Goal: Task Accomplishment & Management: Manage account settings

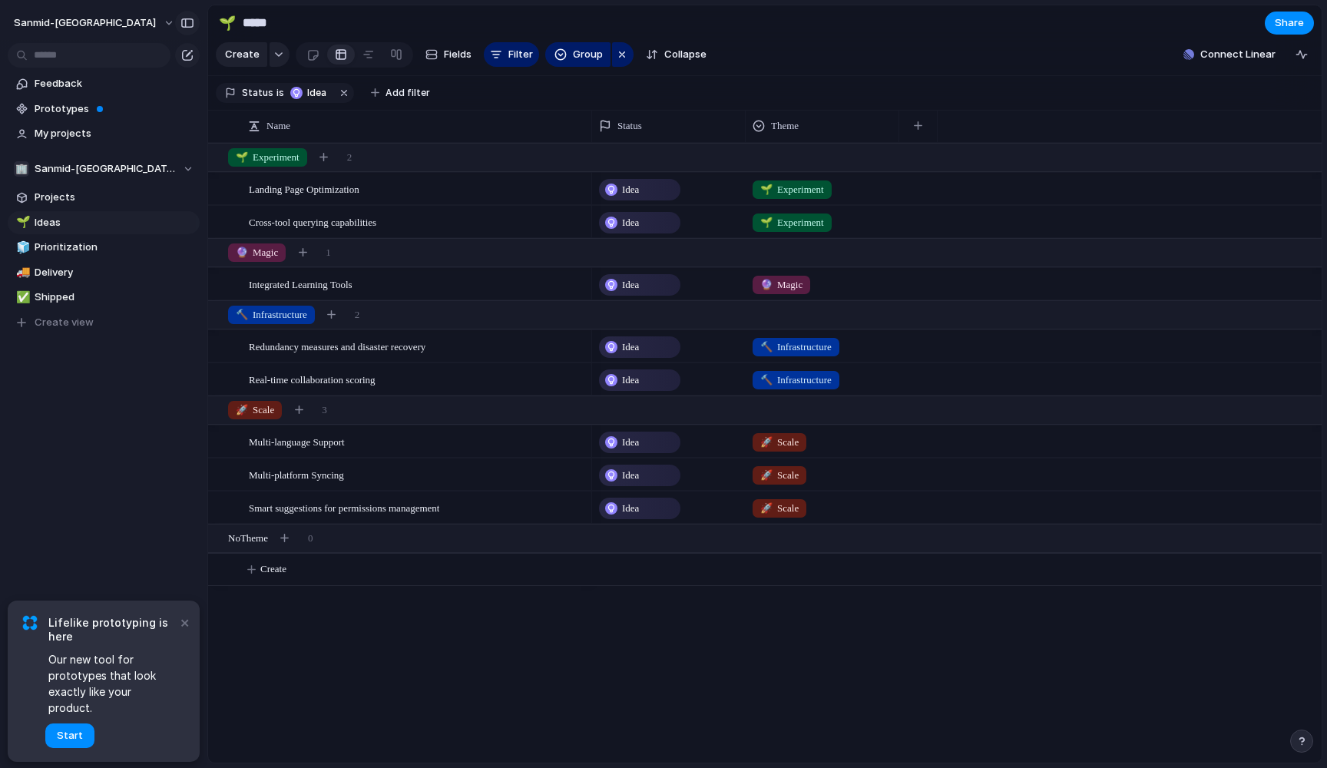
click at [187, 25] on div "button" at bounding box center [188, 23] width 14 height 11
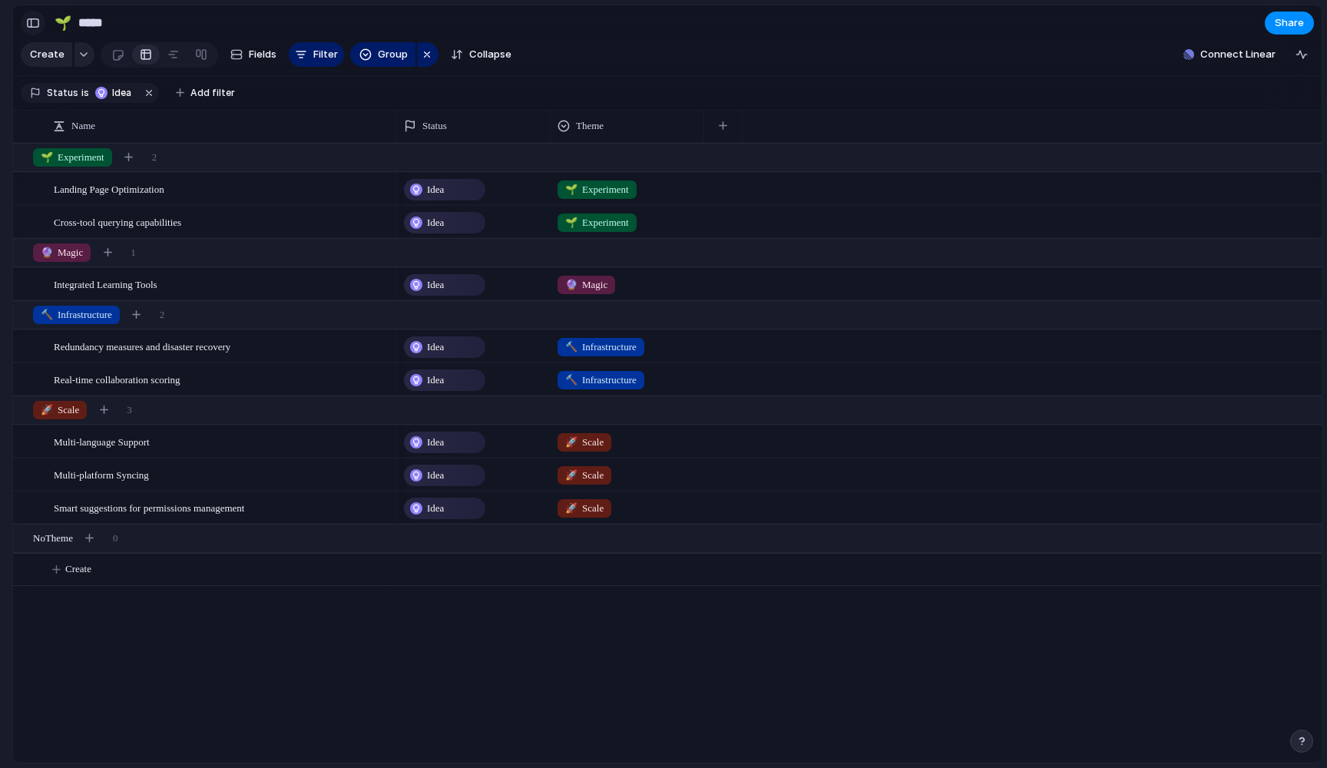
click at [40, 24] on div "button" at bounding box center [33, 23] width 14 height 11
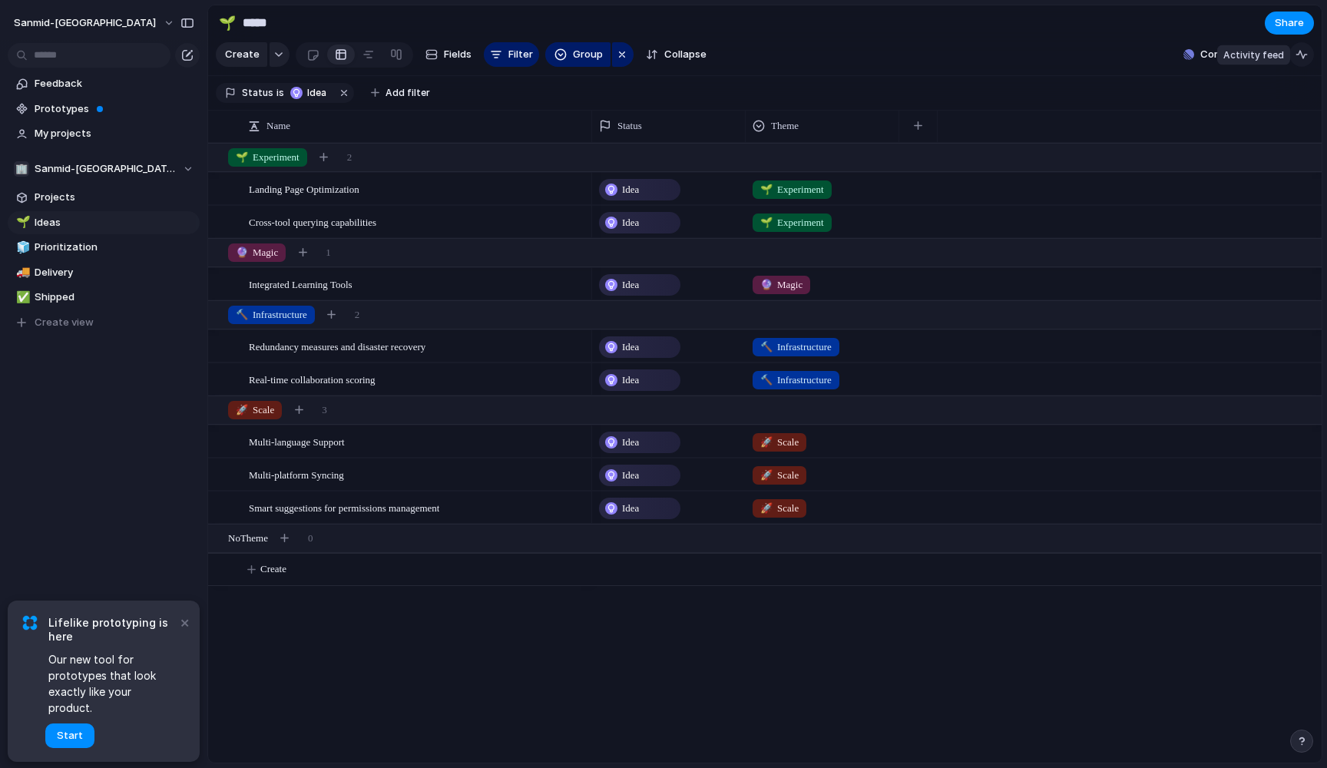
click at [1016, 50] on div "button" at bounding box center [1302, 54] width 12 height 12
click at [1016, 134] on div "button" at bounding box center [1297, 132] width 17 height 17
click at [688, 37] on section "🌱 ***** Share" at bounding box center [765, 22] width 1114 height 35
click at [105, 112] on span "Prototypes" at bounding box center [115, 108] width 160 height 15
click at [580, 445] on div at bounding box center [572, 442] width 26 height 20
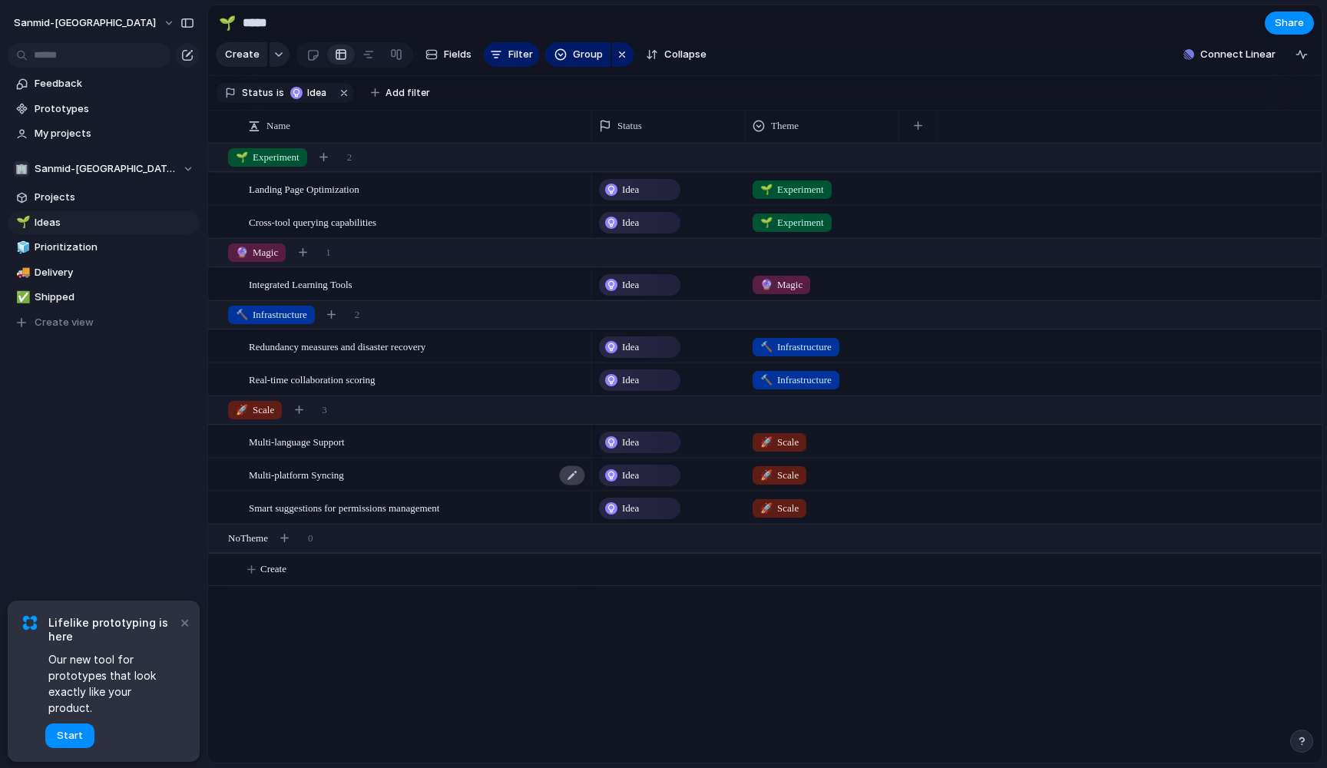
click at [573, 475] on div at bounding box center [572, 475] width 26 height 20
click at [574, 505] on div at bounding box center [572, 509] width 26 height 20
click at [568, 367] on div "Real-time collaboration scoring" at bounding box center [418, 379] width 338 height 31
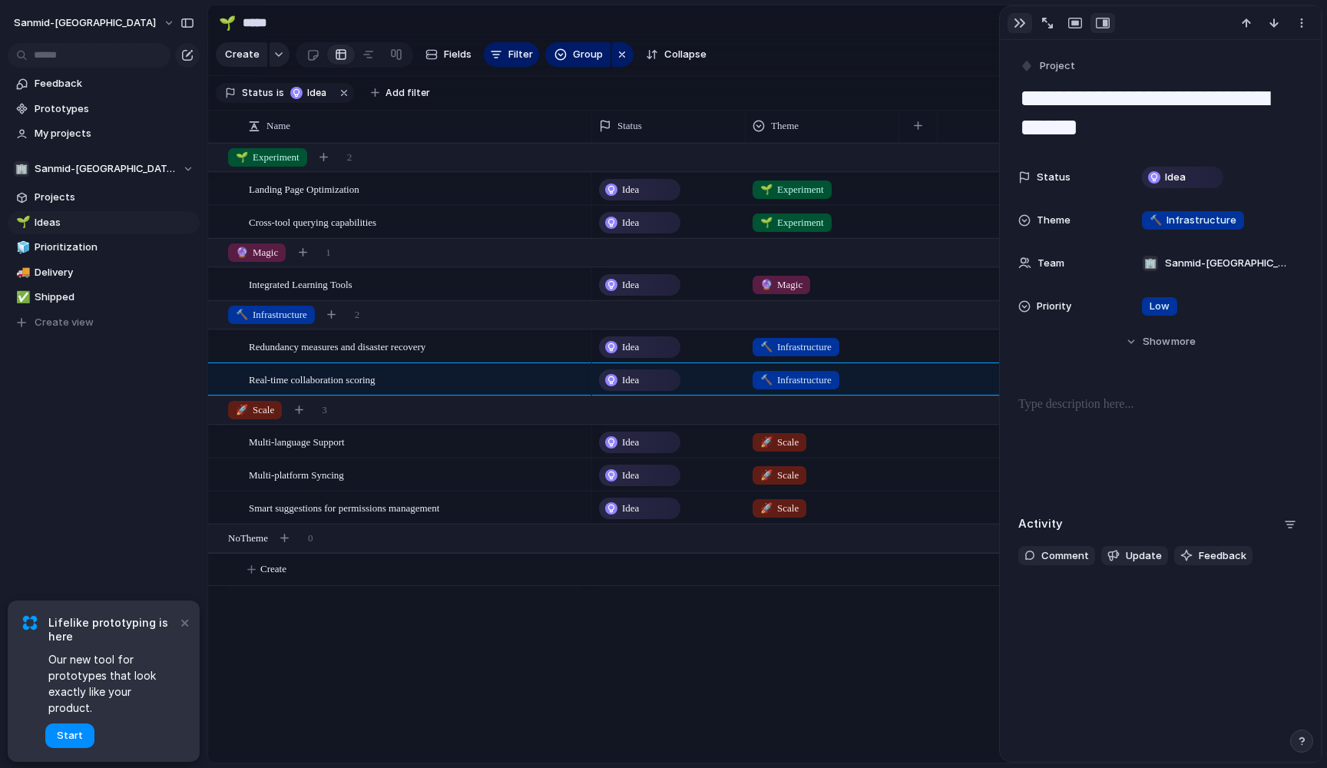
click at [1015, 28] on div "button" at bounding box center [1020, 23] width 12 height 12
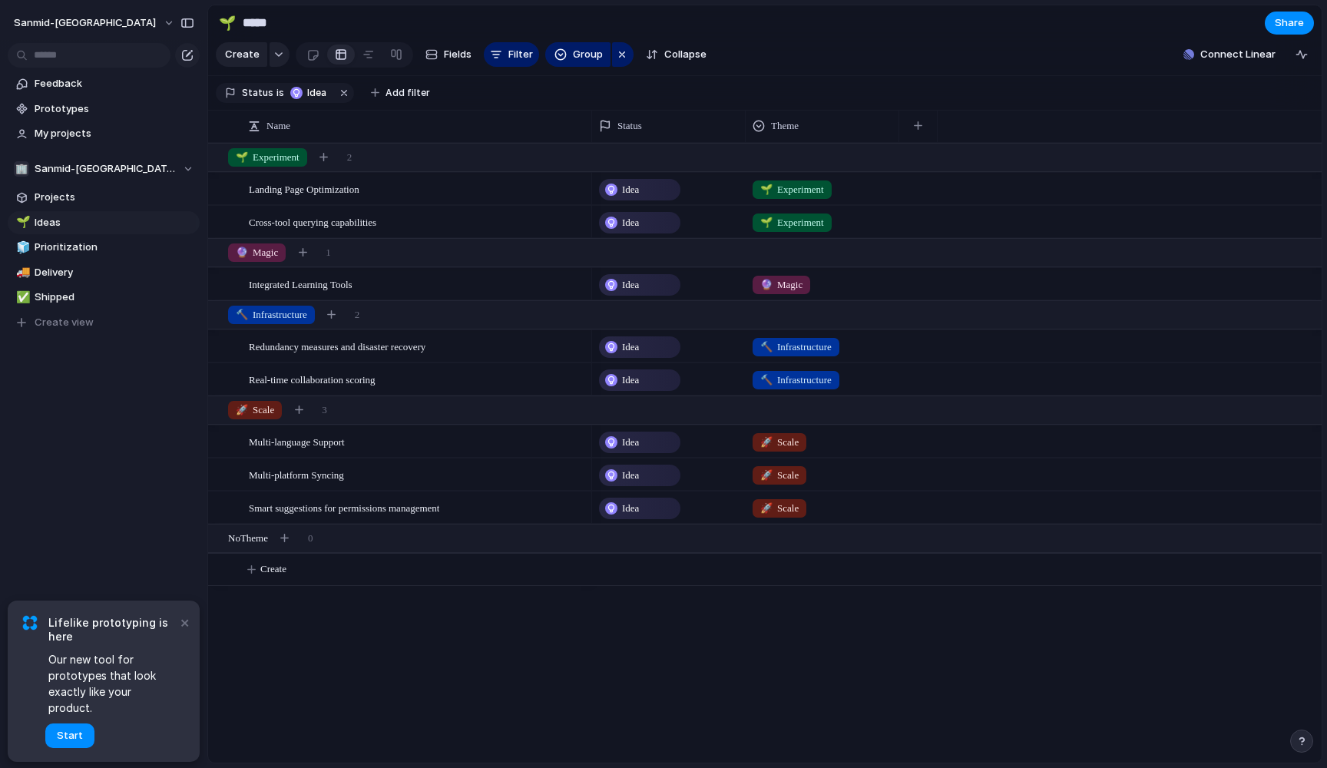
click at [472, 98] on section "Status is Idea Add filter" at bounding box center [765, 93] width 1114 height 35
click at [342, 93] on button "button" at bounding box center [344, 93] width 20 height 20
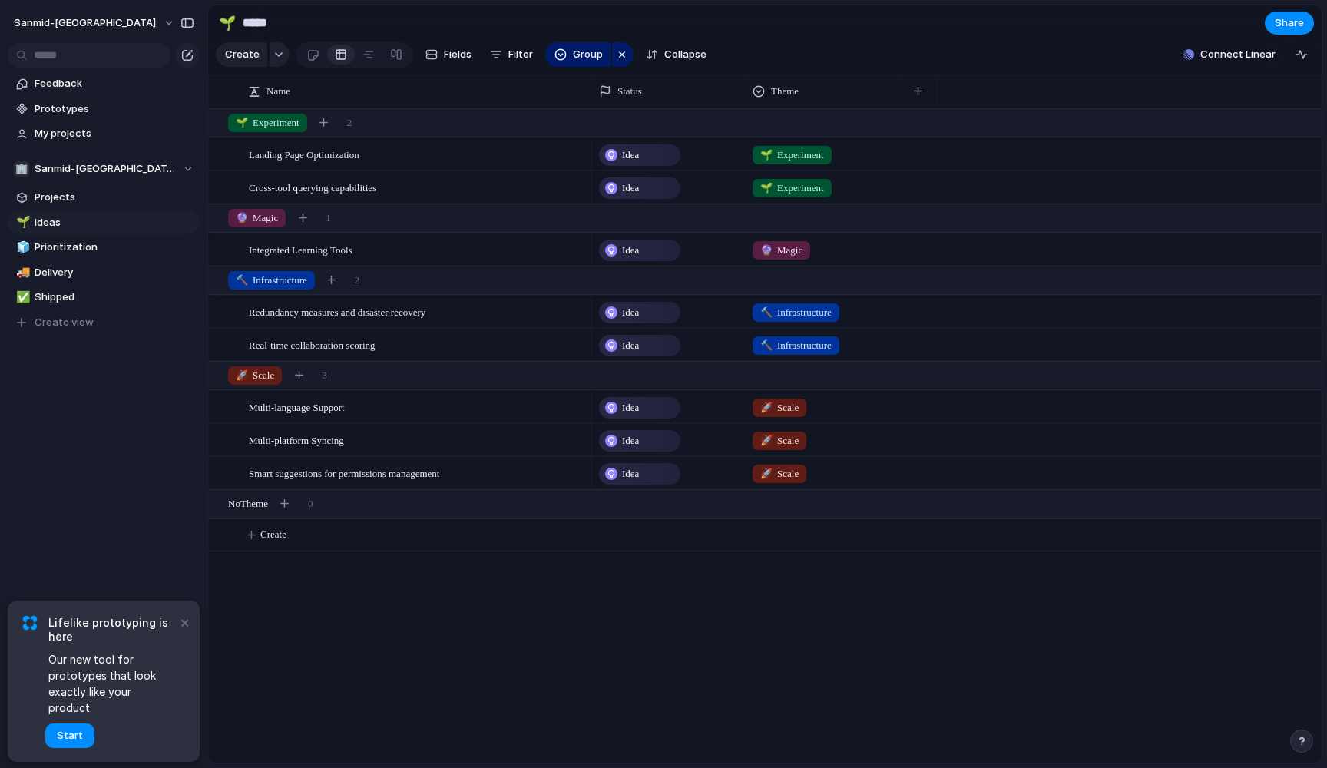
click at [342, 64] on div at bounding box center [341, 54] width 12 height 25
click at [341, 55] on div at bounding box center [341, 54] width 12 height 25
click at [313, 56] on div at bounding box center [312, 54] width 13 height 25
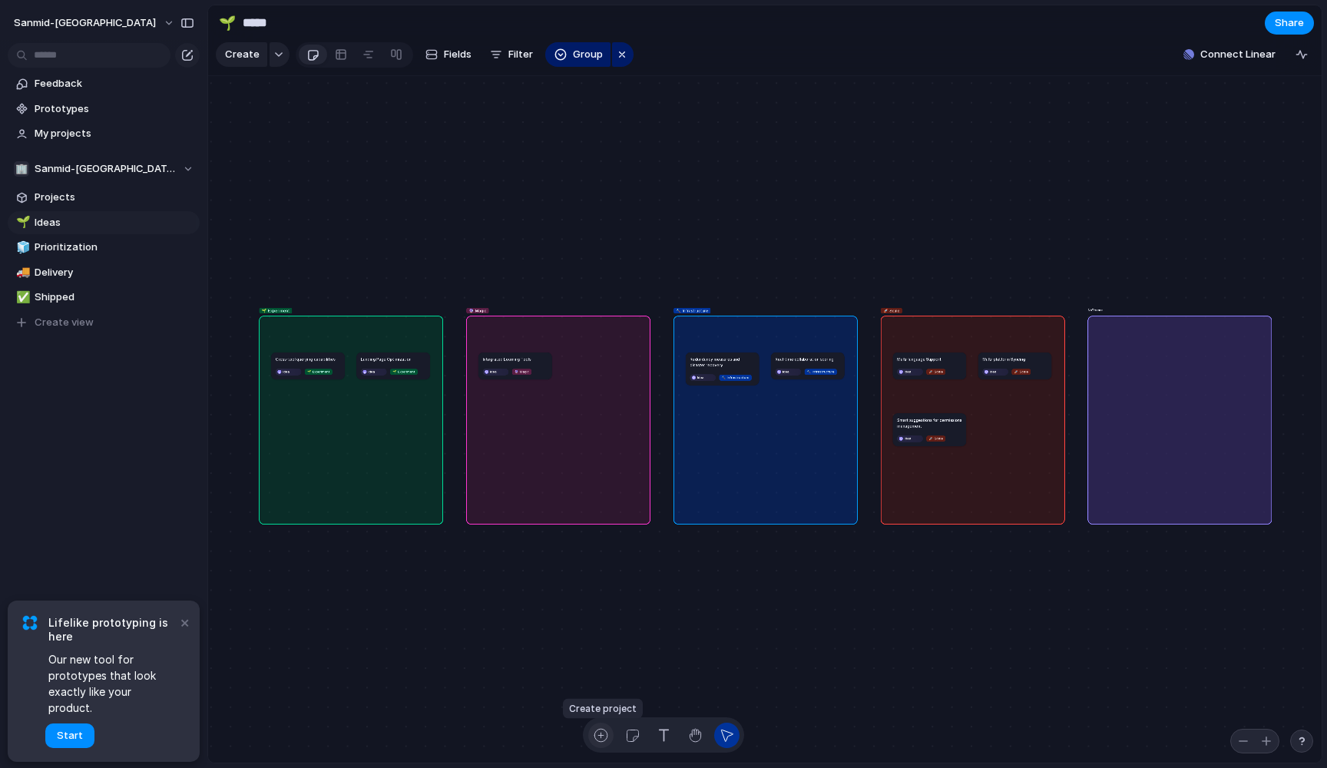
click at [604, 660] on div "button" at bounding box center [601, 735] width 16 height 16
click at [629, 660] on div "button" at bounding box center [632, 735] width 16 height 16
click at [653, 660] on button "button" at bounding box center [663, 735] width 25 height 25
click at [684, 660] on button "button" at bounding box center [695, 735] width 25 height 25
click at [335, 59] on div at bounding box center [341, 54] width 12 height 25
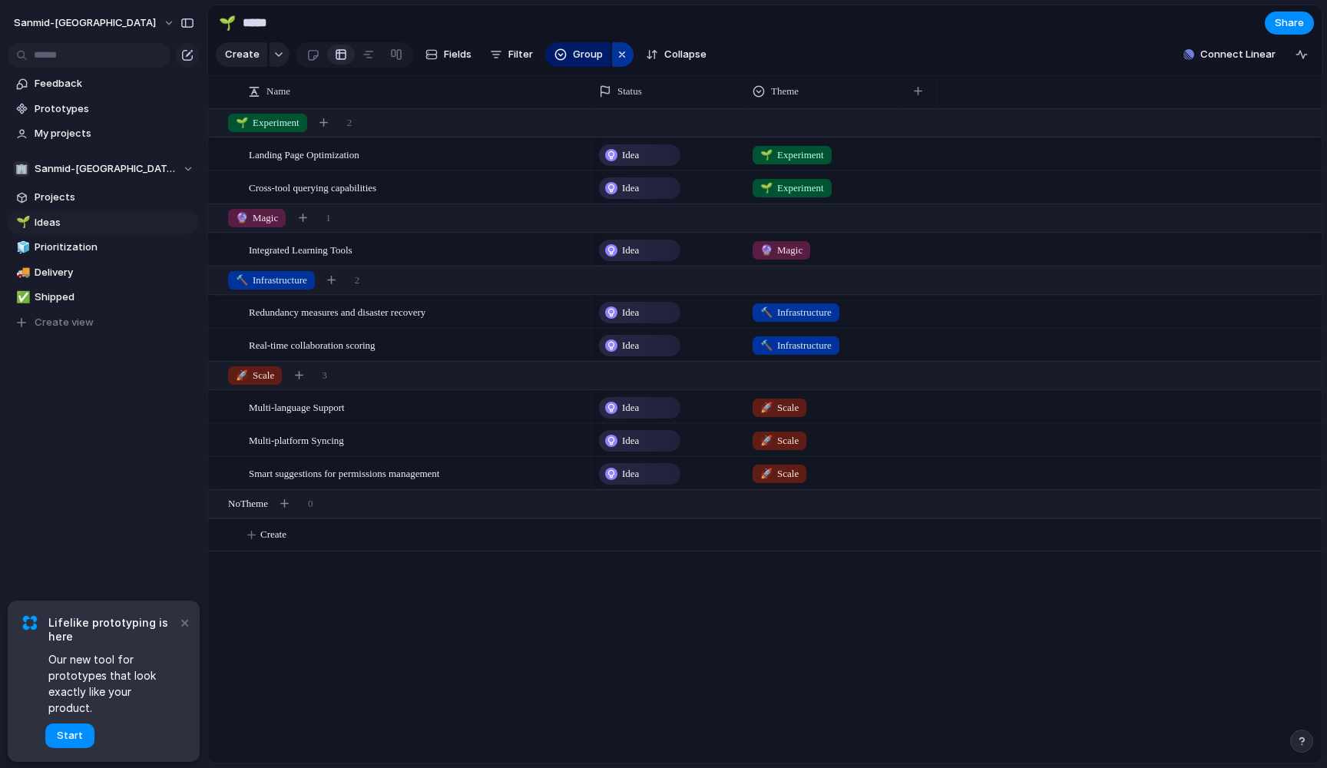
click at [617, 59] on div "button" at bounding box center [622, 54] width 12 height 18
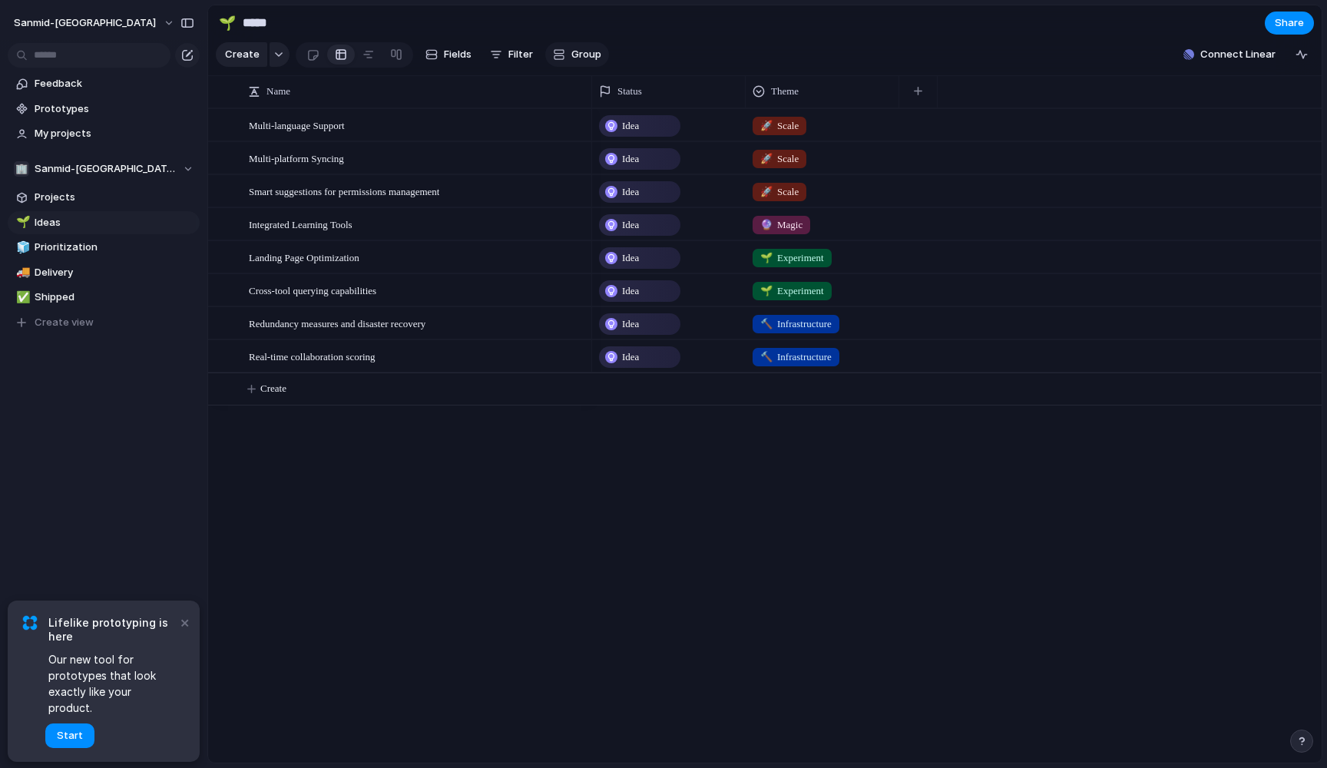
click at [588, 58] on span "Group" at bounding box center [586, 54] width 30 height 15
click at [638, 35] on div "Theme Owner Customer Priority Impact Effort Design ready Status Created by" at bounding box center [663, 384] width 1327 height 768
click at [59, 88] on span "Feedback" at bounding box center [115, 83] width 160 height 15
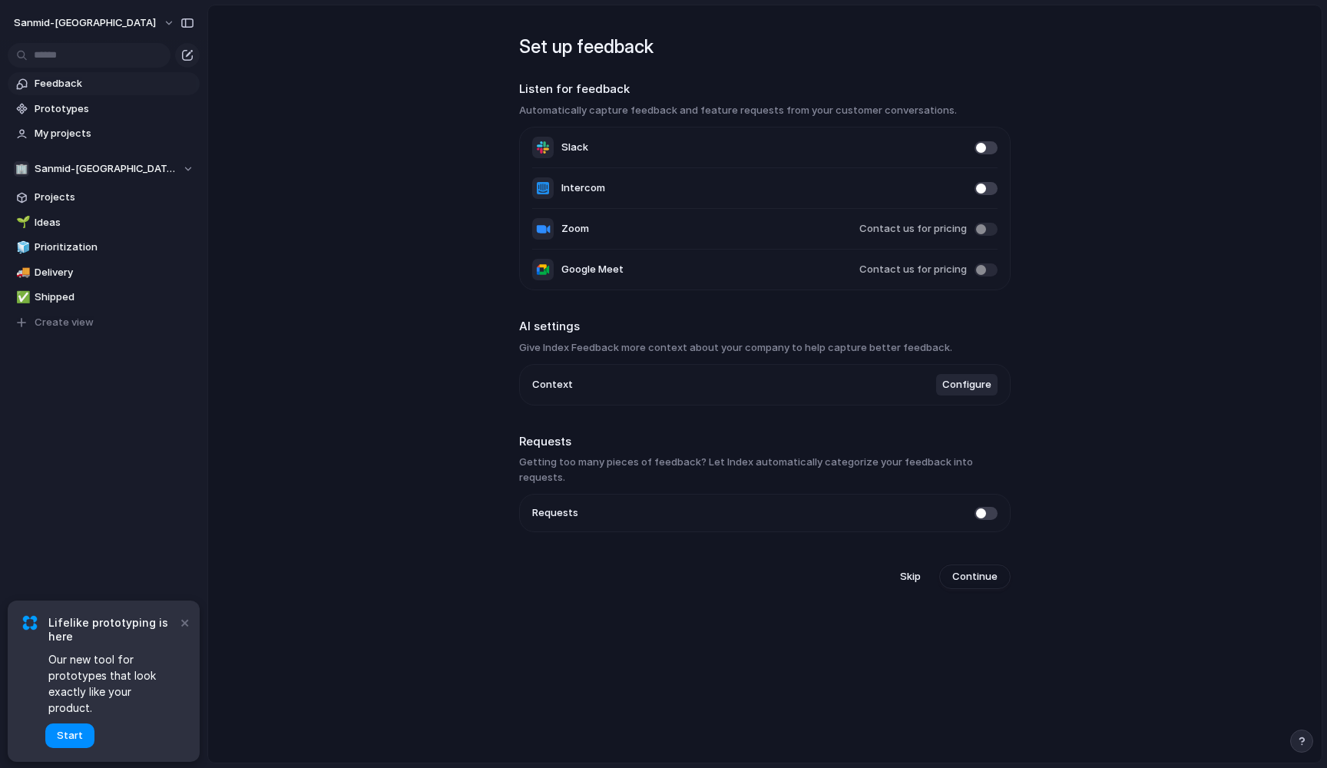
drag, startPoint x: 564, startPoint y: 111, endPoint x: 710, endPoint y: 111, distance: 145.9
click at [711, 111] on h3 "Automatically capture feedback and feature requests from your customer conversa…" at bounding box center [765, 110] width 492 height 15
drag, startPoint x: 710, startPoint y: 111, endPoint x: 829, endPoint y: 110, distance: 119.1
click at [830, 110] on h3 "Automatically capture feedback and feature requests from your customer conversa…" at bounding box center [765, 110] width 492 height 15
drag, startPoint x: 829, startPoint y: 110, endPoint x: 893, endPoint y: 109, distance: 63.8
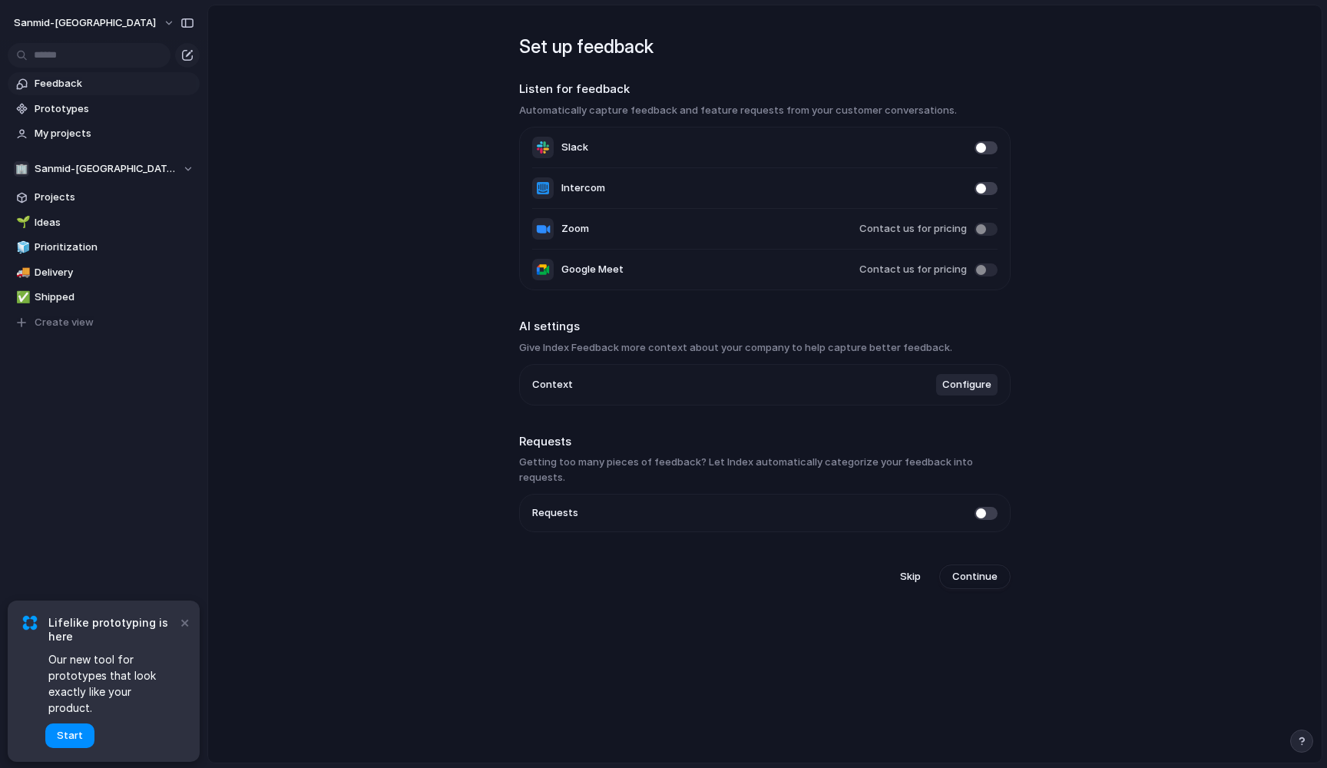
click at [893, 109] on h3 "Automatically capture feedback and feature requests from your customer conversa…" at bounding box center [765, 110] width 492 height 15
click at [572, 355] on h3 "Give Index Feedback more context about your company to help capture better feed…" at bounding box center [765, 347] width 492 height 15
drag, startPoint x: 571, startPoint y: 353, endPoint x: 683, endPoint y: 353, distance: 112.1
click at [684, 353] on h3 "Give Index Feedback more context about your company to help capture better feed…" at bounding box center [765, 347] width 492 height 15
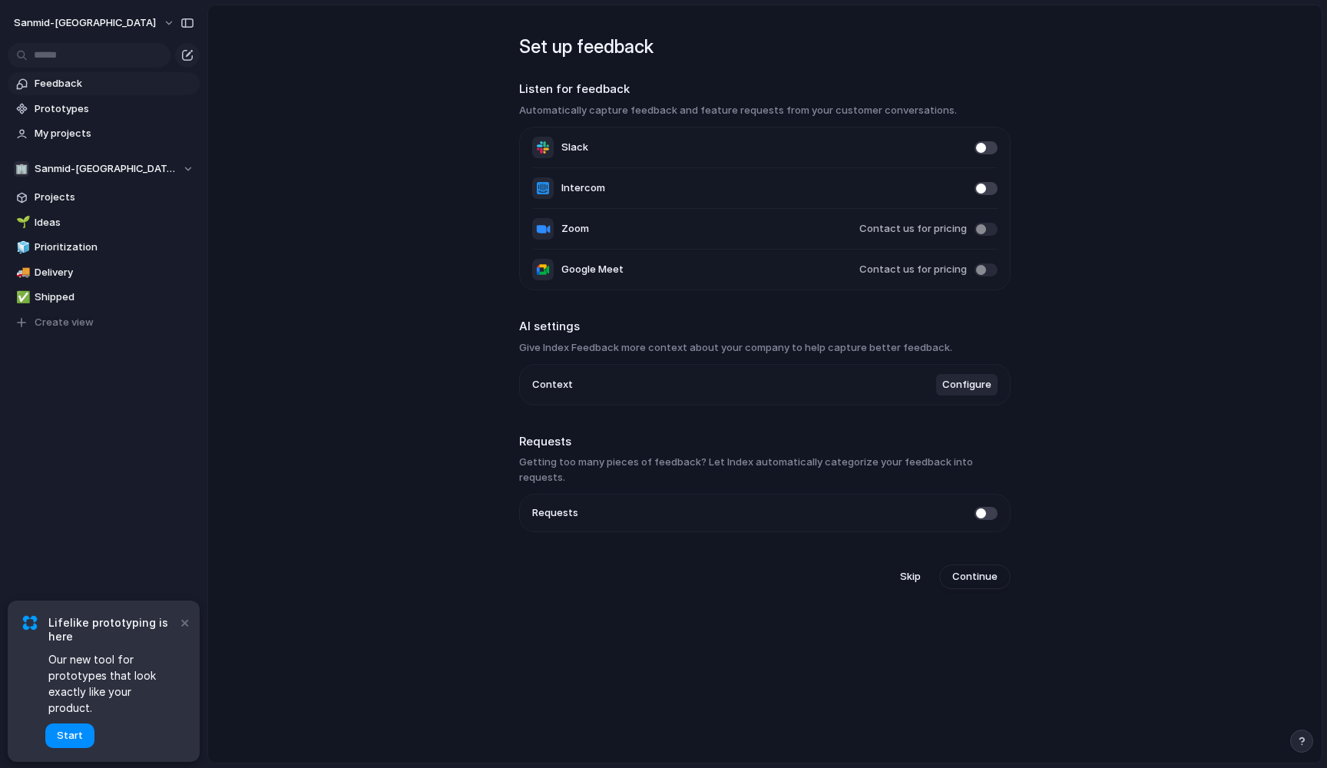
click at [683, 353] on h3 "Give Index Feedback more context about your company to help capture better feed…" at bounding box center [765, 347] width 492 height 15
click at [967, 387] on span "Configure" at bounding box center [966, 384] width 49 height 15
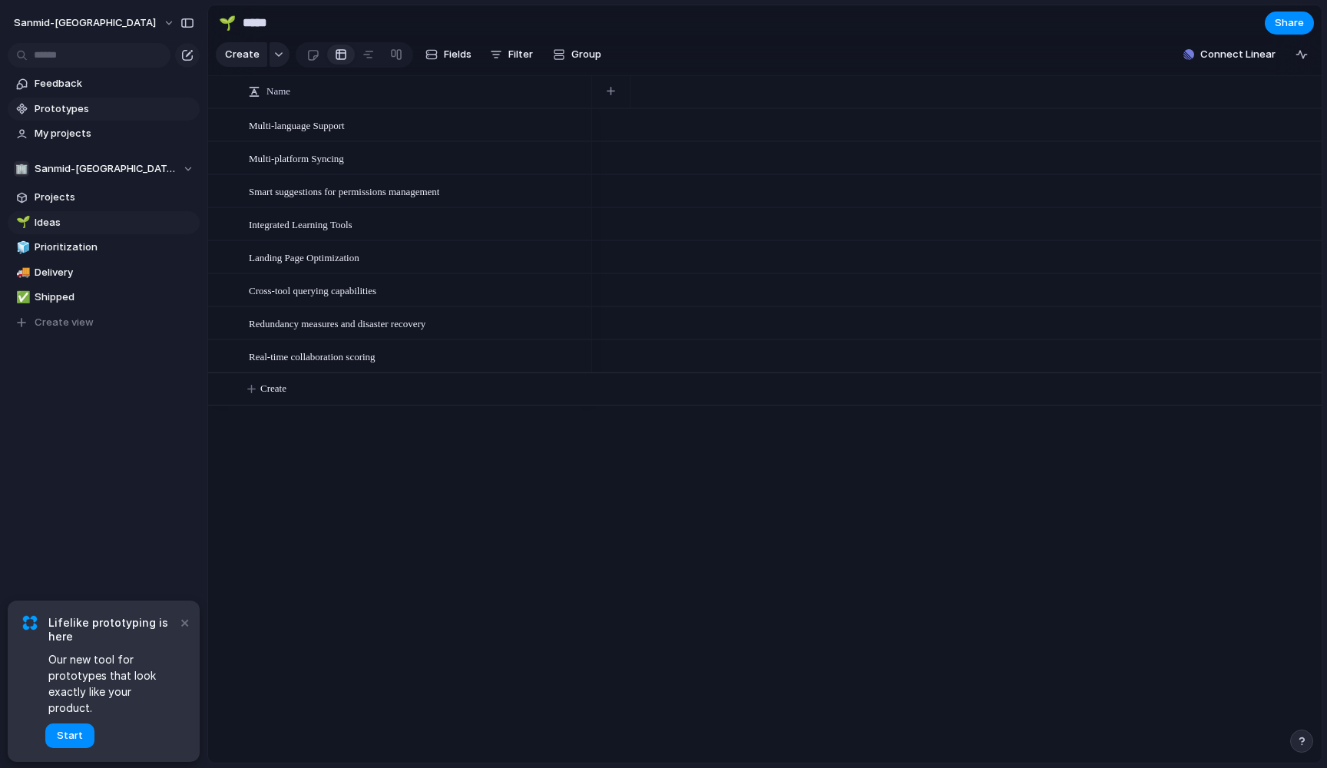
click at [78, 111] on span "Prototypes" at bounding box center [115, 108] width 160 height 15
click at [89, 85] on span "Feedback" at bounding box center [115, 83] width 160 height 15
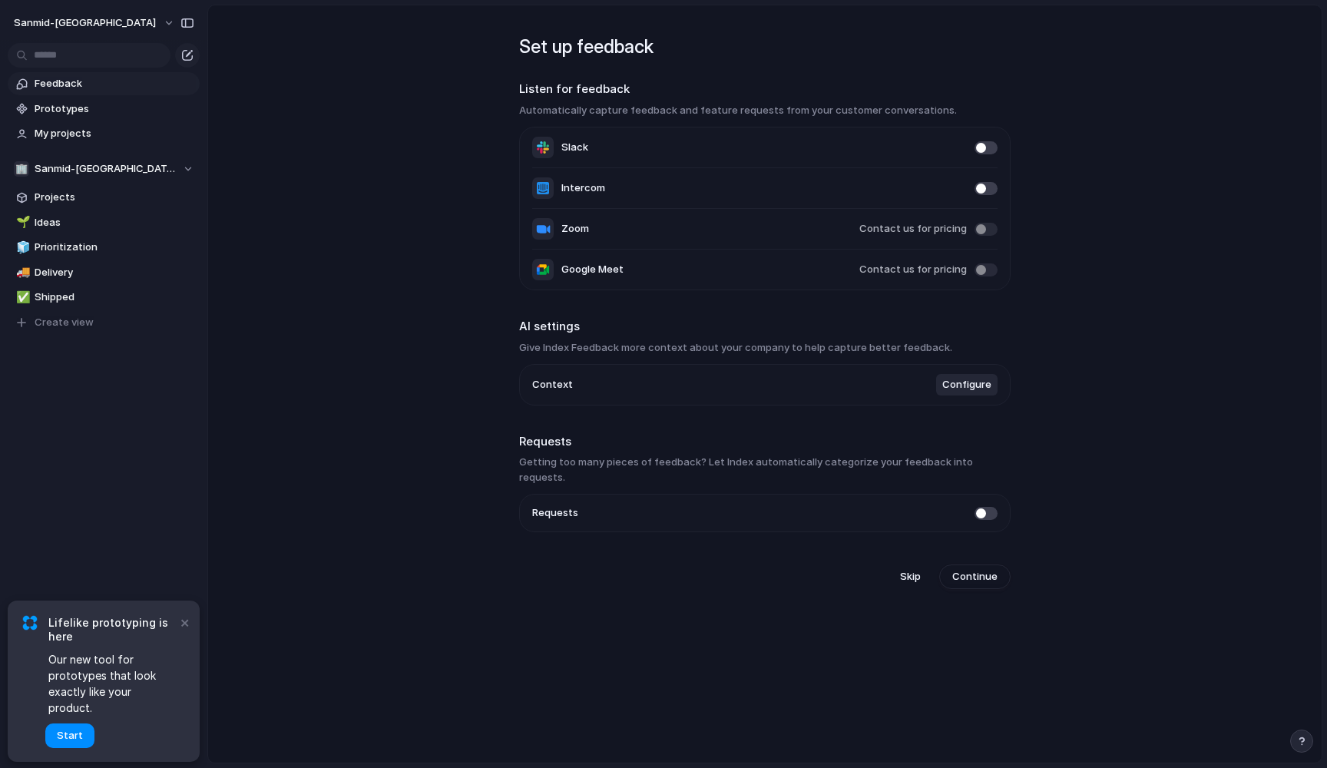
drag, startPoint x: 836, startPoint y: 461, endPoint x: 882, endPoint y: 461, distance: 45.3
click at [882, 461] on h3 "Getting too many pieces of feedback? Let Index automatically categorize your fe…" at bounding box center [765, 470] width 492 height 30
click at [883, 461] on h3 "Getting too many pieces of feedback? Let Index automatically categorize your fe…" at bounding box center [765, 470] width 492 height 30
click at [913, 576] on div "Set up feedback Listen for feedback Automatically capture feedback and feature …" at bounding box center [765, 303] width 492 height 596
click at [914, 569] on span "Skip" at bounding box center [910, 576] width 21 height 15
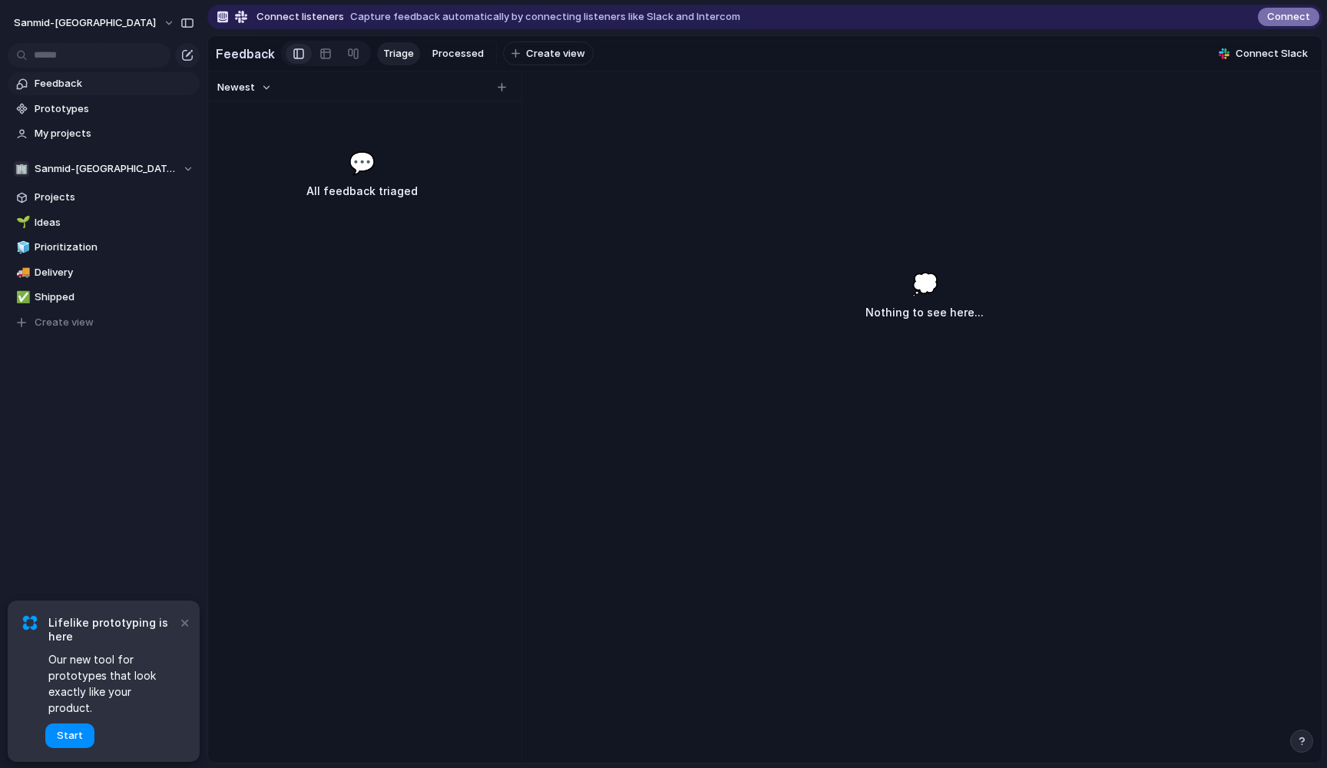
click at [1016, 10] on span "Connect" at bounding box center [1288, 16] width 43 height 15
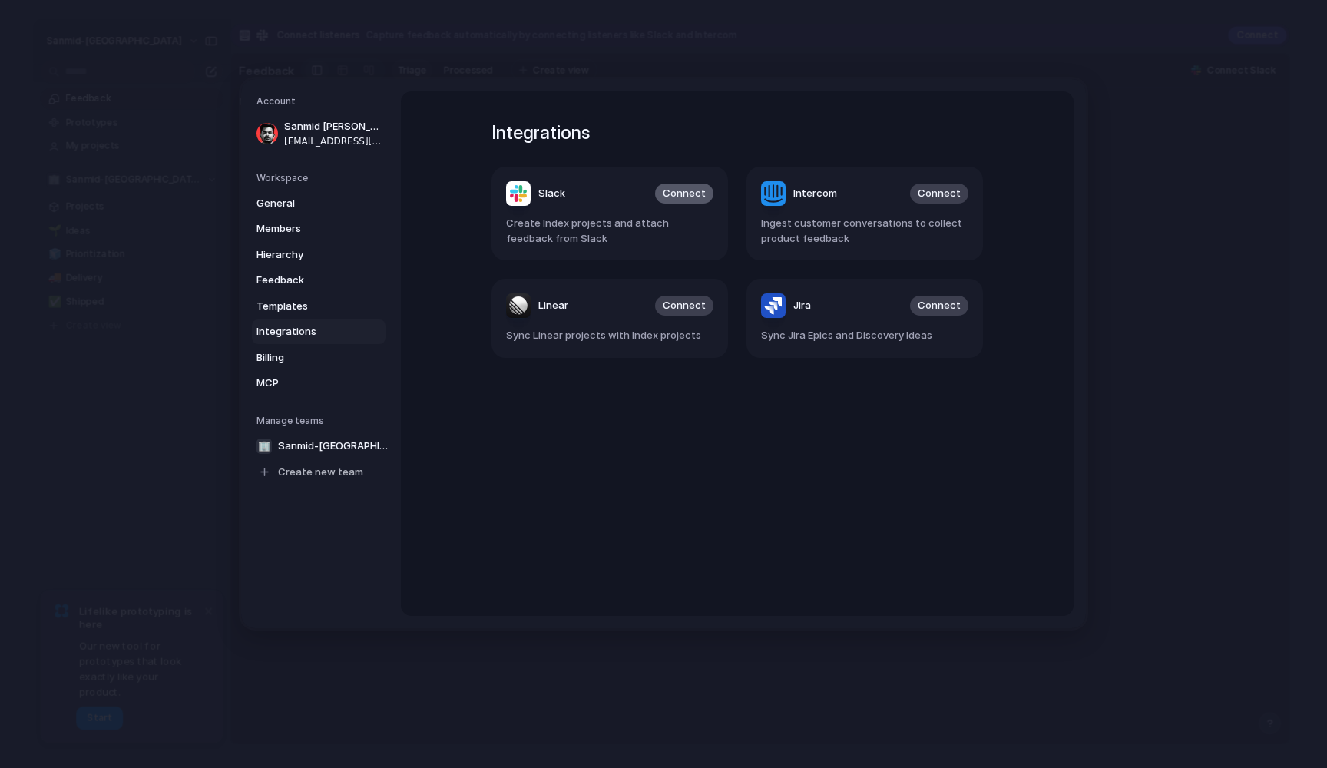
click at [694, 193] on span "Connect" at bounding box center [684, 193] width 43 height 15
click at [698, 190] on span "Connect" at bounding box center [684, 193] width 43 height 15
click at [319, 474] on span "Create new team" at bounding box center [320, 471] width 85 height 15
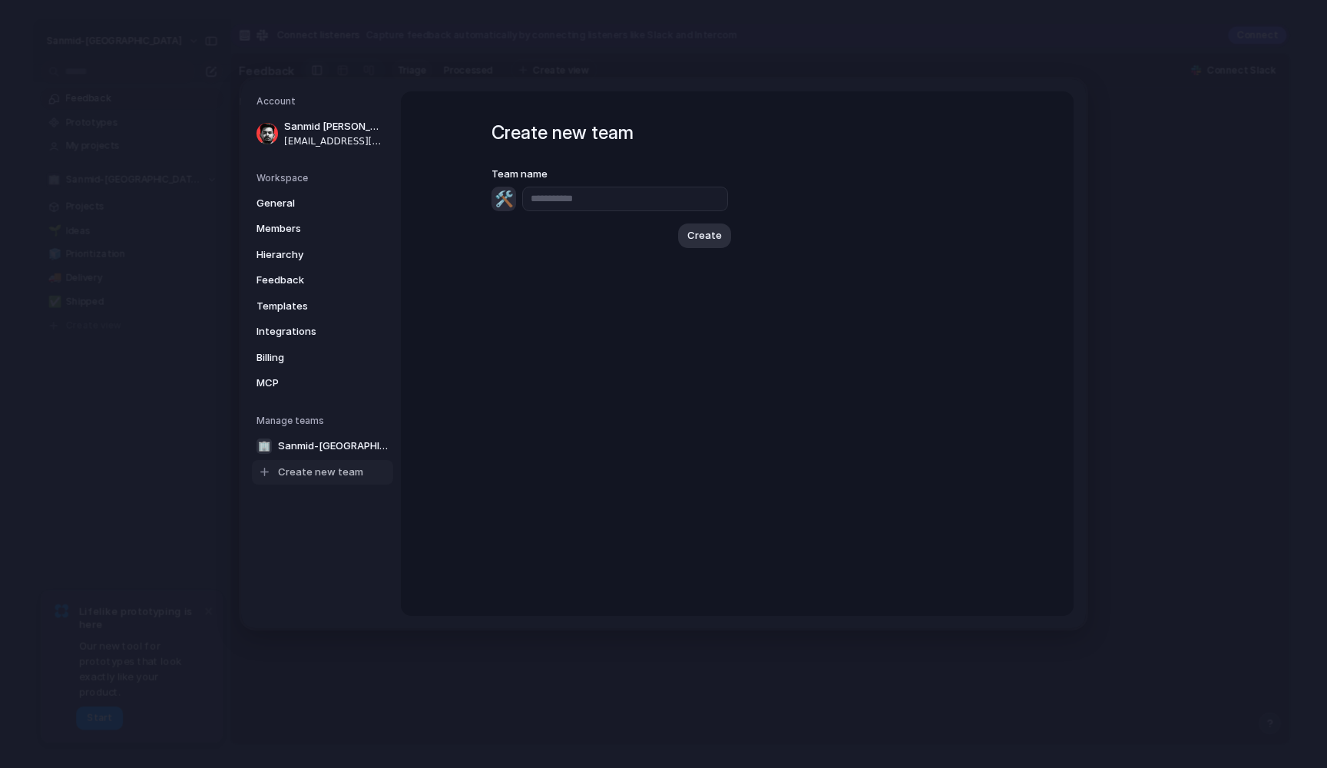
click at [460, 241] on div "Create new team Team name 🛠️ Create" at bounding box center [737, 353] width 673 height 525
click at [297, 205] on span "General" at bounding box center [306, 202] width 98 height 15
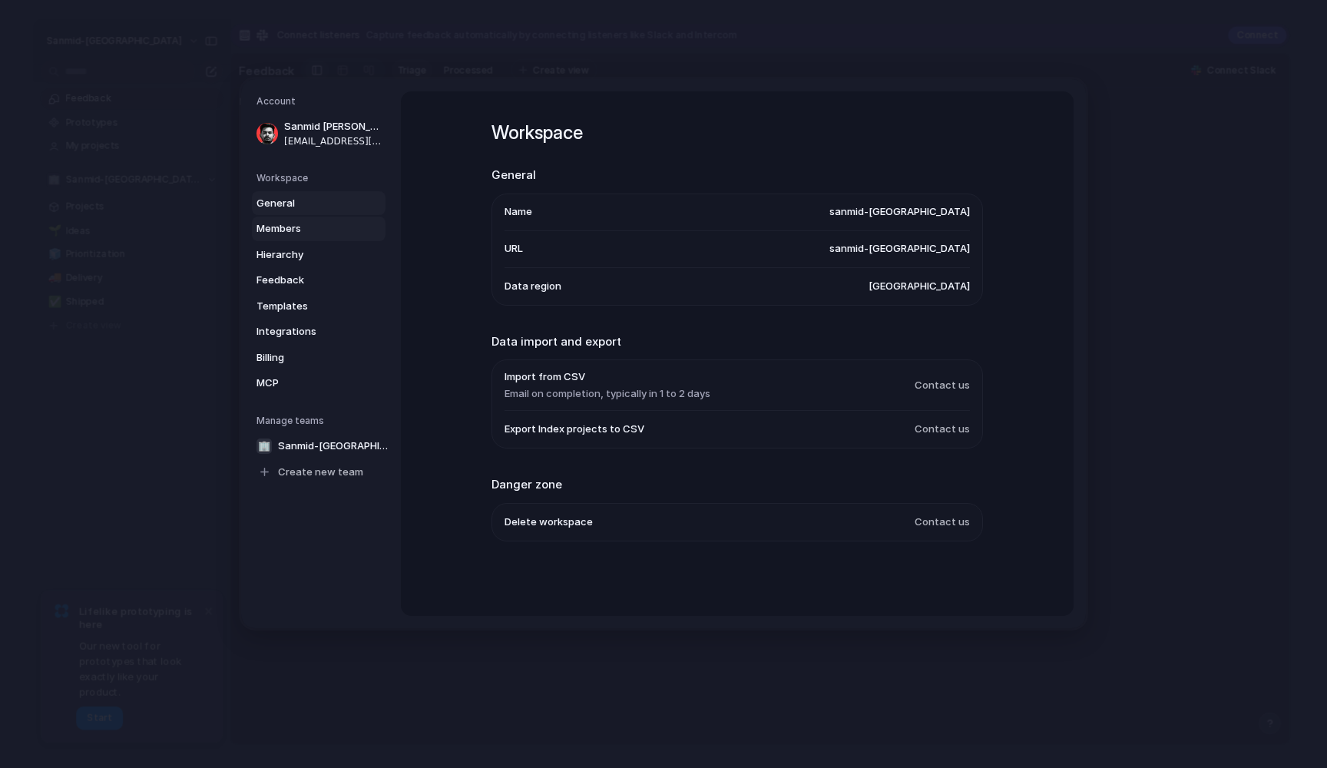
click at [294, 237] on link "Members" at bounding box center [319, 229] width 134 height 25
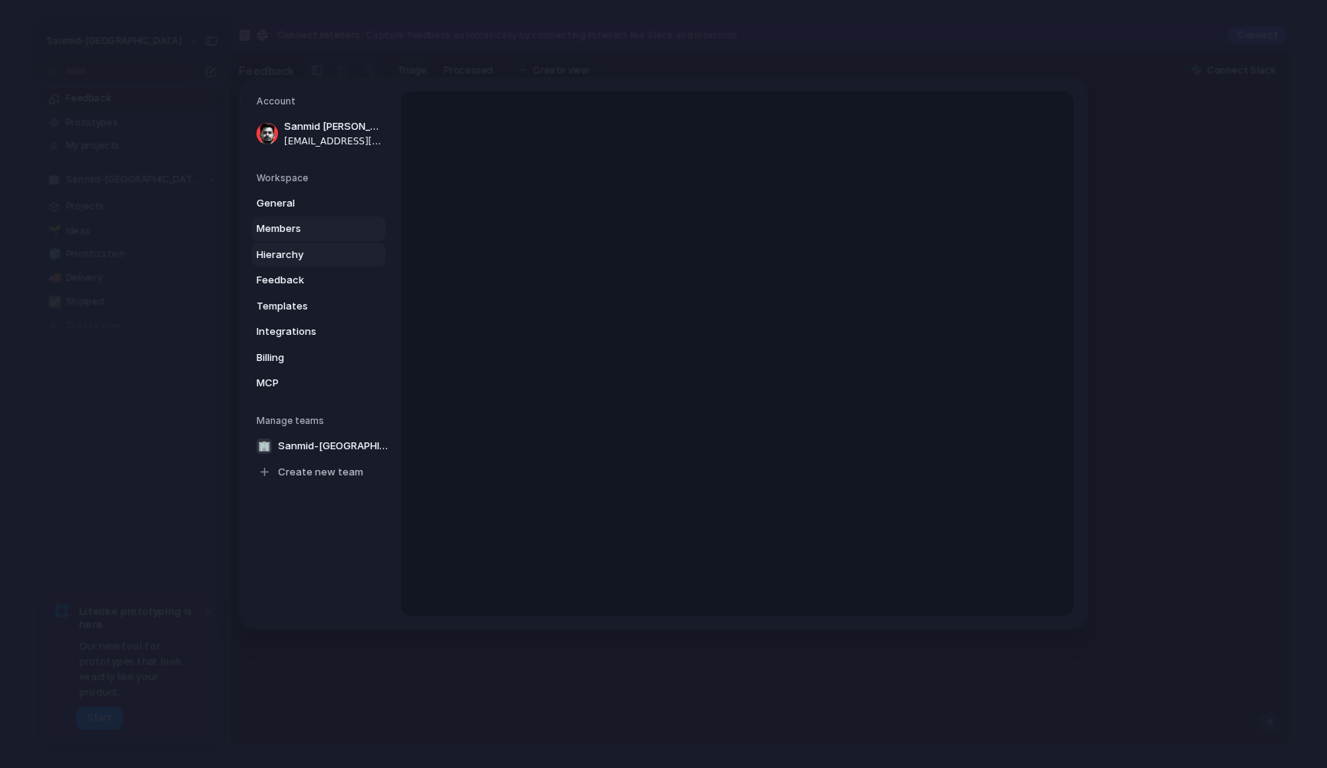
click at [291, 258] on span "Hierarchy" at bounding box center [306, 254] width 98 height 15
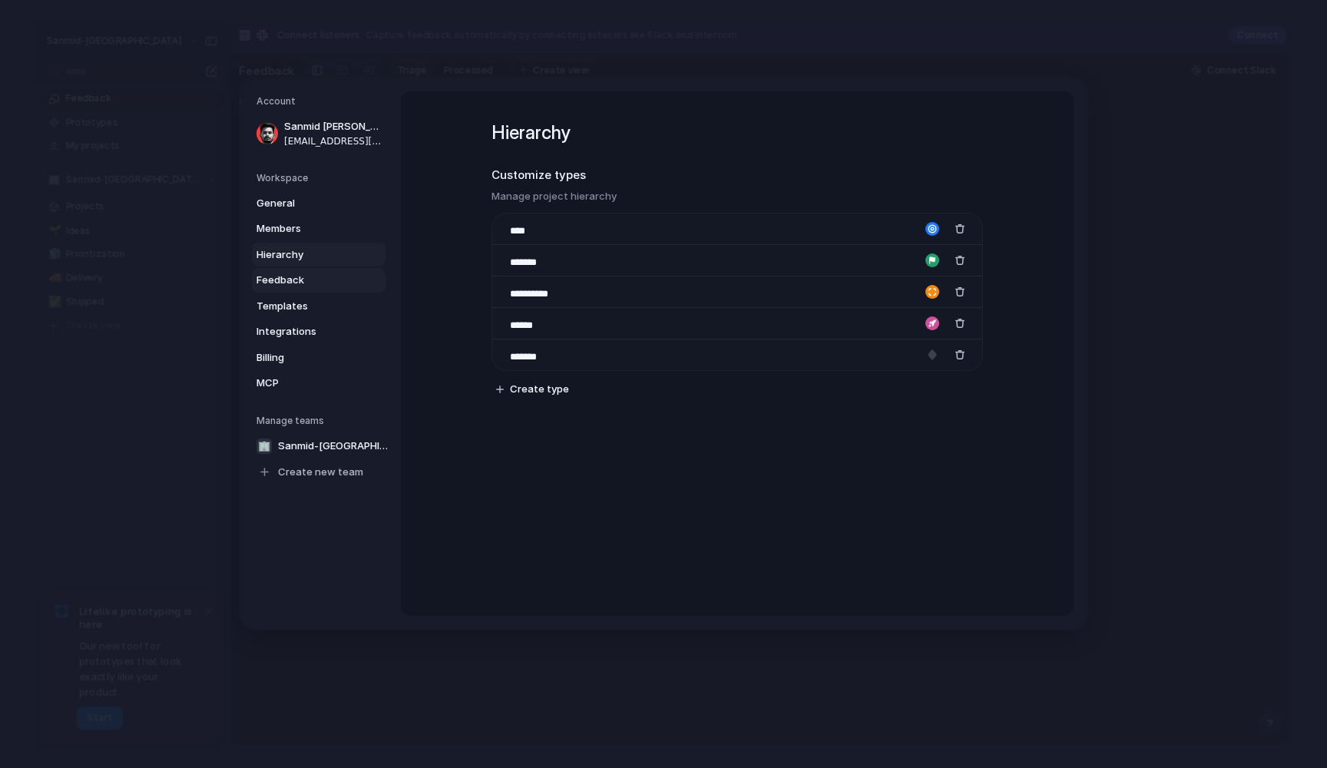
click at [286, 280] on span "Feedback" at bounding box center [306, 280] width 98 height 15
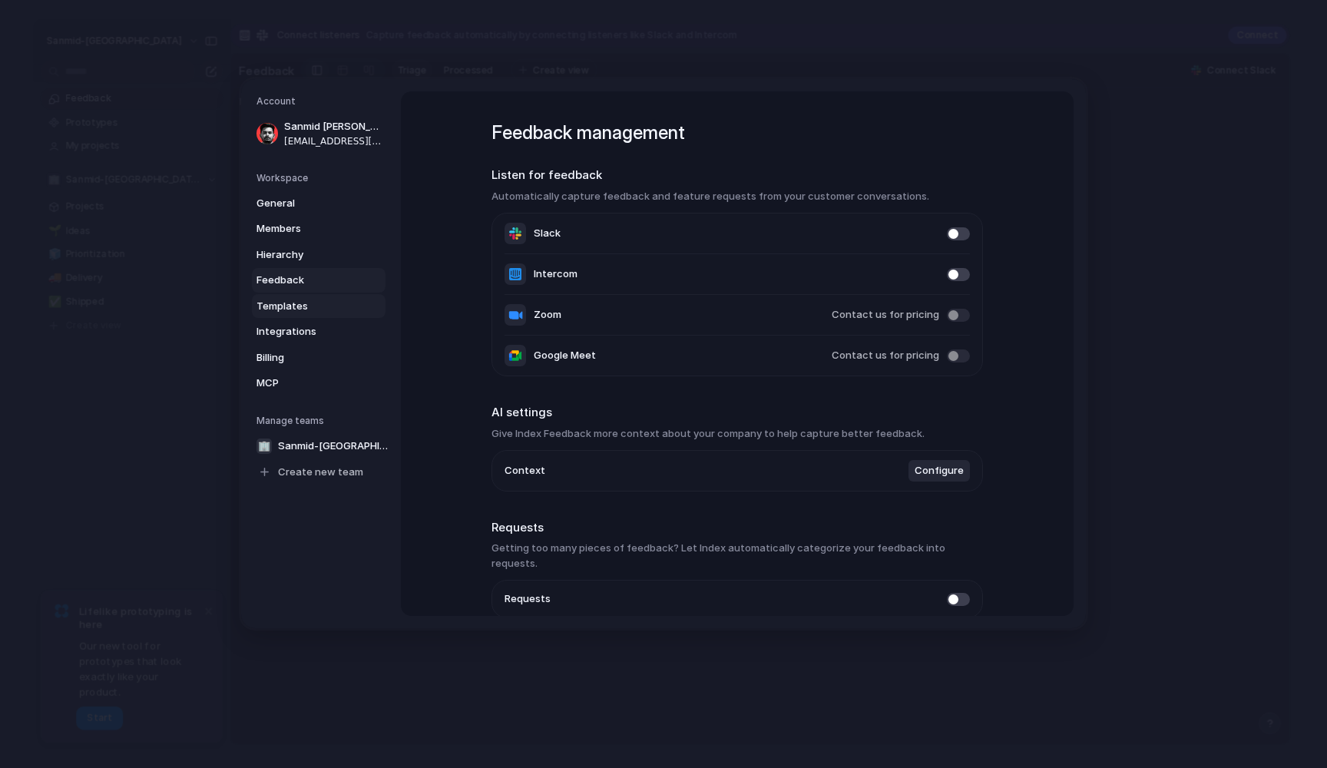
click at [286, 299] on span "Templates" at bounding box center [306, 305] width 98 height 15
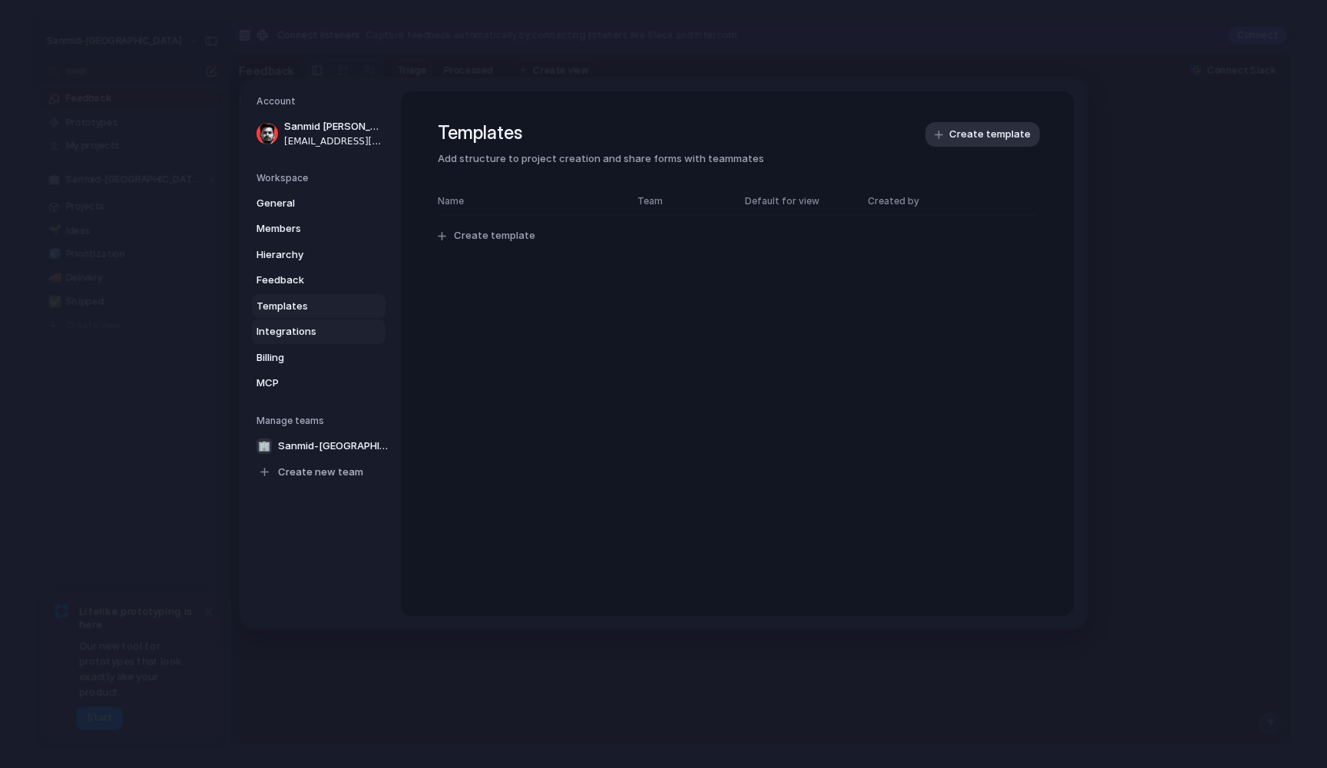
click at [286, 320] on link "Integrations" at bounding box center [319, 332] width 134 height 25
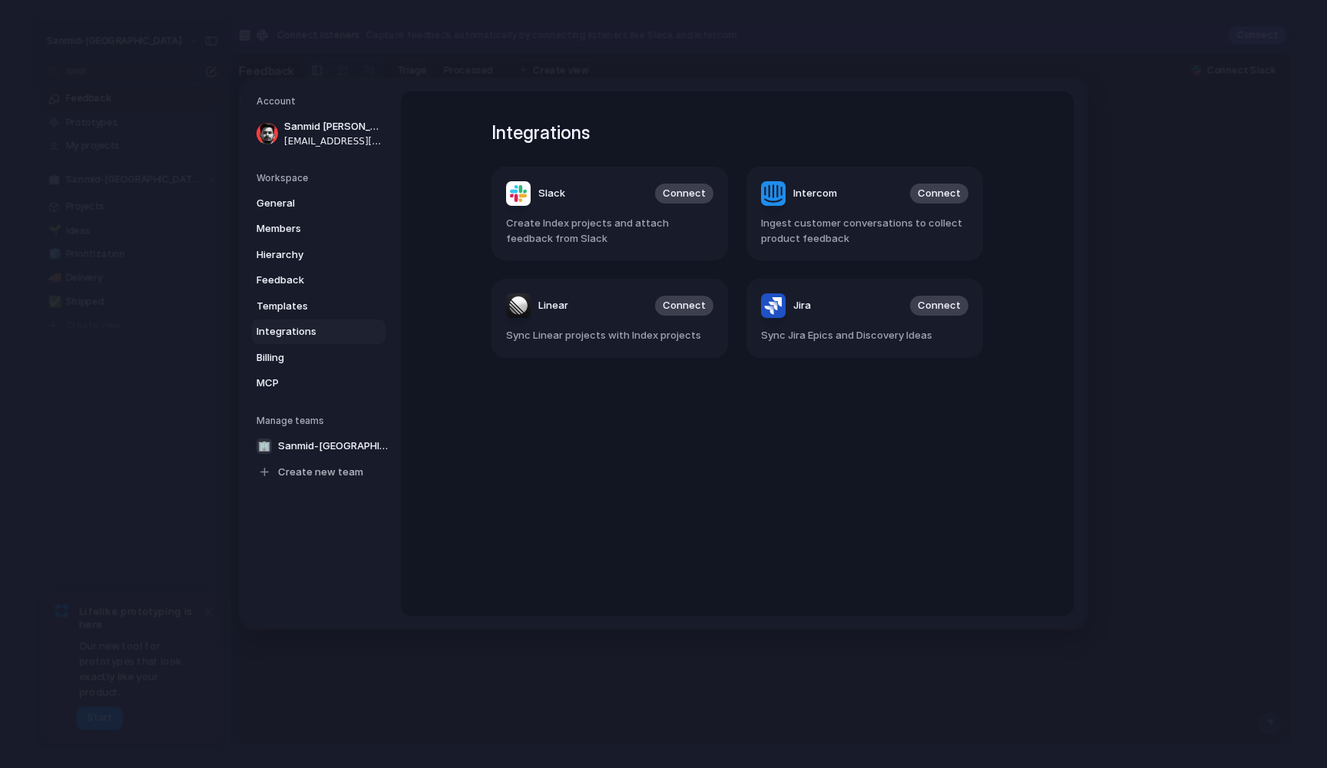
click at [287, 336] on link "Integrations" at bounding box center [319, 332] width 134 height 25
click at [284, 356] on span "Billing" at bounding box center [306, 356] width 98 height 15
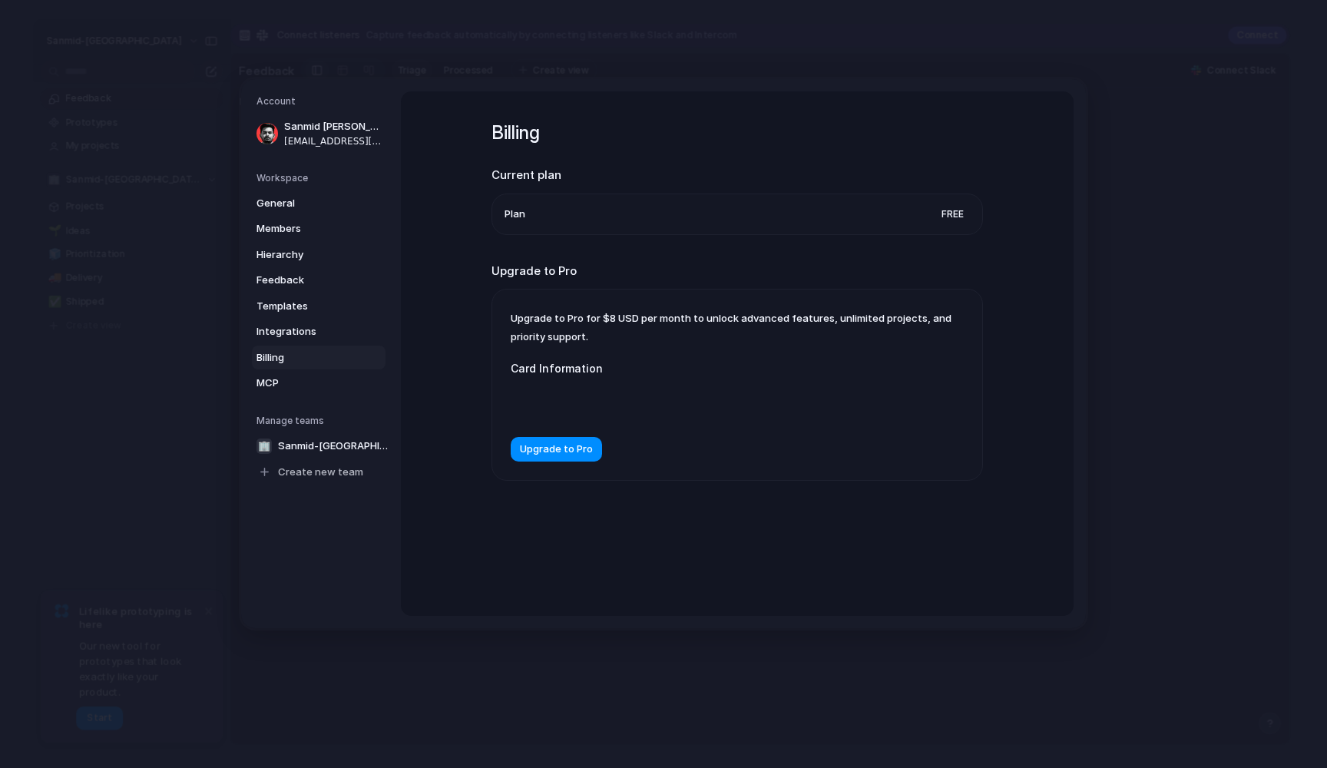
click at [283, 362] on link "Billing" at bounding box center [319, 357] width 134 height 25
click at [287, 371] on link "MCP" at bounding box center [319, 383] width 134 height 25
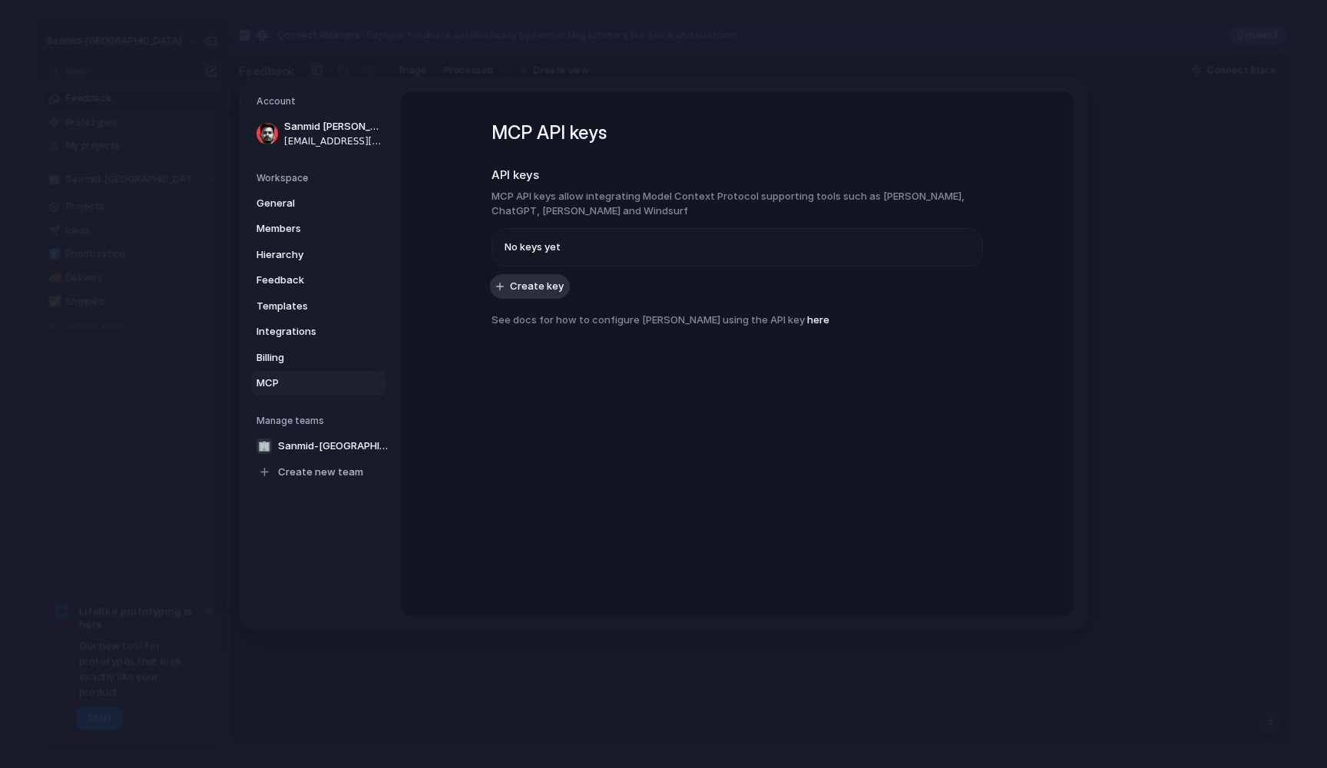
click at [327, 79] on nav "Account Sanmid Anavkar sanmid.anavkar1997@gmail.com Workspace General Members H…" at bounding box center [321, 353] width 160 height 549
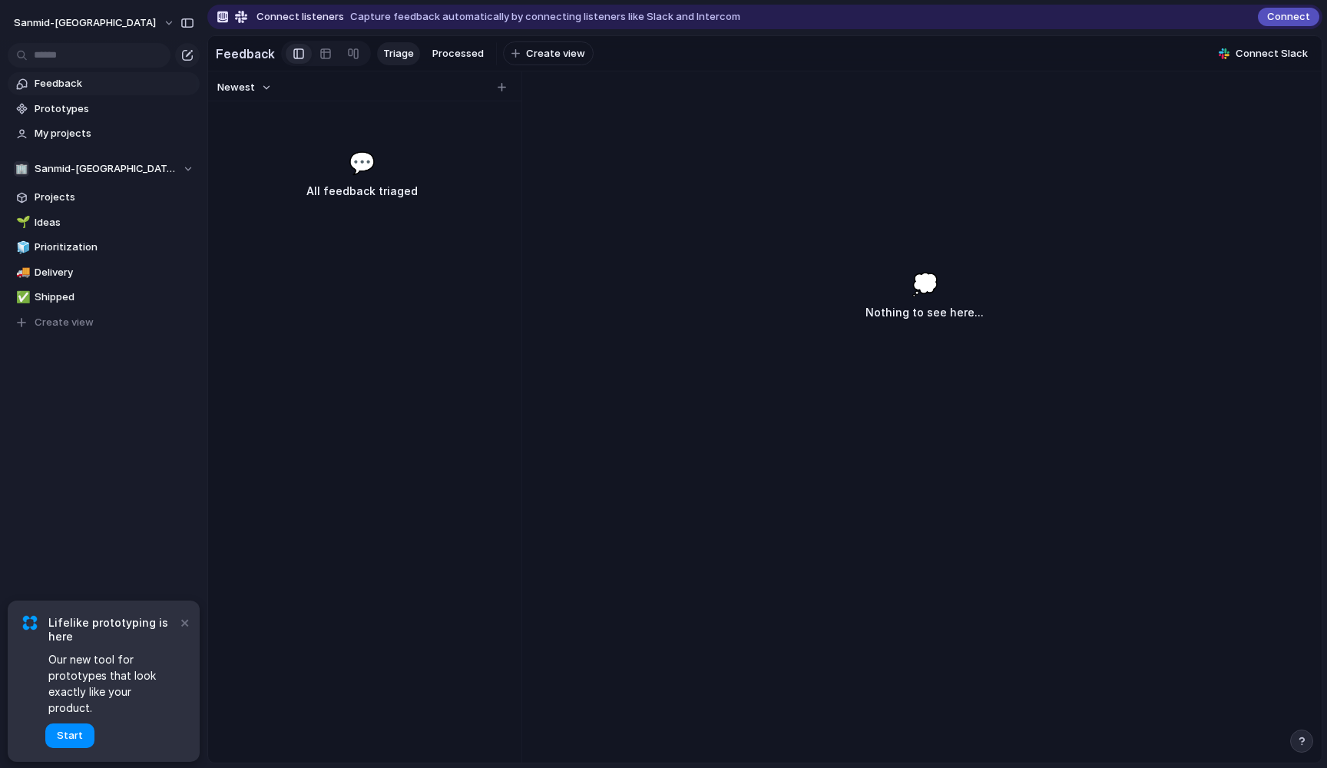
drag, startPoint x: 871, startPoint y: 286, endPoint x: 995, endPoint y: 356, distance: 142.4
click at [995, 359] on div "💭 Nothing to see here..." at bounding box center [925, 494] width 794 height 538
drag, startPoint x: 984, startPoint y: 315, endPoint x: 867, endPoint y: 315, distance: 116.8
click at [867, 315] on div "💭 Nothing to see here..." at bounding box center [925, 494] width 794 height 538
drag, startPoint x: 867, startPoint y: 315, endPoint x: 970, endPoint y: 315, distance: 102.9
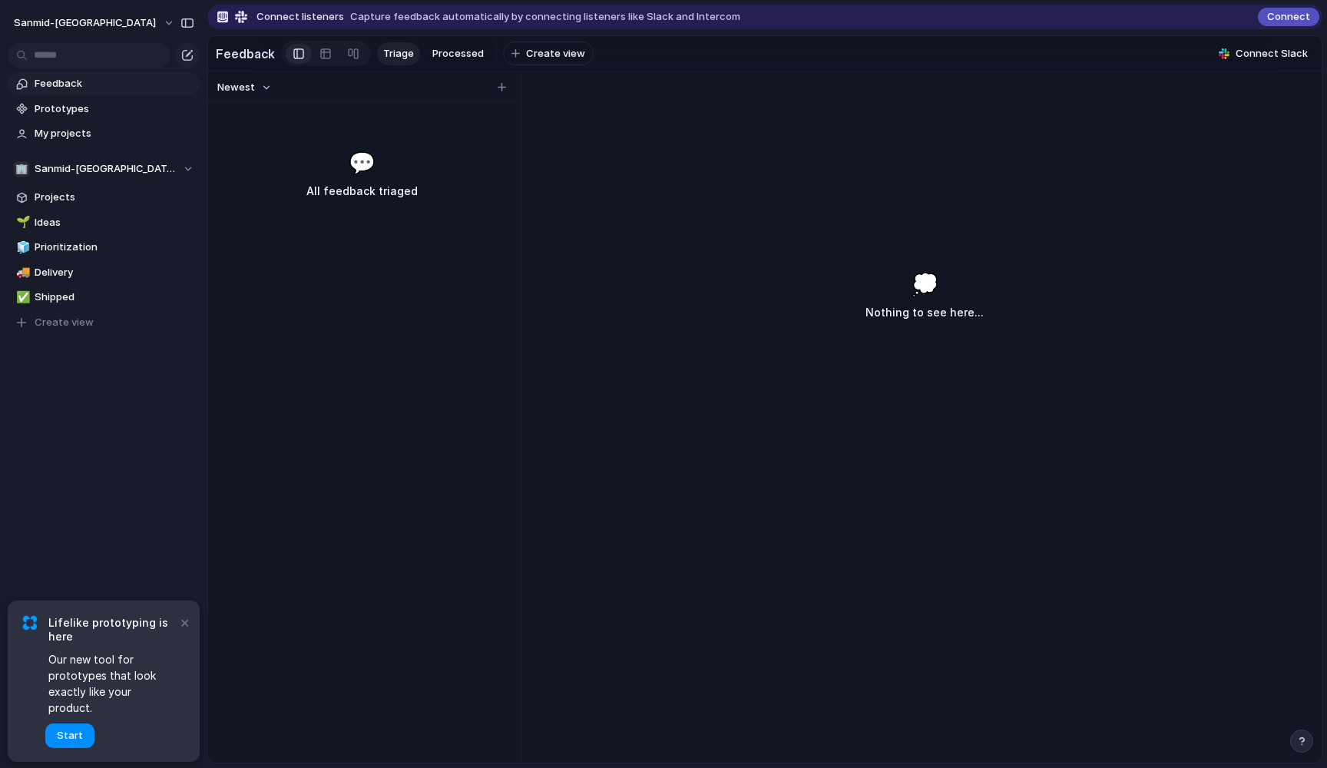
click at [970, 315] on div "💭 Nothing to see here..." at bounding box center [925, 494] width 794 height 538
click at [970, 315] on h3 "Nothing to see here..." at bounding box center [925, 312] width 118 height 18
drag, startPoint x: 970, startPoint y: 315, endPoint x: 893, endPoint y: 315, distance: 77.6
click at [891, 315] on h3 "Nothing to see here..." at bounding box center [925, 312] width 118 height 18
click at [893, 315] on h3 "Nothing to see here..." at bounding box center [925, 312] width 118 height 18
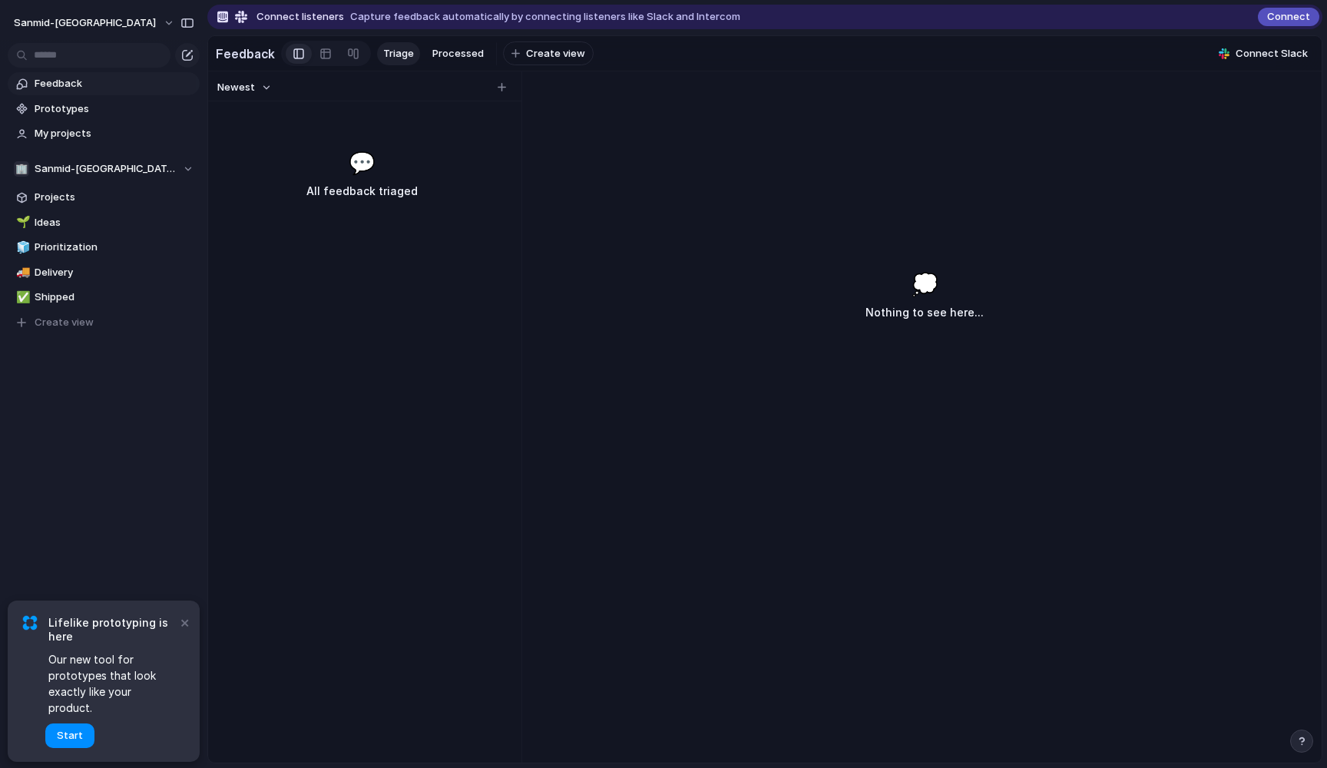
drag, startPoint x: 313, startPoint y: 195, endPoint x: 393, endPoint y: 195, distance: 79.9
click at [393, 195] on h3 "All feedback triaged" at bounding box center [361, 191] width 235 height 18
click at [181, 122] on section "Feedback Prototypes My projects" at bounding box center [103, 107] width 207 height 76
click at [167, 111] on span "Prototypes" at bounding box center [115, 108] width 160 height 15
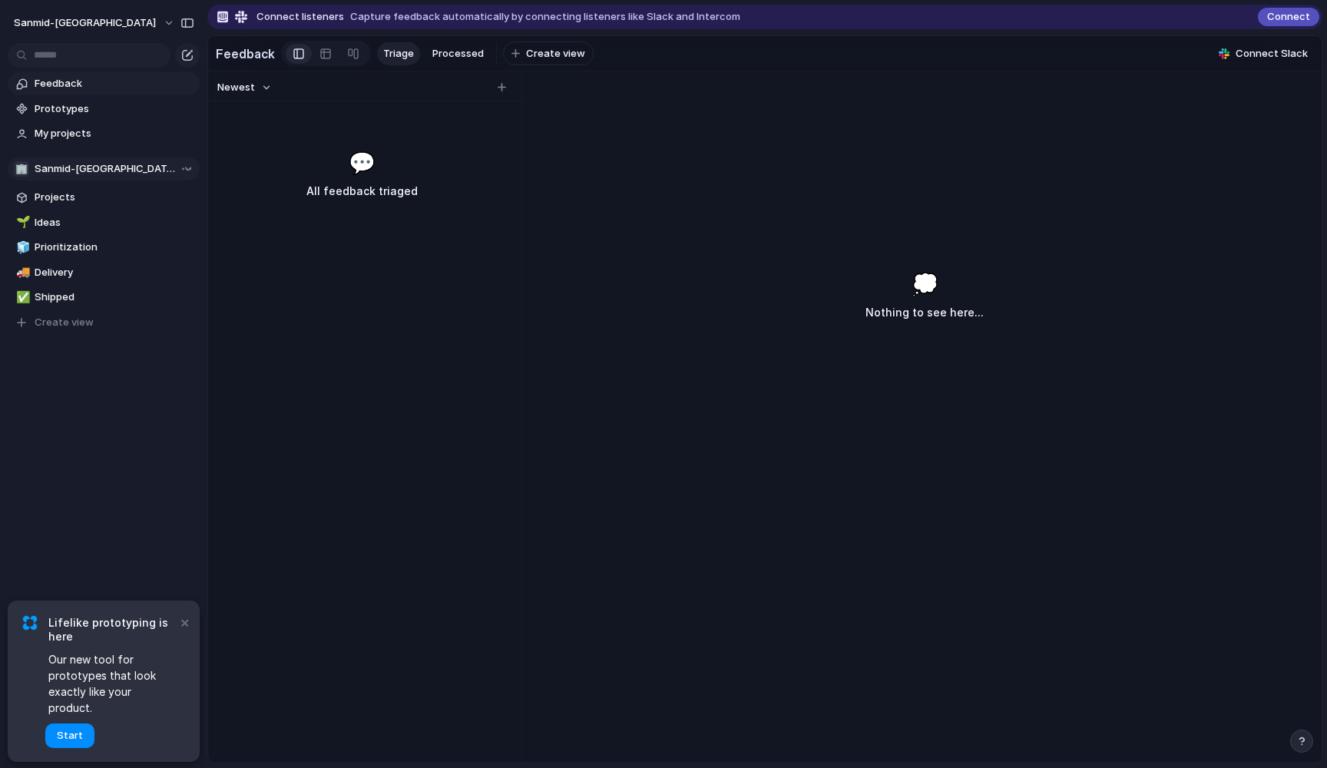
click at [117, 170] on div "🏢 Sanmid-anavkar" at bounding box center [104, 168] width 180 height 15
click at [298, 181] on div "🏢 Sanmid-anavkar Create new team" at bounding box center [663, 384] width 1327 height 768
click at [247, 167] on div "Team settings Copy link Add members" at bounding box center [663, 384] width 1327 height 768
click at [105, 235] on div "🌱 Ideas 🧊 Prioritization 🚚 Delivery ✅ Shipped To pick up a draggable item, pres…" at bounding box center [104, 272] width 192 height 123
click at [117, 220] on span "Ideas" at bounding box center [115, 222] width 160 height 15
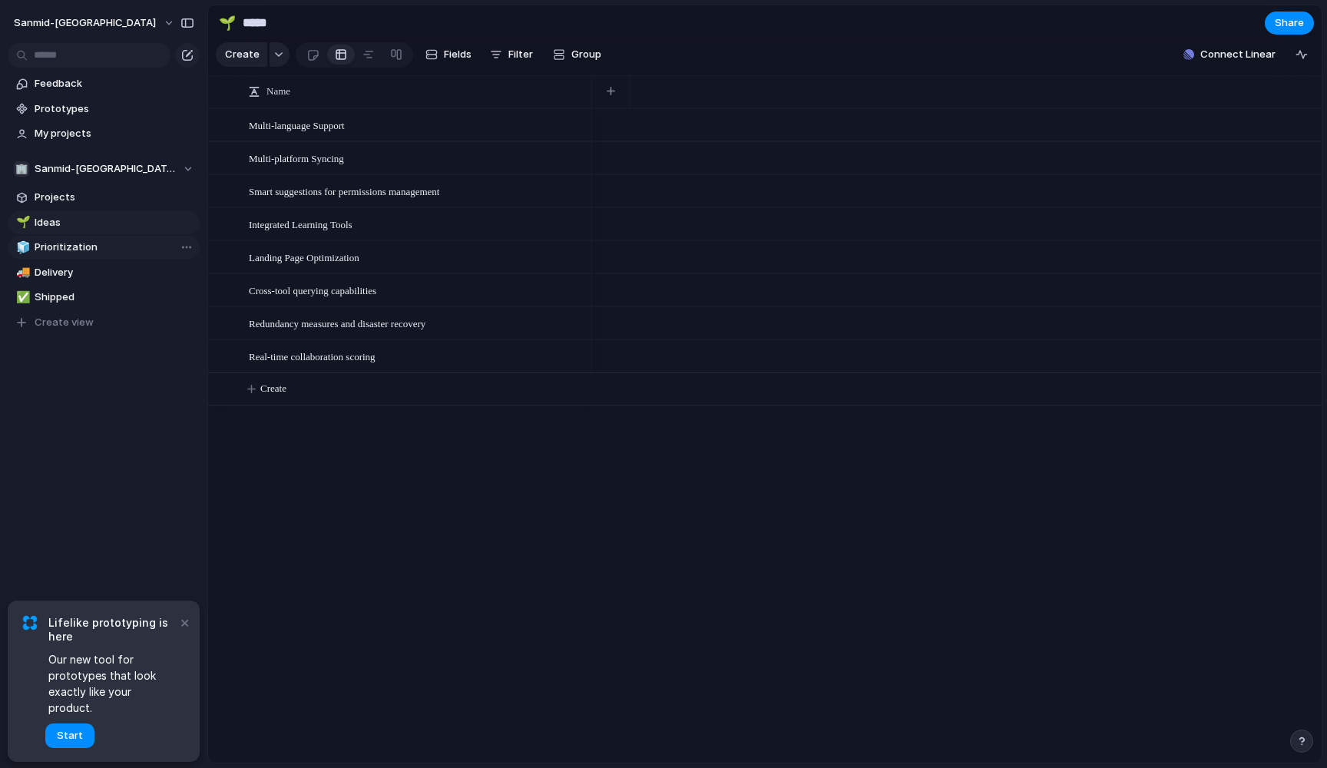
click at [114, 250] on span "Prioritization" at bounding box center [115, 247] width 160 height 15
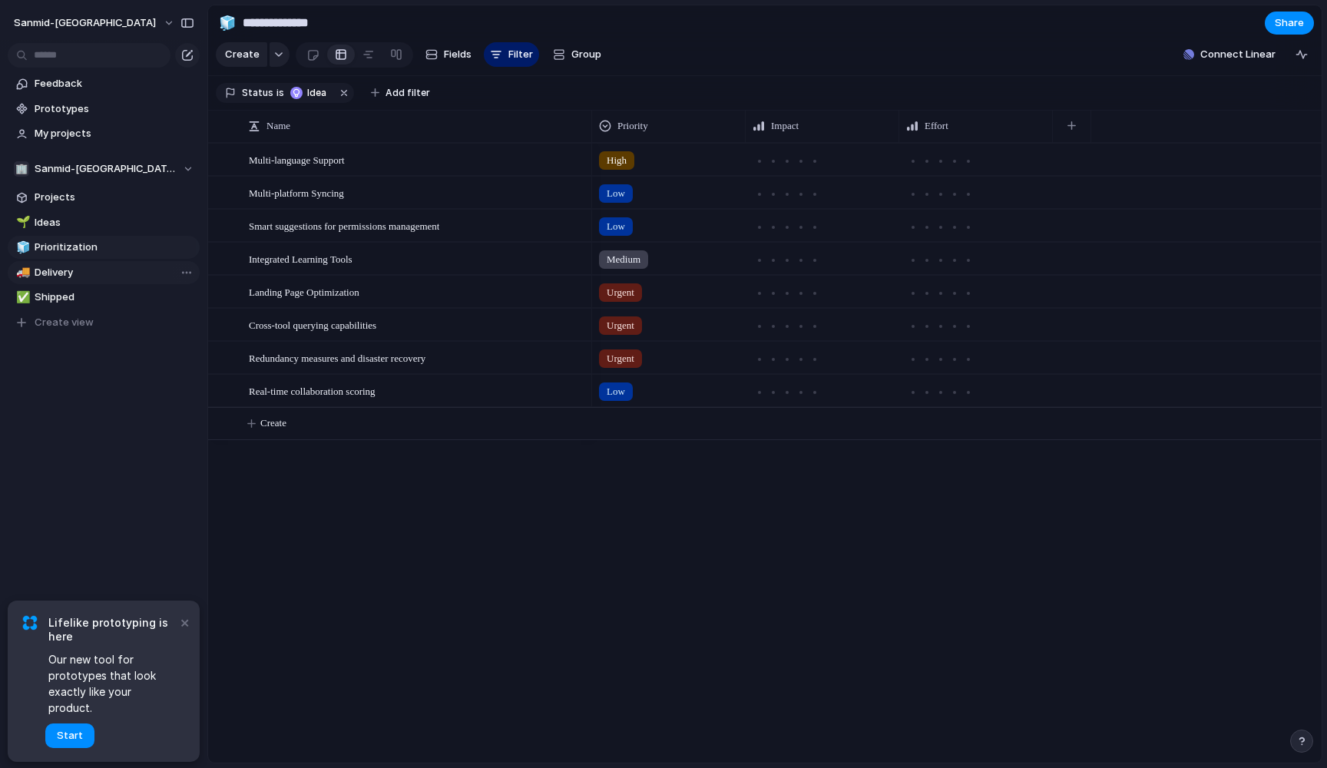
click at [106, 270] on span "Delivery" at bounding box center [115, 272] width 160 height 15
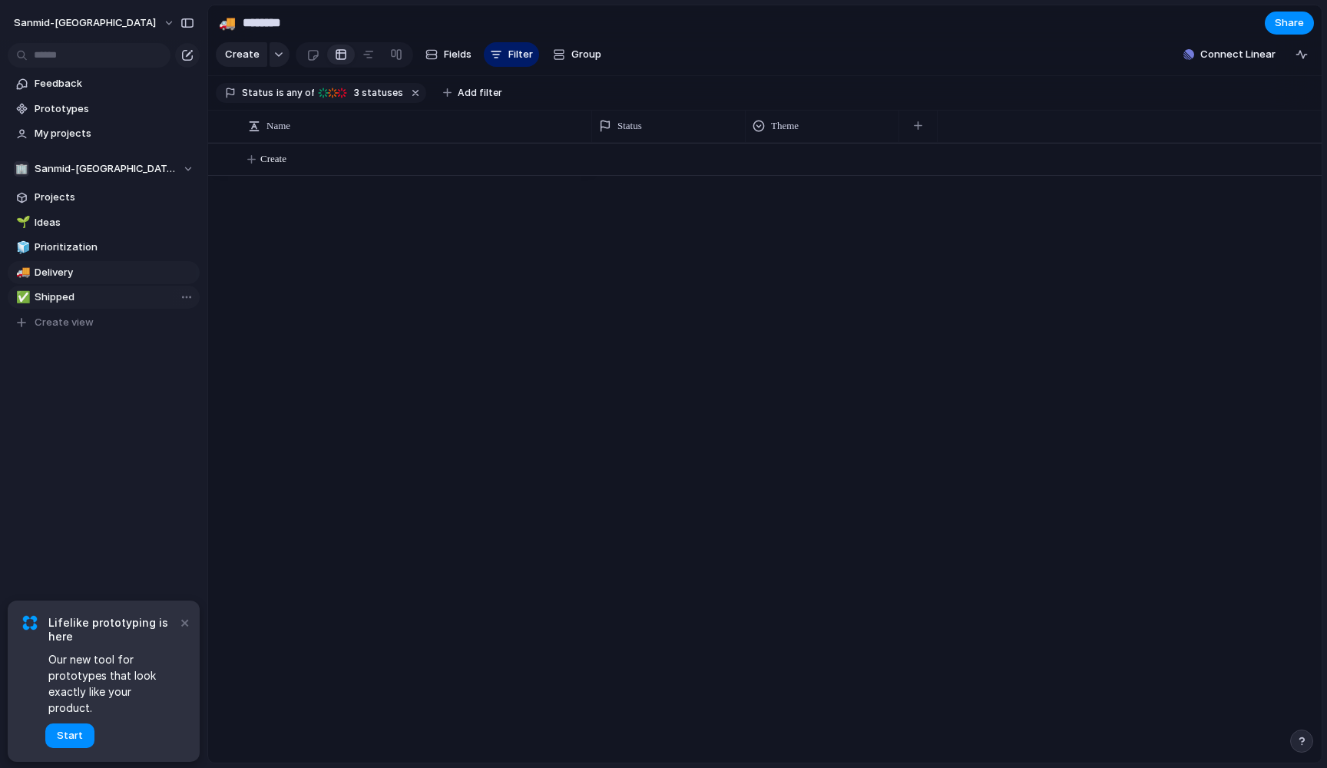
click at [103, 296] on span "Shipped" at bounding box center [115, 297] width 160 height 15
click at [106, 269] on span "Delivery" at bounding box center [115, 272] width 160 height 15
type input "********"
click at [332, 88] on div "button" at bounding box center [332, 93] width 12 height 12
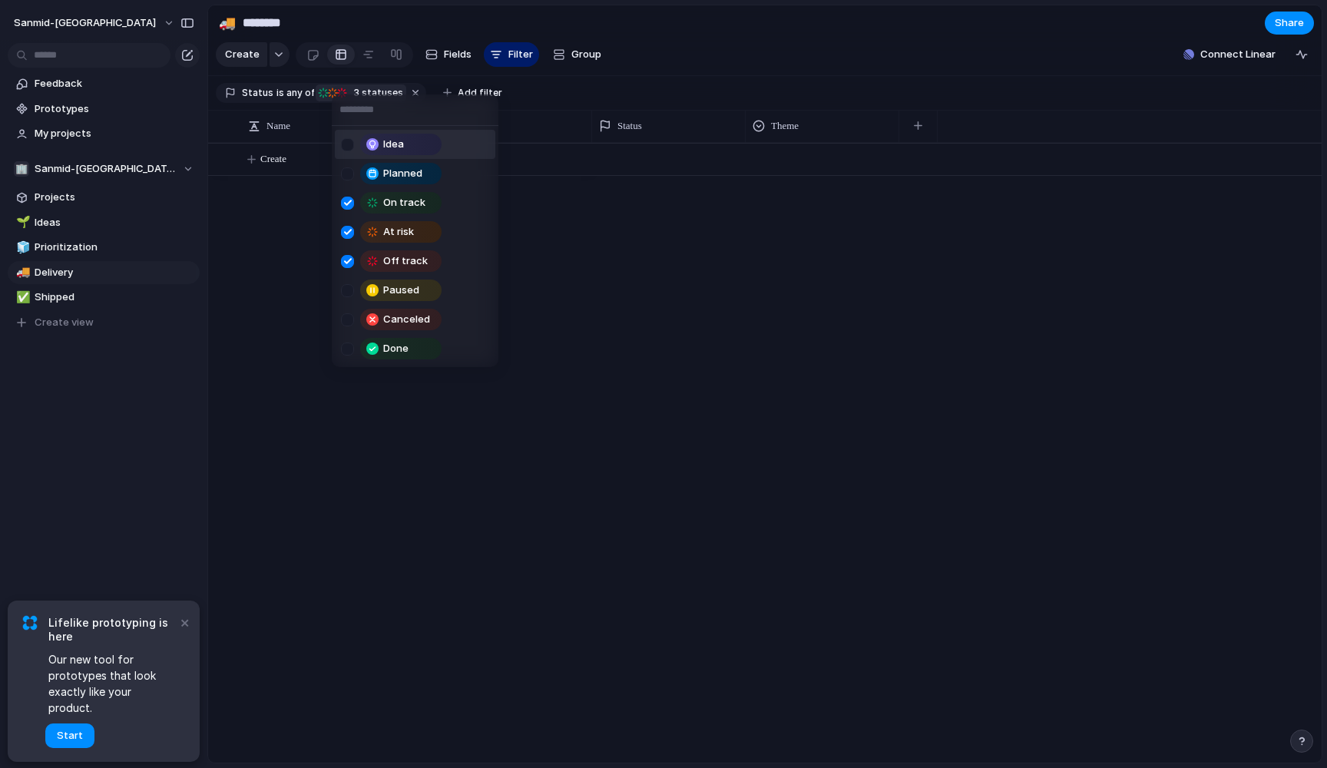
click at [228, 390] on div "Idea Planned On track At risk Off track Paused Canceled Done" at bounding box center [663, 384] width 1327 height 768
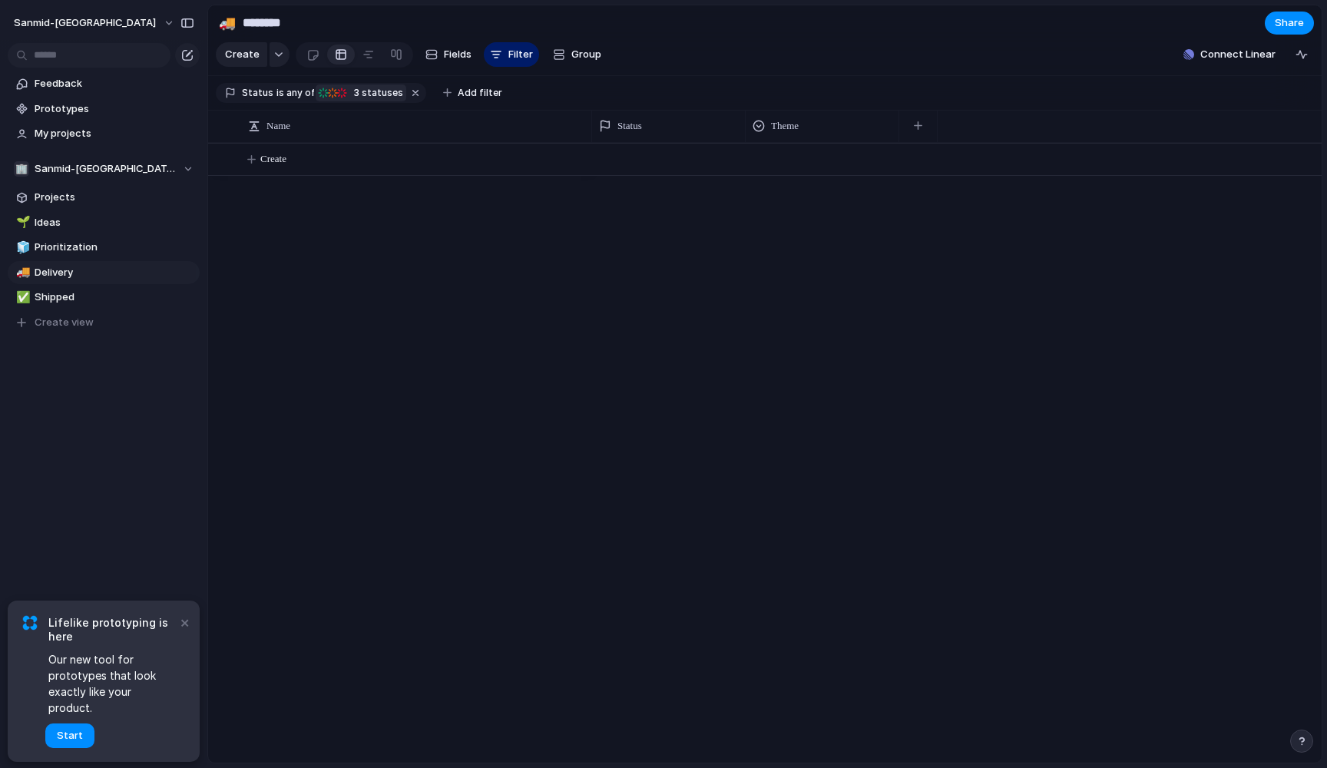
click at [386, 399] on div "Create" at bounding box center [765, 453] width 1114 height 620
click at [112, 24] on button "sanmid-[GEOGRAPHIC_DATA]" at bounding box center [95, 23] width 176 height 25
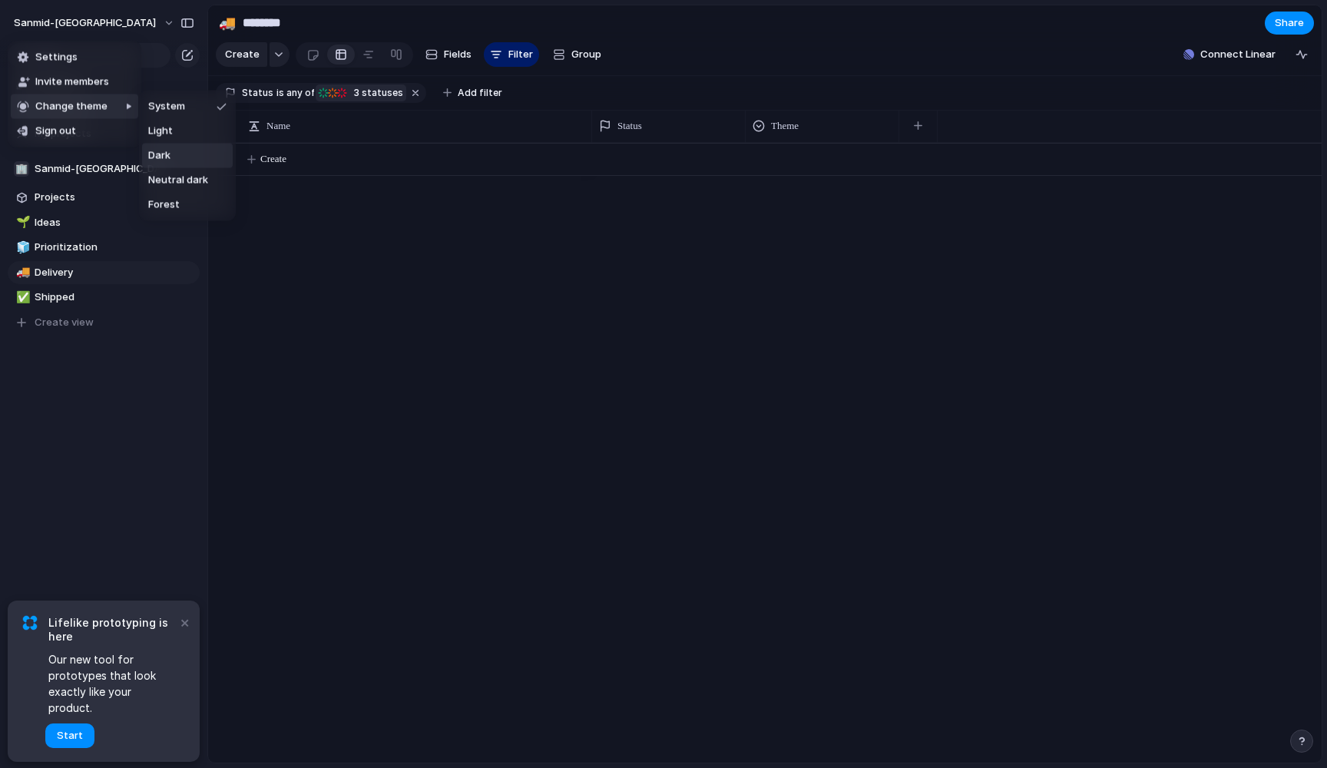
click at [184, 158] on li "Dark" at bounding box center [187, 156] width 91 height 25
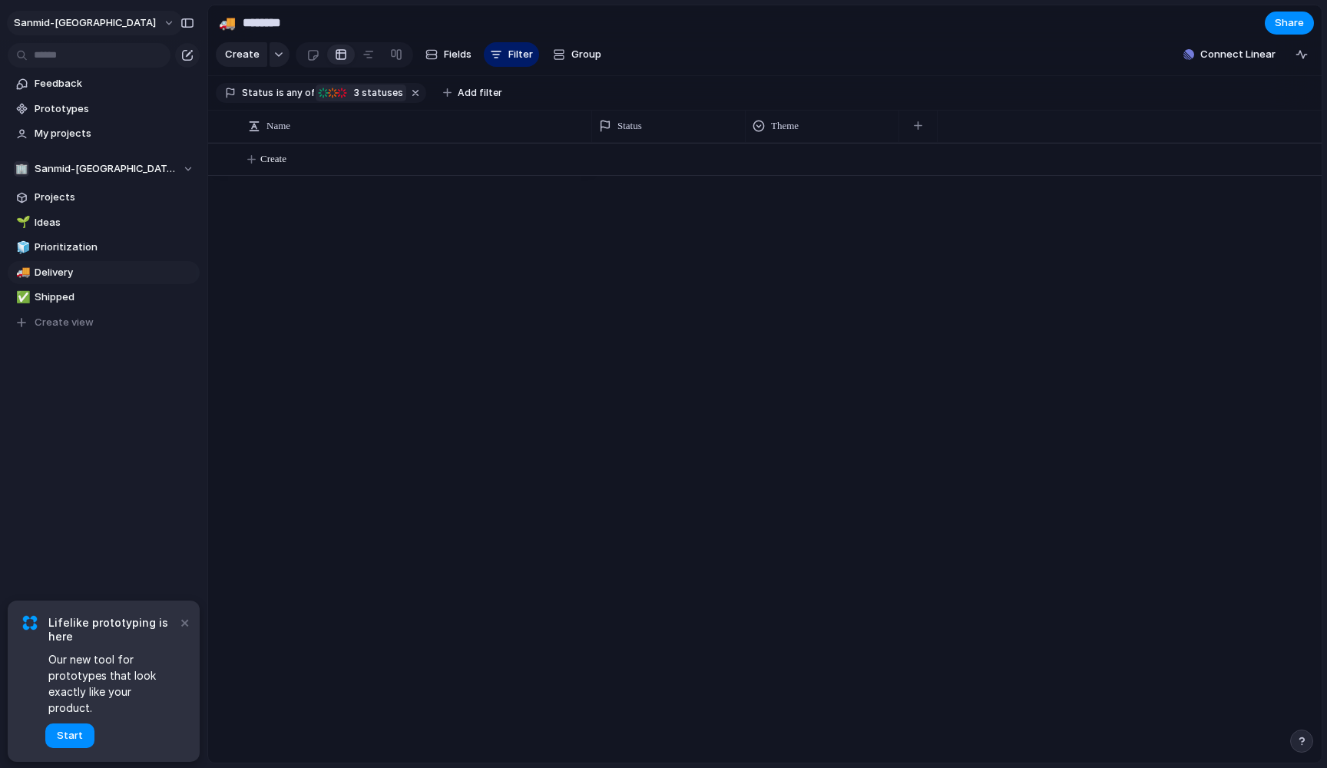
click at [108, 24] on button "sanmid-[GEOGRAPHIC_DATA]" at bounding box center [95, 23] width 176 height 25
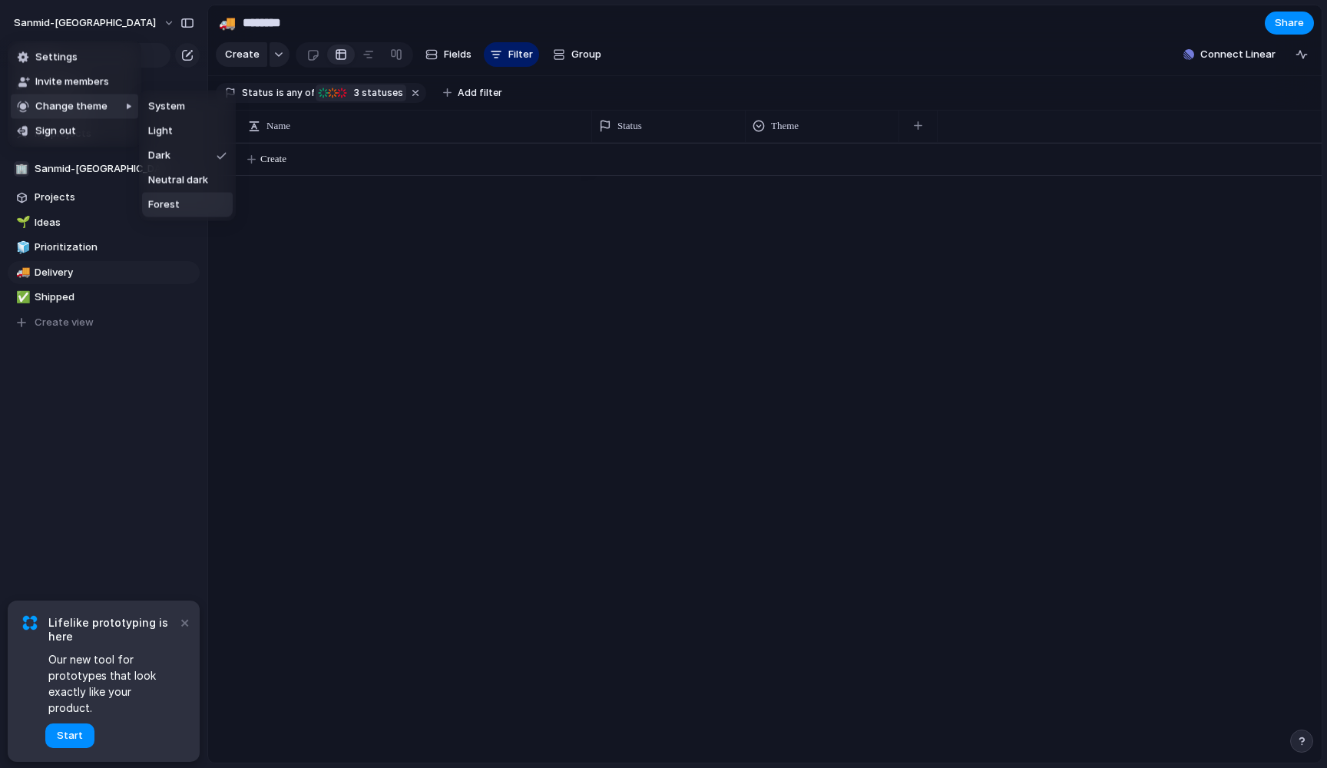
click at [182, 207] on li "Forest" at bounding box center [187, 205] width 91 height 25
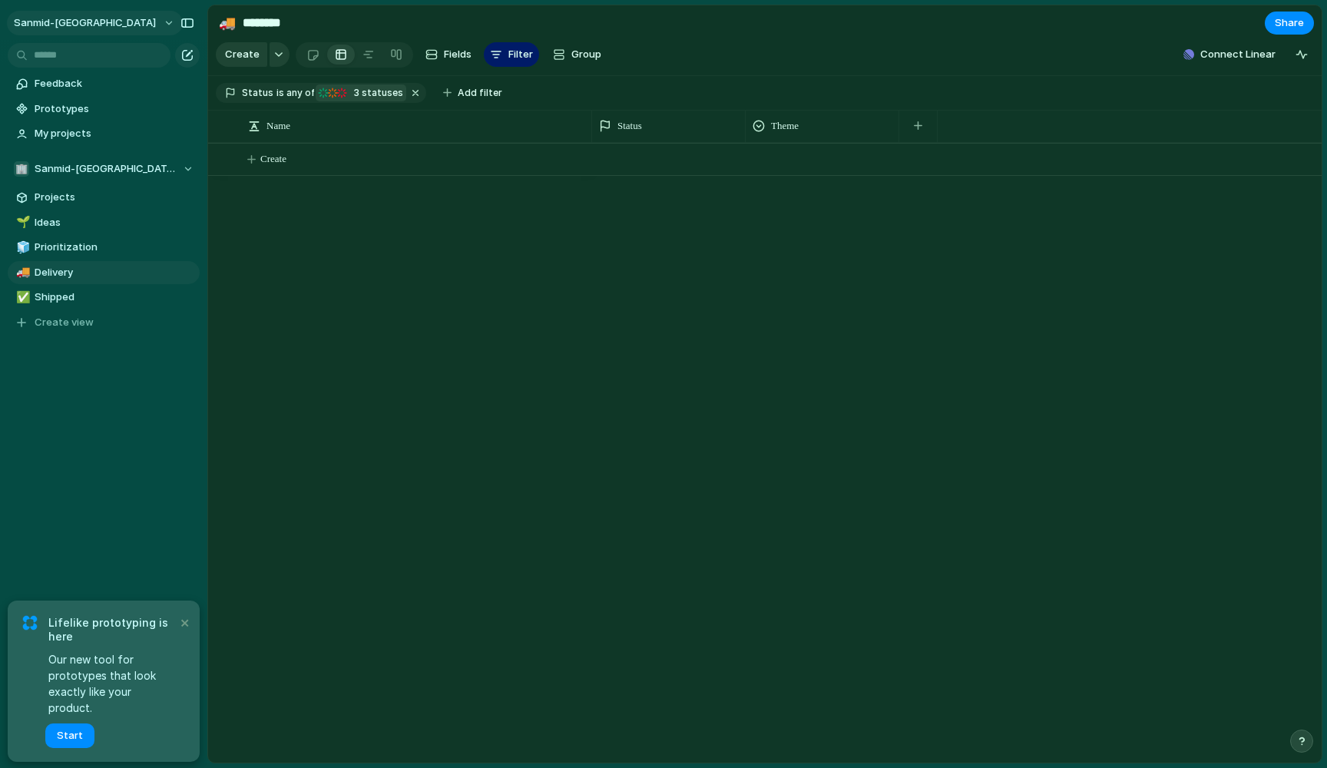
click at [100, 21] on button "sanmid-[GEOGRAPHIC_DATA]" at bounding box center [95, 23] width 176 height 25
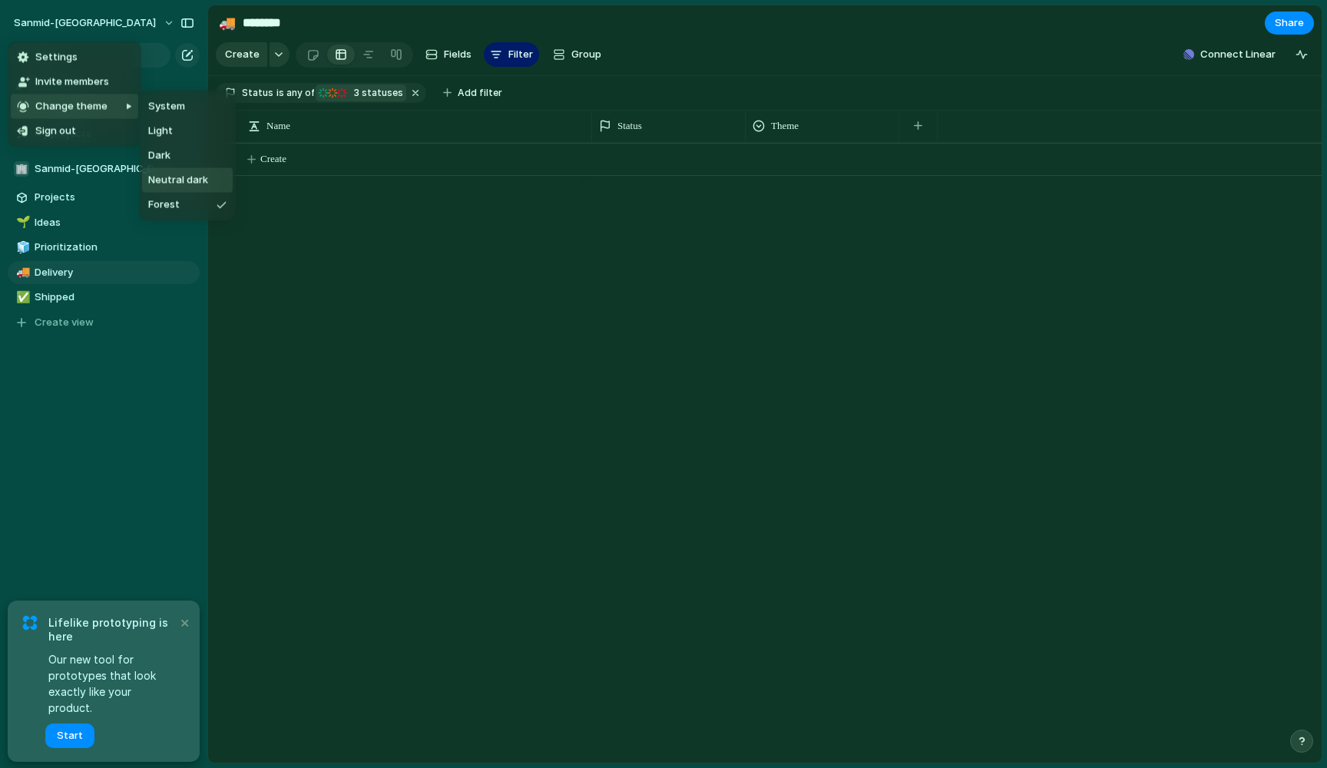
click at [187, 176] on span "Neutral dark" at bounding box center [178, 180] width 60 height 15
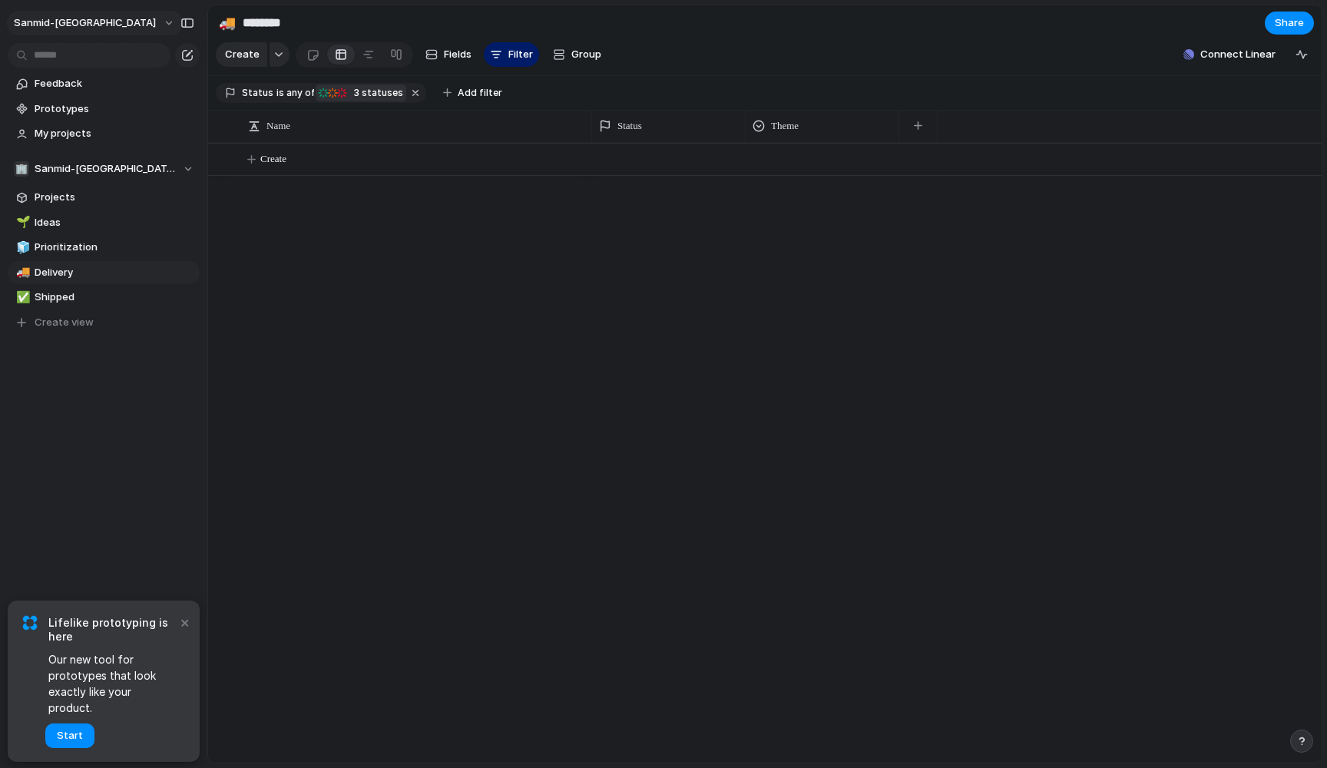
click at [94, 22] on button "sanmid-[GEOGRAPHIC_DATA]" at bounding box center [95, 23] width 176 height 25
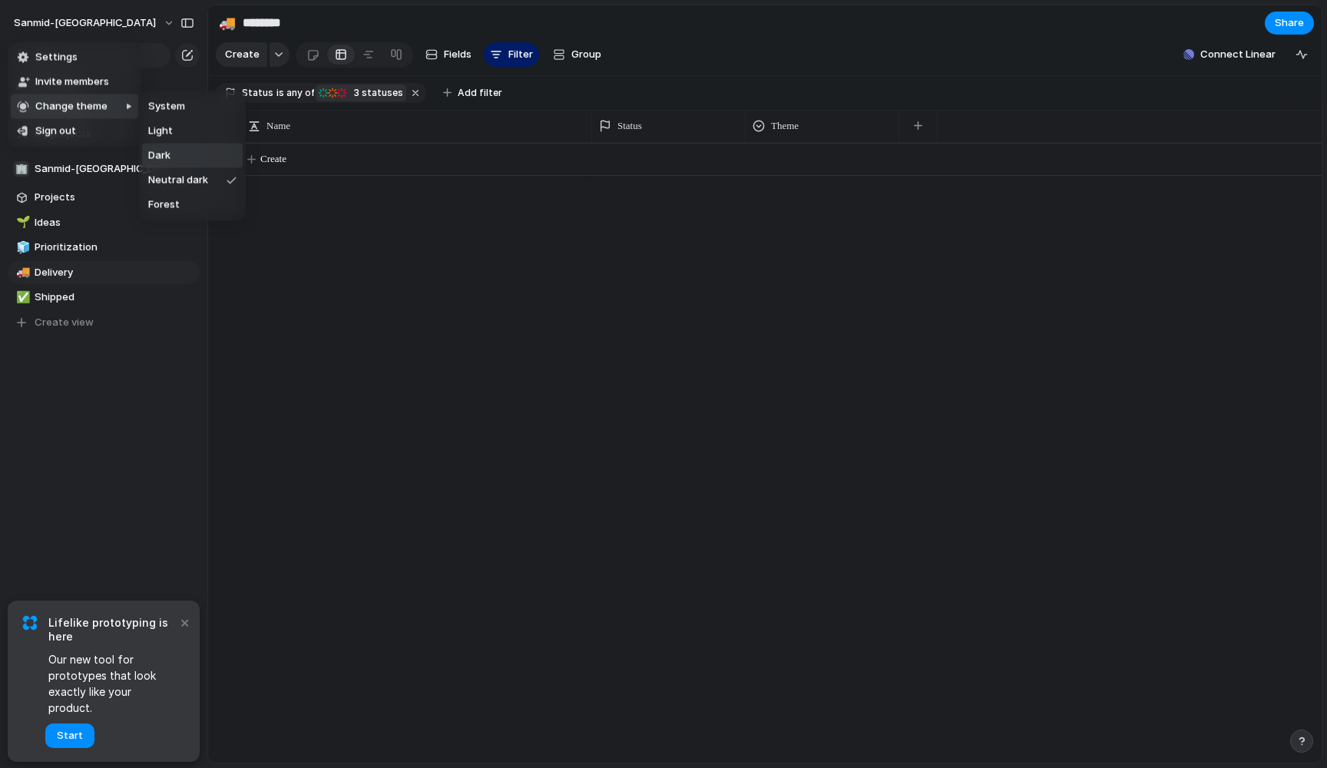
click at [168, 165] on li "Dark" at bounding box center [192, 156] width 101 height 25
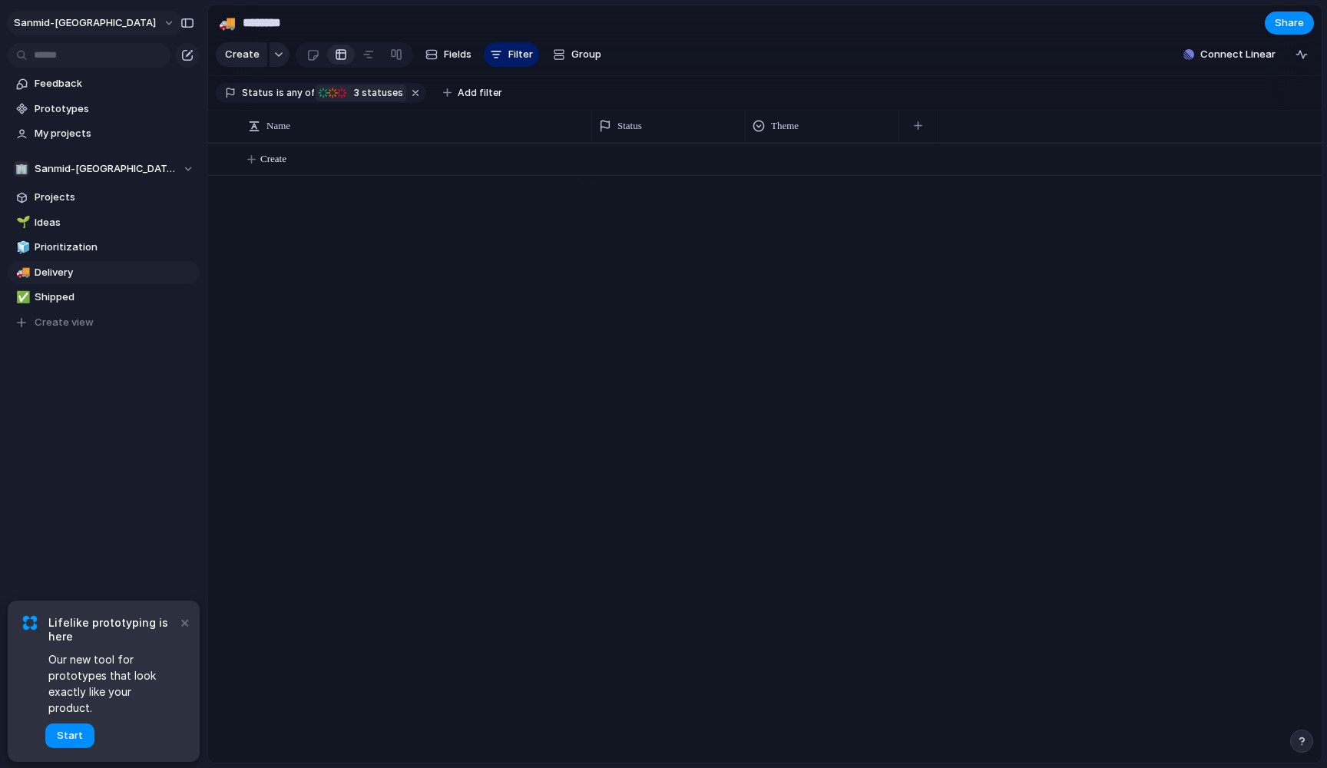
click at [104, 27] on button "sanmid-[GEOGRAPHIC_DATA]" at bounding box center [95, 23] width 176 height 25
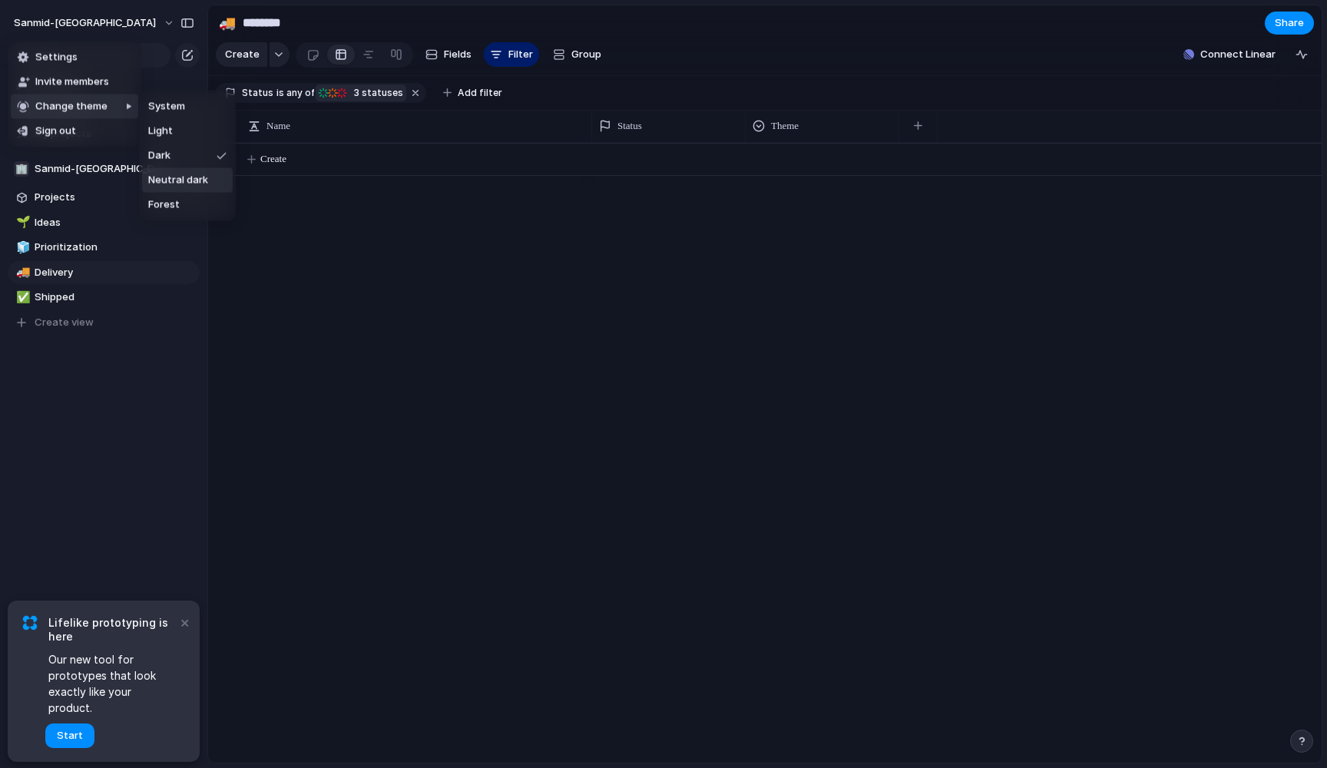
click at [177, 181] on span "Neutral dark" at bounding box center [178, 180] width 60 height 15
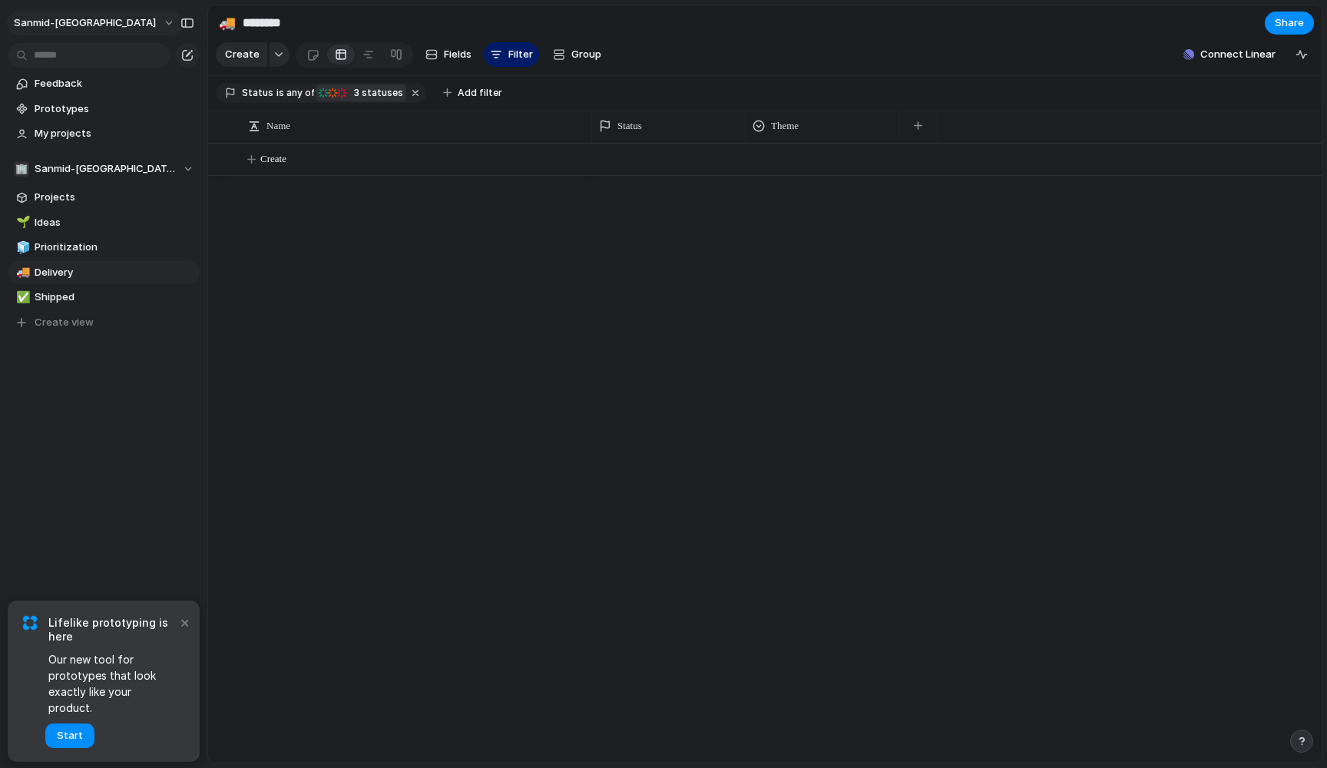
click at [100, 13] on button "sanmid-[GEOGRAPHIC_DATA]" at bounding box center [95, 23] width 176 height 25
click at [81, 58] on li "Settings" at bounding box center [75, 57] width 128 height 25
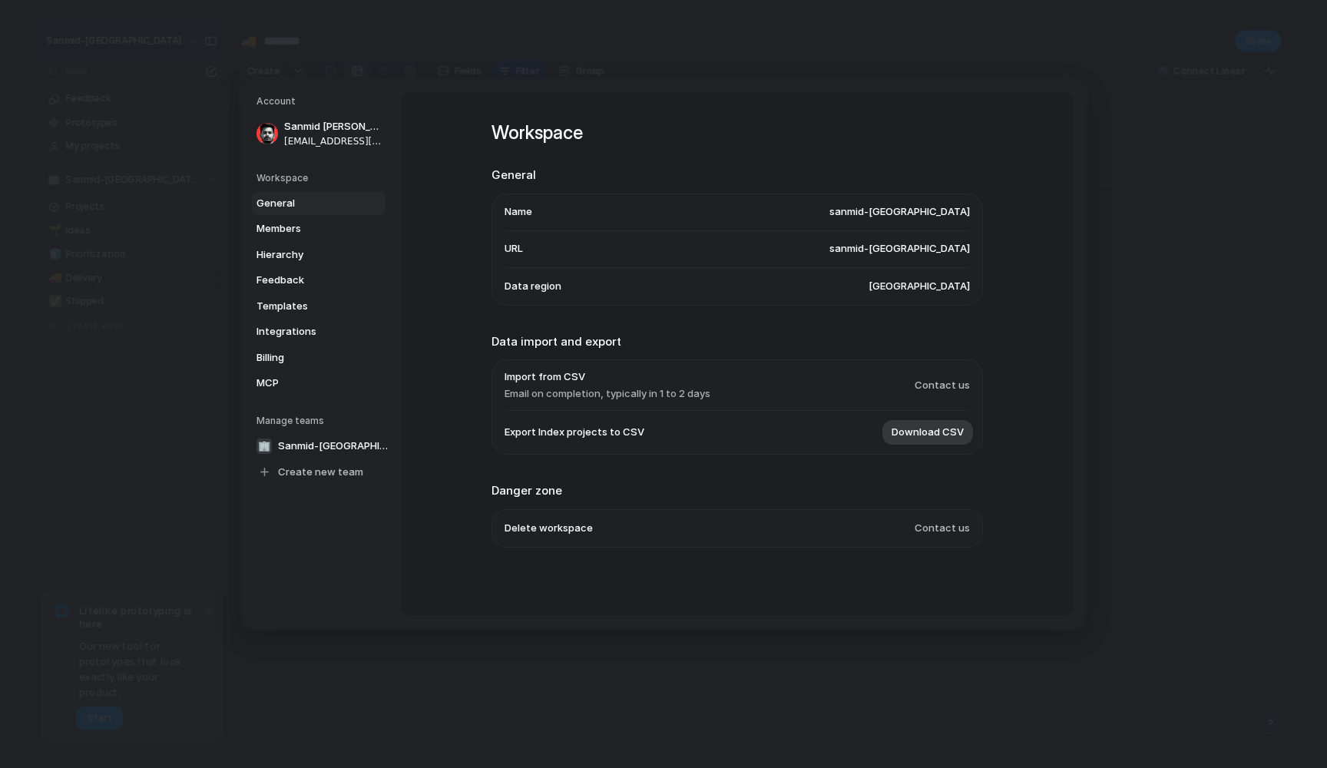
drag, startPoint x: 522, startPoint y: 399, endPoint x: 593, endPoint y: 395, distance: 71.5
click at [593, 395] on span "Email on completion, typically in 1 to 2 days" at bounding box center [608, 393] width 206 height 15
drag, startPoint x: 613, startPoint y: 393, endPoint x: 646, endPoint y: 393, distance: 33.0
click at [646, 393] on span "Email on completion, typically in 1 to 2 days" at bounding box center [608, 393] width 206 height 15
click at [946, 389] on span "Contact us" at bounding box center [942, 384] width 55 height 15
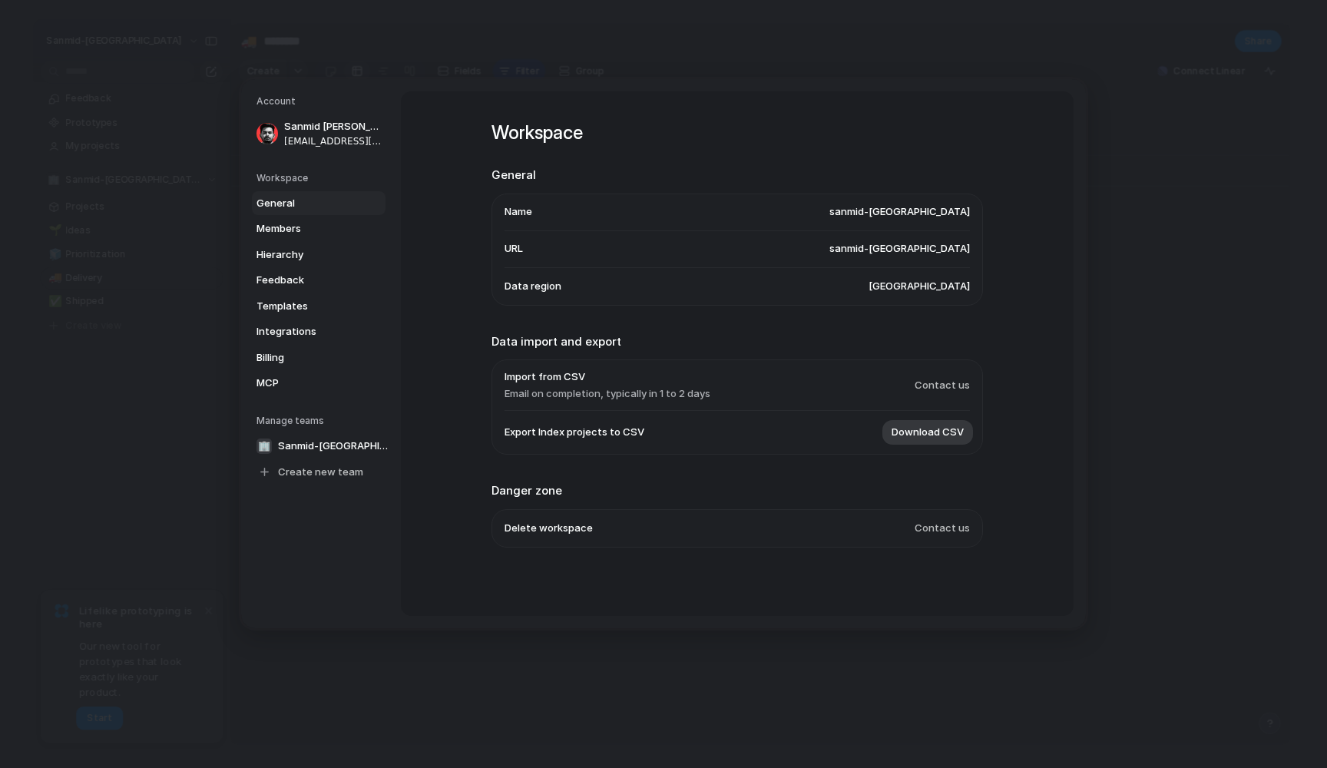
drag, startPoint x: 562, startPoint y: 432, endPoint x: 651, endPoint y: 432, distance: 88.3
click at [651, 432] on li "Export Index projects to CSV Download CSV" at bounding box center [737, 432] width 465 height 43
click at [939, 383] on span "Contact us" at bounding box center [942, 384] width 55 height 15
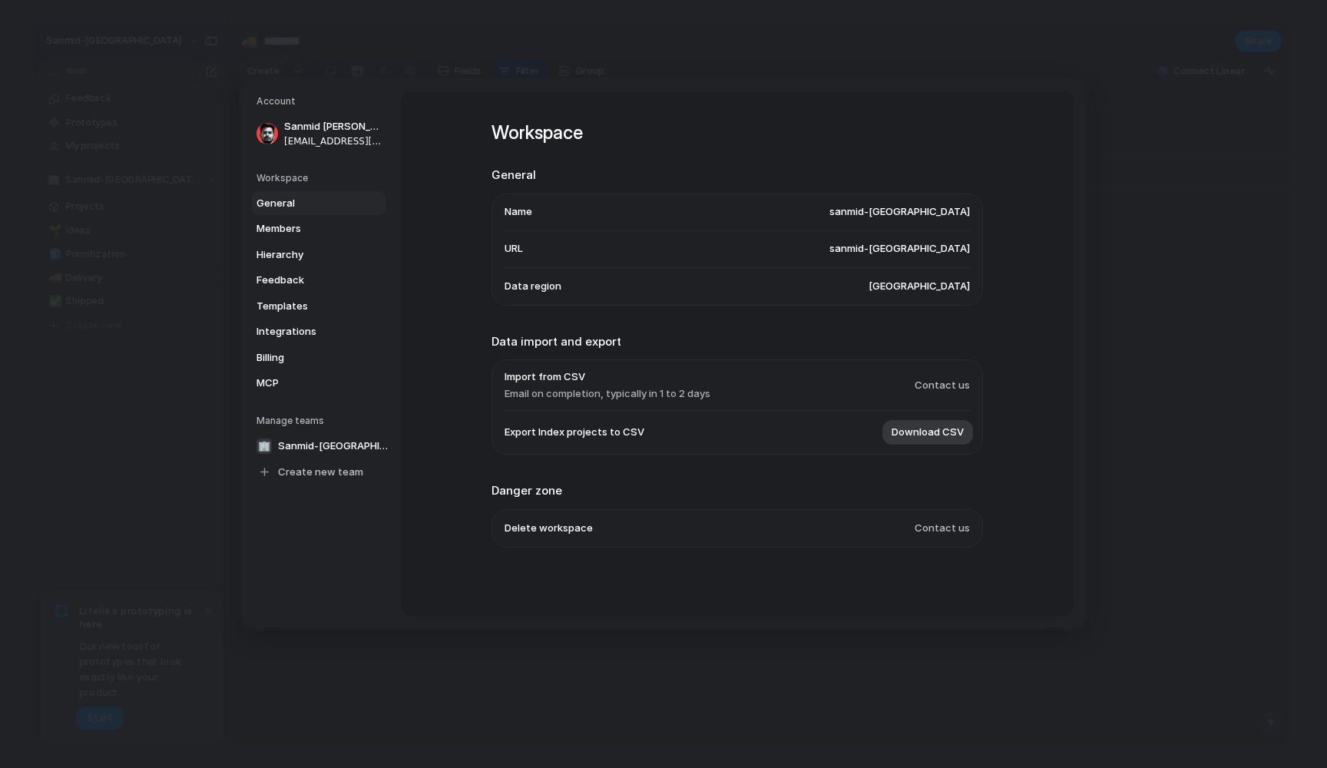
click at [569, 530] on span "Delete workspace" at bounding box center [549, 527] width 88 height 15
click at [952, 528] on span "Contact us" at bounding box center [942, 527] width 55 height 15
drag, startPoint x: 513, startPoint y: 528, endPoint x: 615, endPoint y: 528, distance: 102.2
click at [615, 528] on li "Delete workspace Contact us" at bounding box center [737, 527] width 465 height 37
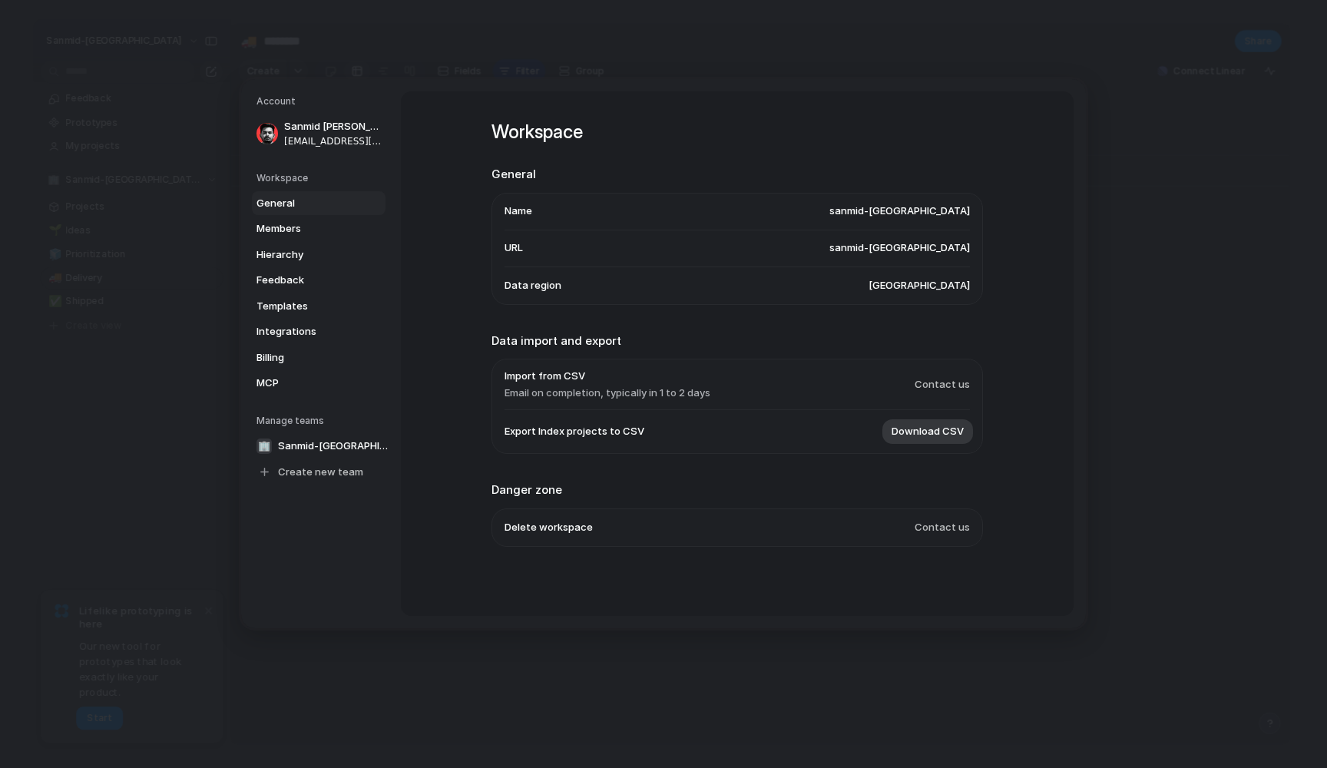
scroll to position [2, 0]
click at [320, 356] on span "Billing" at bounding box center [306, 356] width 98 height 15
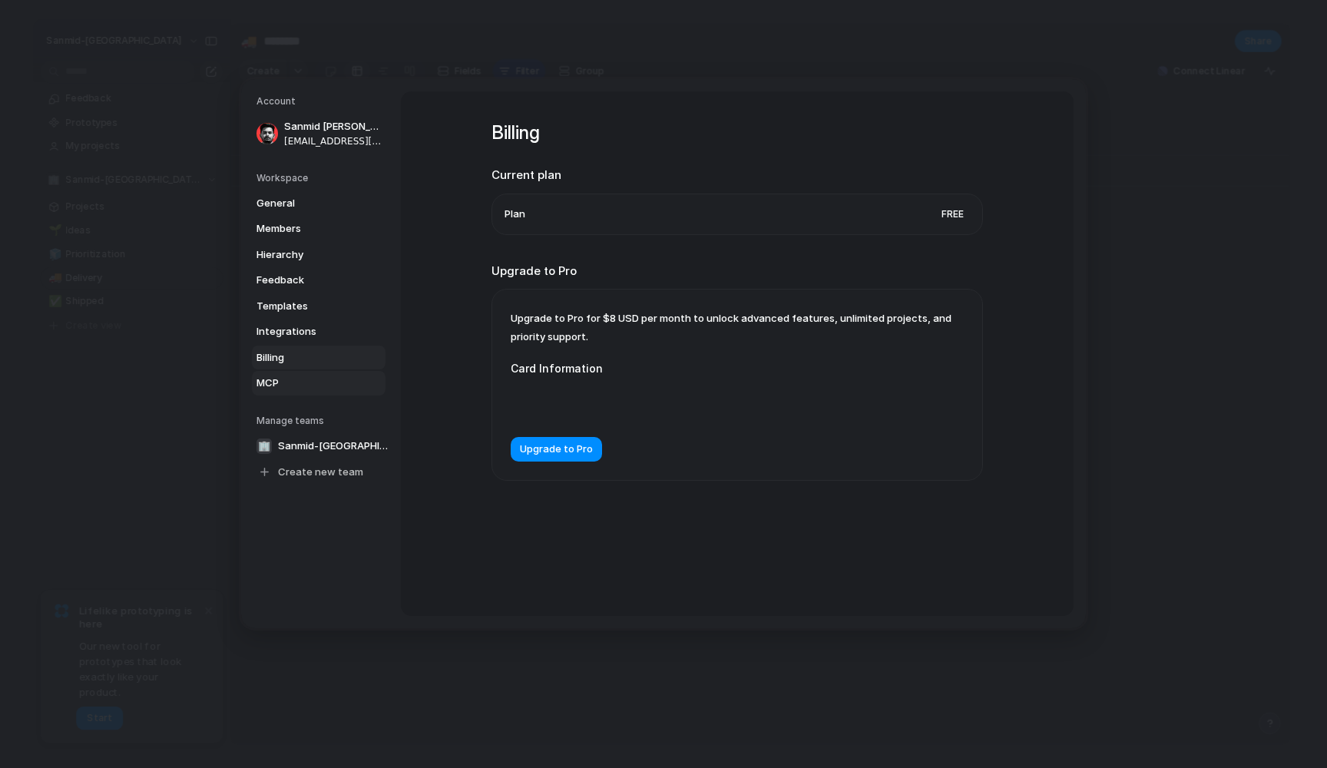
click at [314, 376] on span "MCP" at bounding box center [306, 383] width 98 height 15
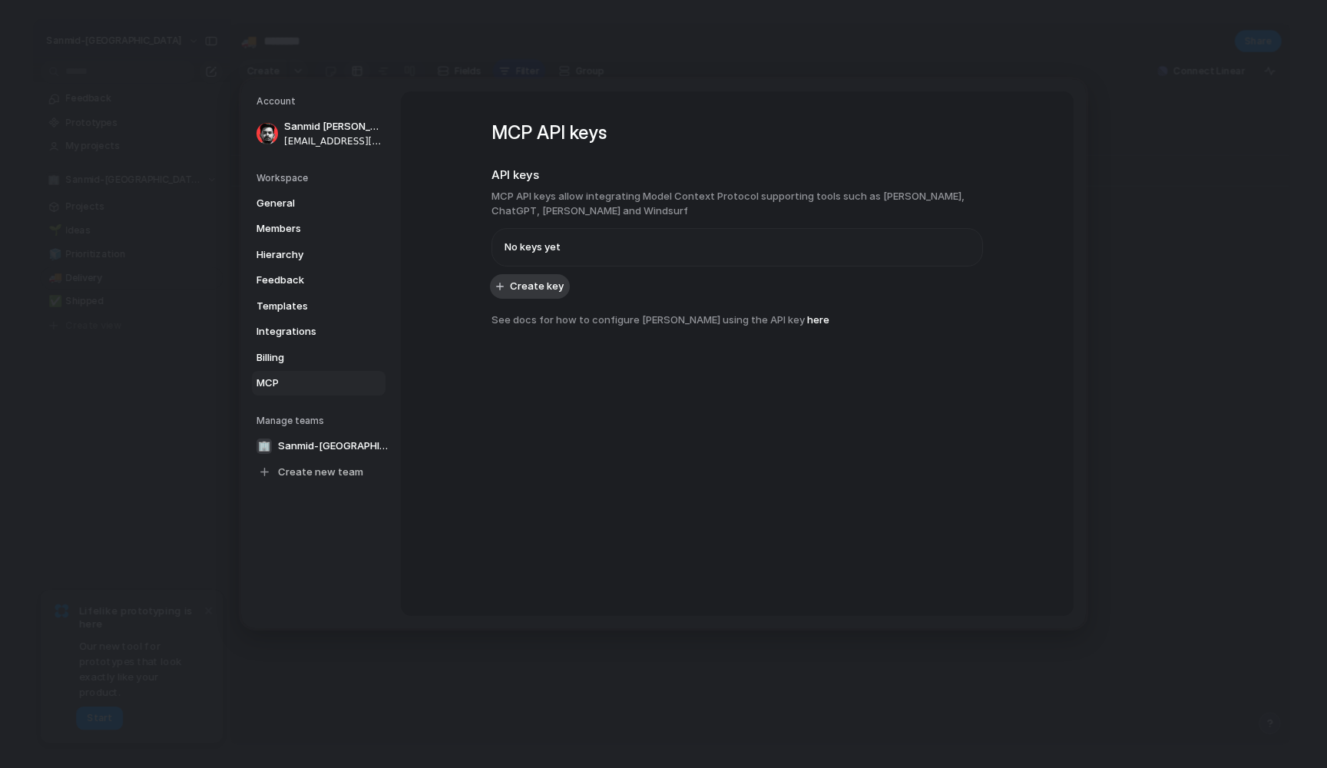
click at [567, 243] on li "No keys yet" at bounding box center [737, 246] width 465 height 37
click at [313, 239] on link "Members" at bounding box center [319, 229] width 134 height 25
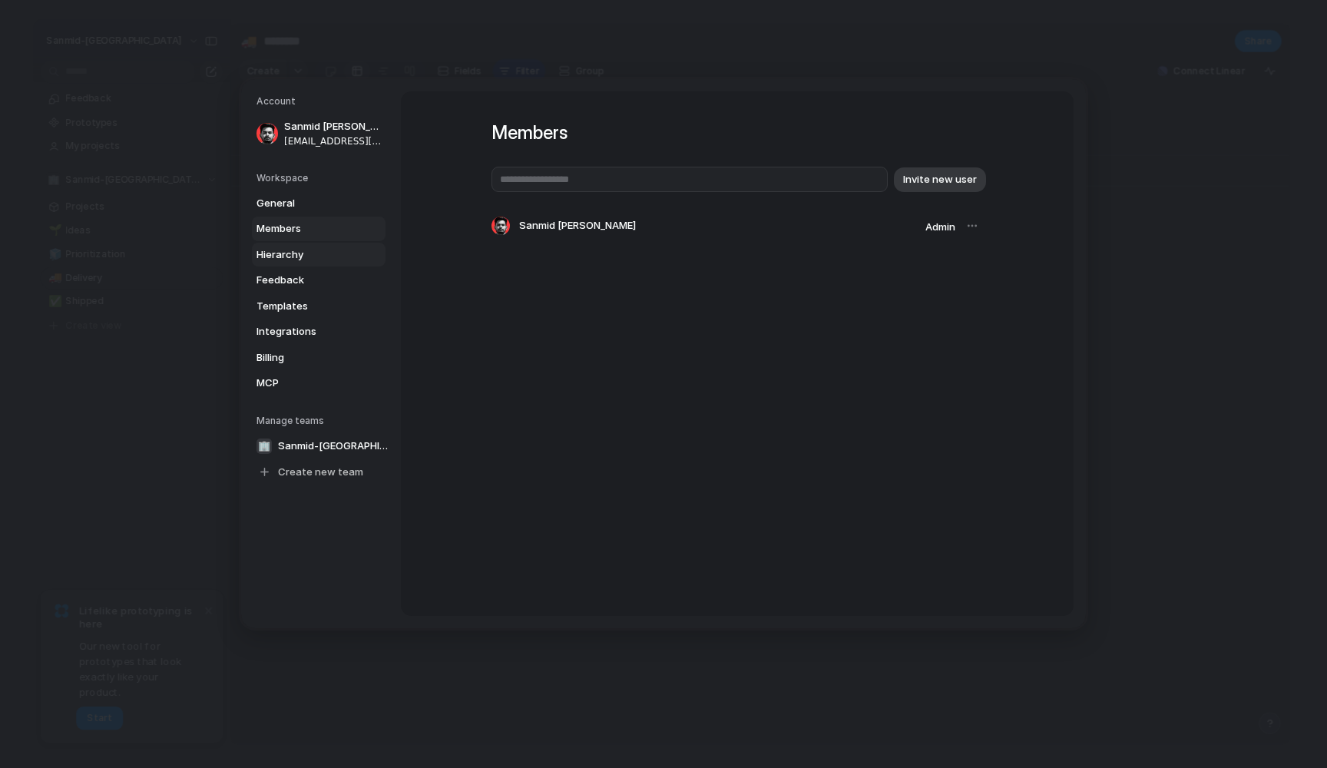
click at [312, 250] on span "Hierarchy" at bounding box center [306, 254] width 98 height 15
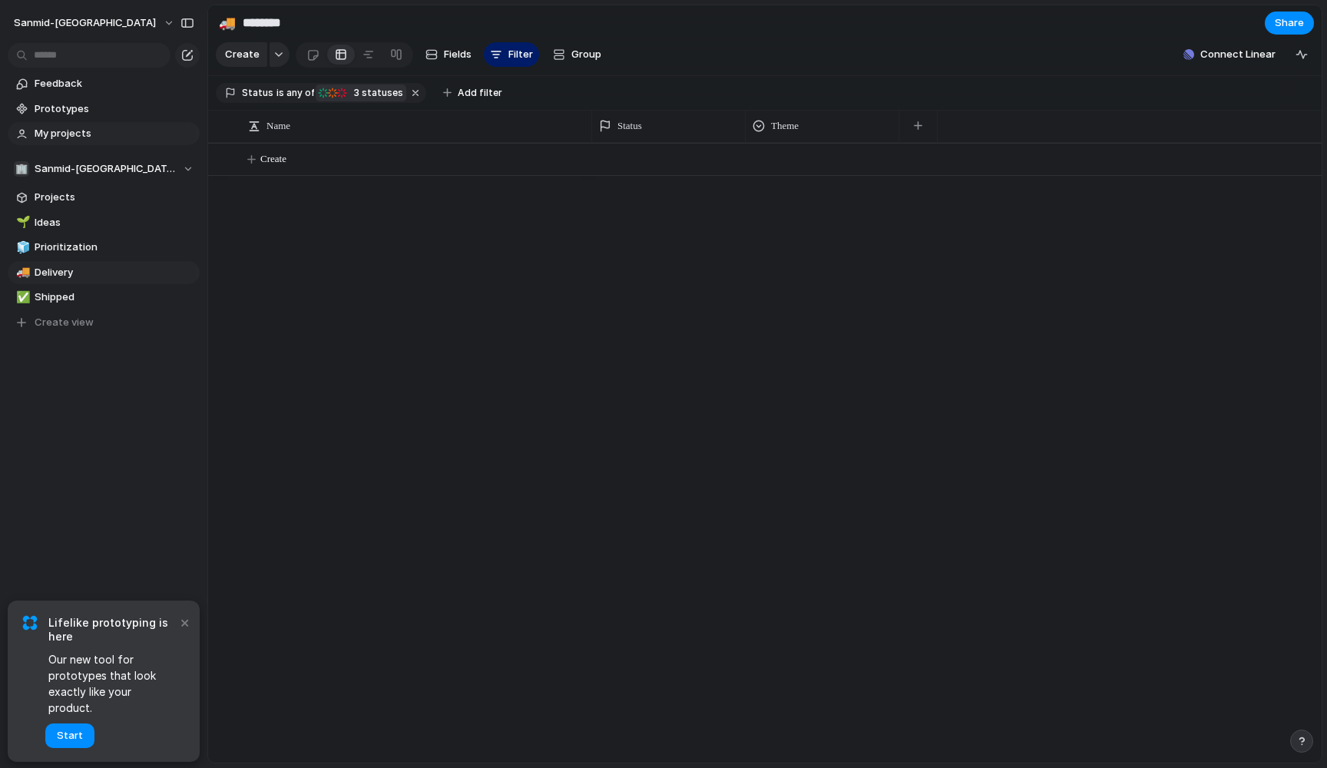
click at [99, 127] on span "My projects" at bounding box center [115, 133] width 160 height 15
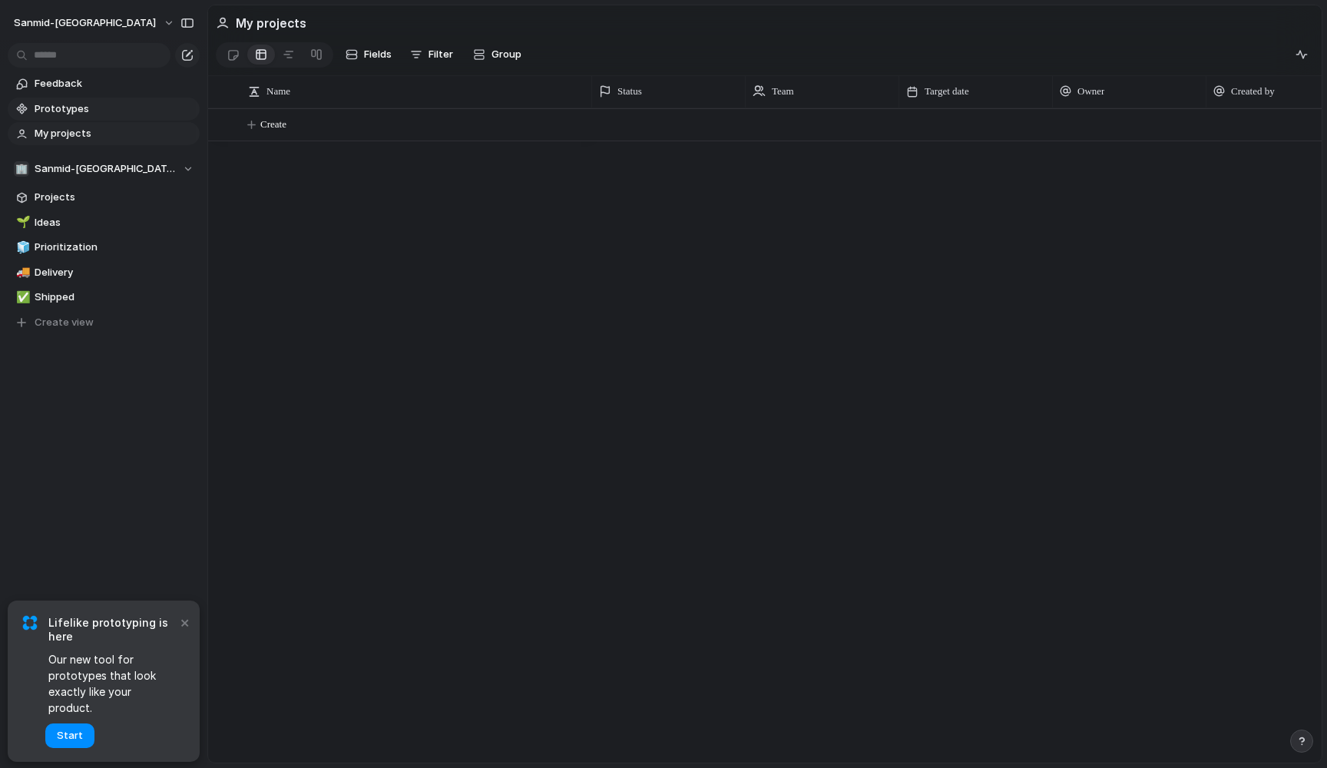
click at [96, 114] on span "Prototypes" at bounding box center [115, 108] width 160 height 15
click at [124, 79] on span "Feedback" at bounding box center [115, 83] width 160 height 15
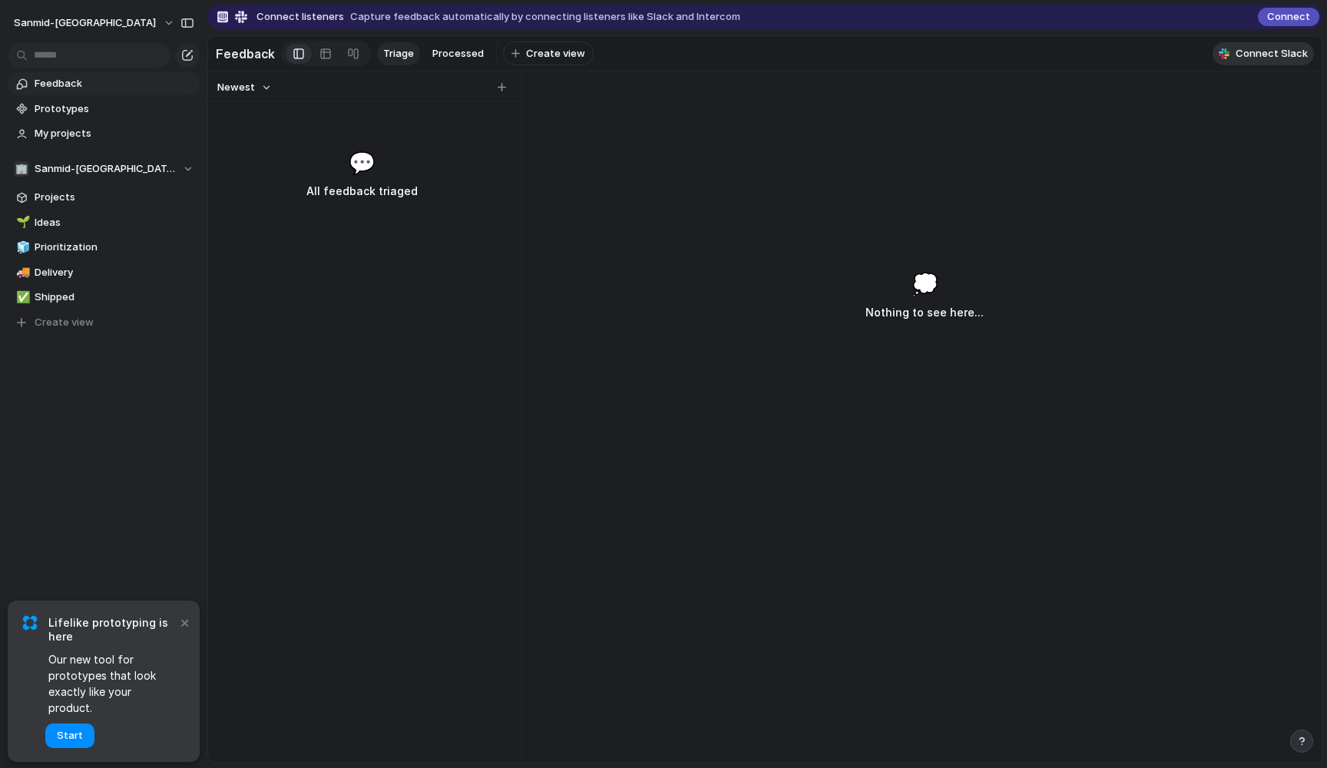
click at [1016, 53] on span "Connect Slack" at bounding box center [1272, 53] width 72 height 15
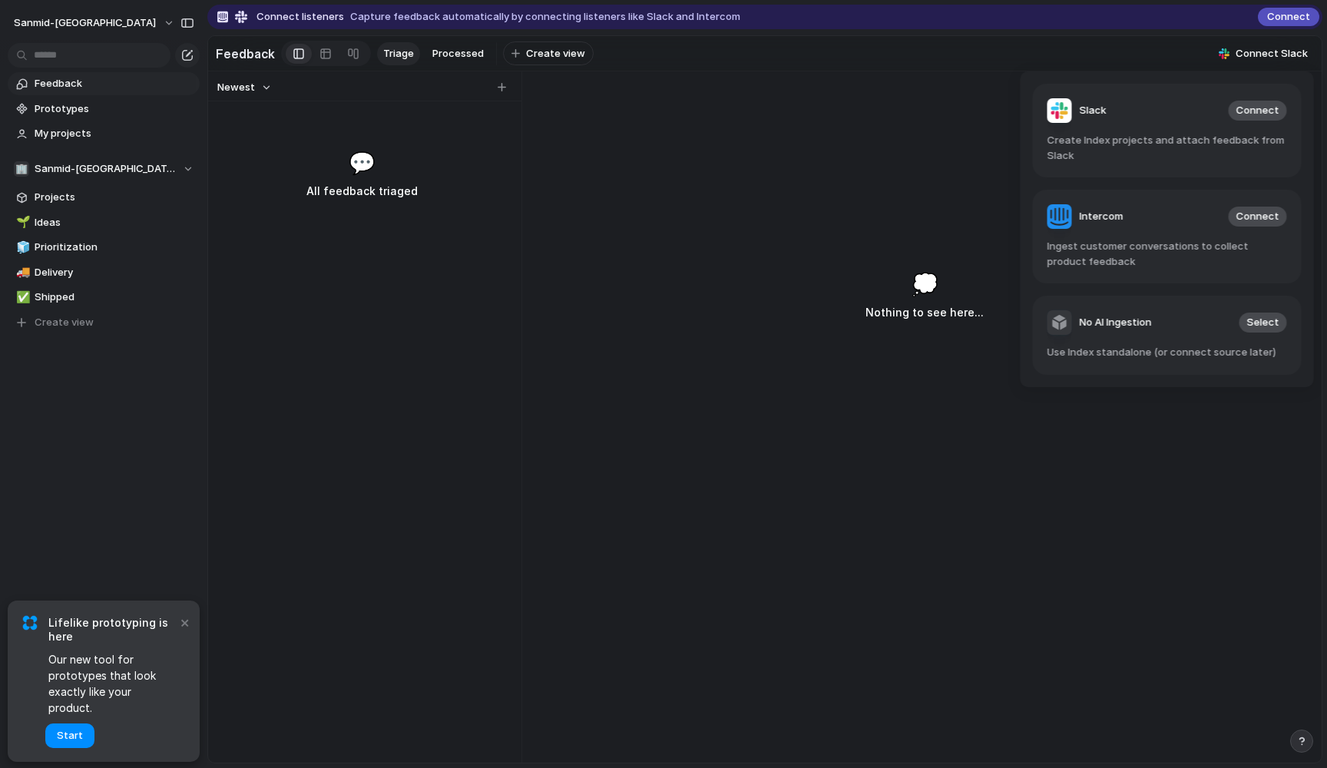
drag, startPoint x: 1055, startPoint y: 355, endPoint x: 1115, endPoint y: 355, distance: 59.1
click at [1016, 355] on span "Use Index standalone (or connect source later)" at bounding box center [1168, 352] width 240 height 15
click at [1016, 320] on span "Select" at bounding box center [1263, 322] width 32 height 15
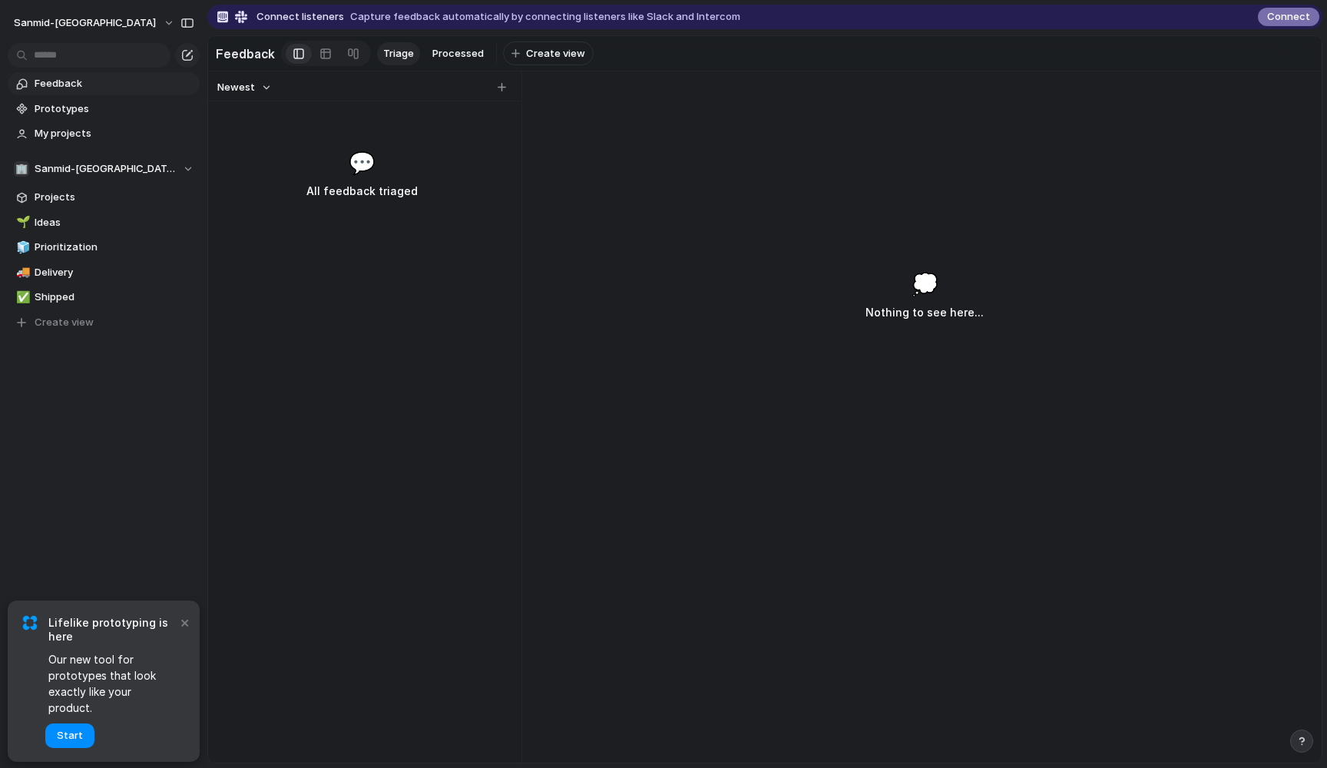
click at [1016, 18] on span "Connect" at bounding box center [1288, 16] width 43 height 15
click at [436, 182] on h3 "All feedback triaged" at bounding box center [361, 191] width 235 height 18
click at [457, 52] on span "Processed" at bounding box center [457, 53] width 51 height 15
click at [403, 55] on span "Triage" at bounding box center [398, 53] width 31 height 15
click at [94, 296] on span "Shipped" at bounding box center [115, 297] width 160 height 15
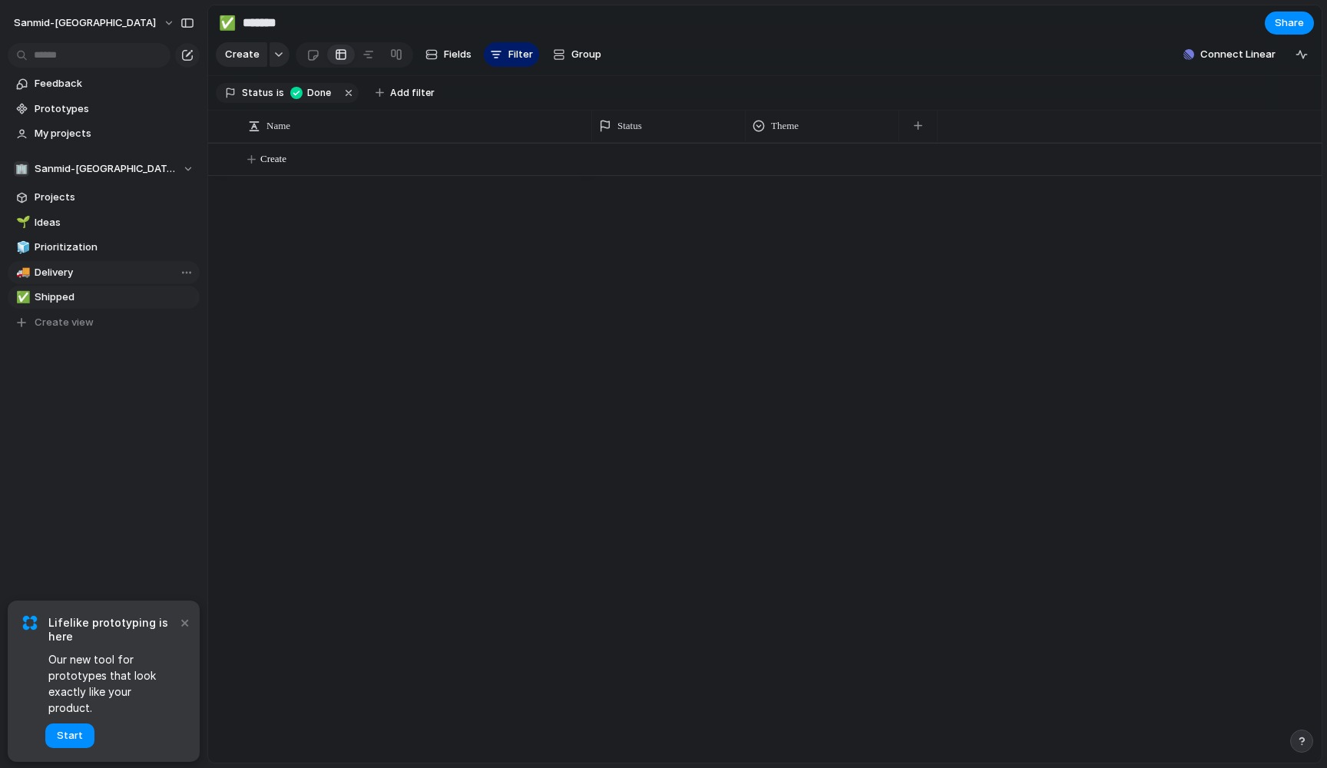
click at [109, 281] on link "🚚 Delivery" at bounding box center [104, 272] width 192 height 23
click at [118, 252] on span "Prioritization" at bounding box center [115, 247] width 160 height 15
type input "**********"
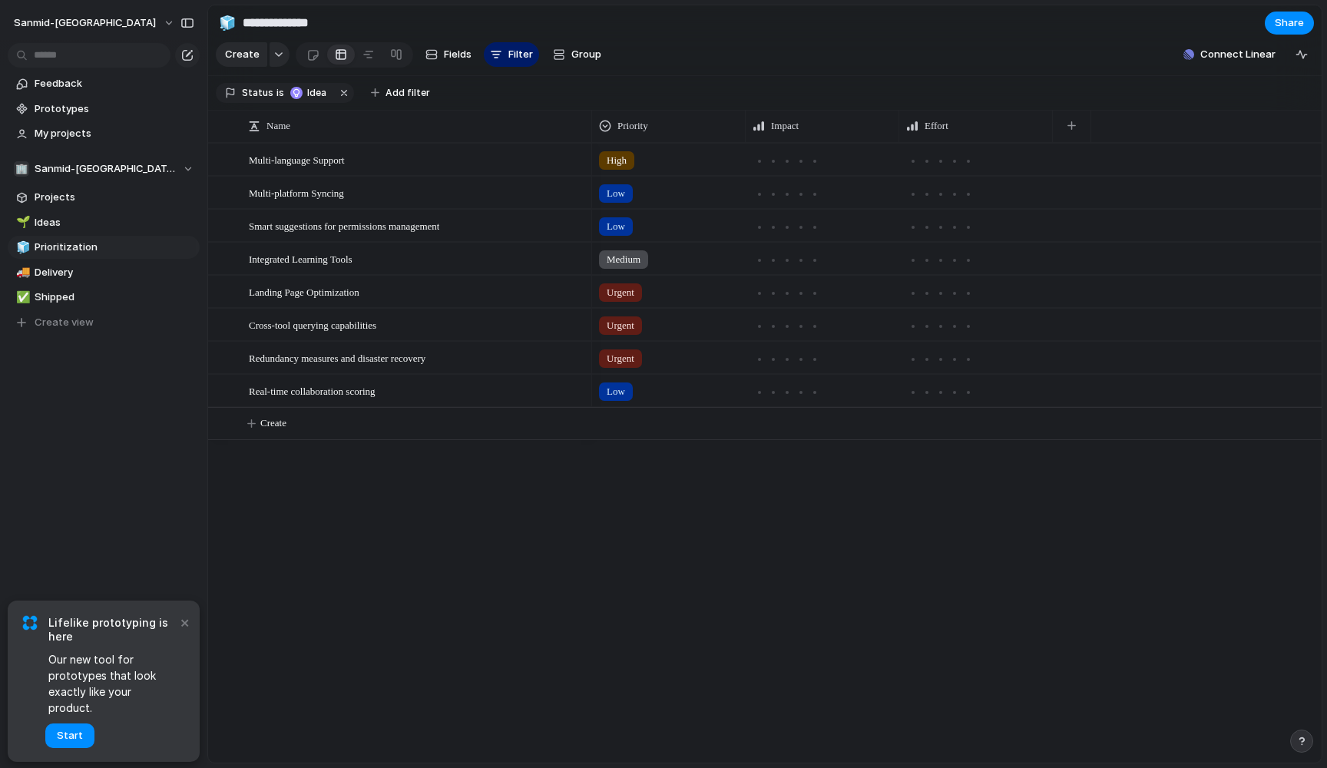
click at [621, 289] on span "Urgent" at bounding box center [621, 292] width 28 height 15
click at [494, 557] on div "Urgent High Medium Low No Priority" at bounding box center [663, 384] width 1327 height 768
click at [622, 388] on span "Low" at bounding box center [616, 391] width 18 height 15
click at [509, 478] on div "Urgent High Medium Low No Priority" at bounding box center [663, 384] width 1327 height 768
click at [829, 389] on div at bounding box center [823, 391] width 152 height 30
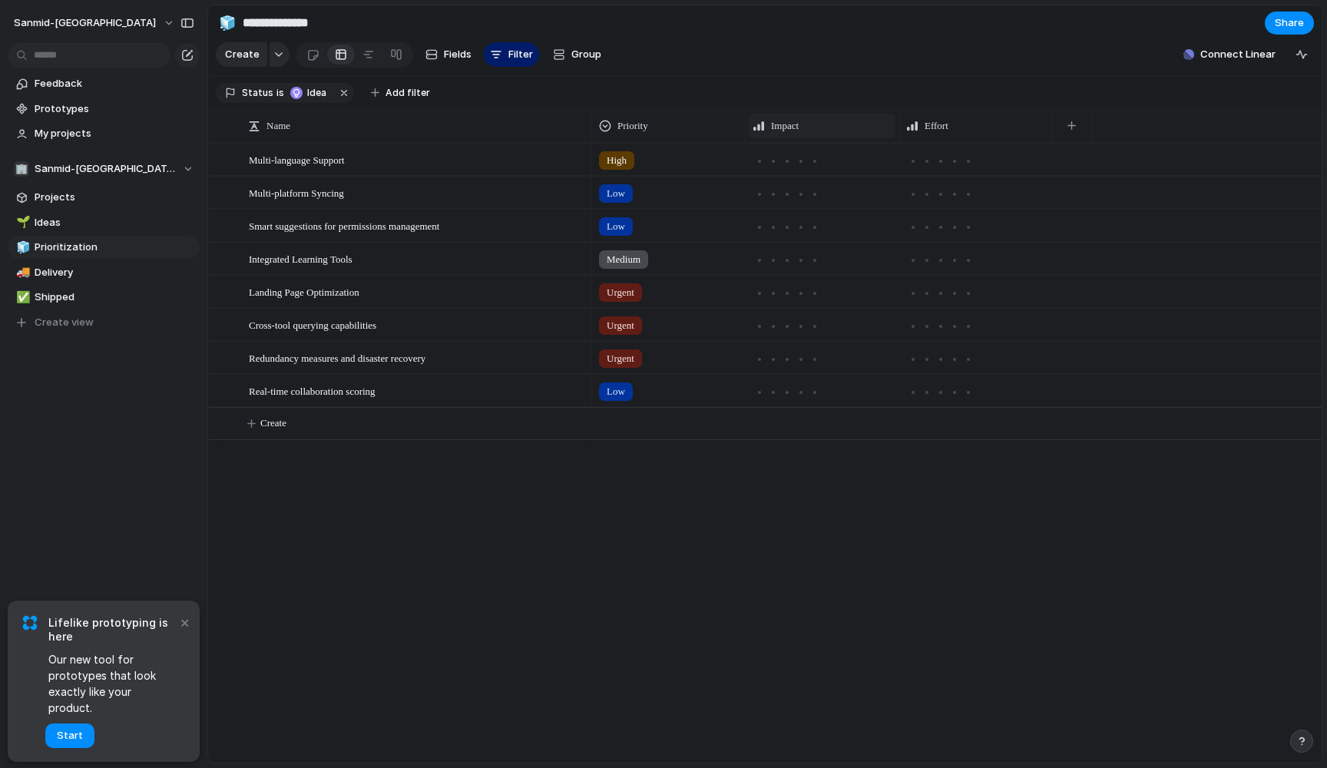
click at [790, 128] on span "Impact" at bounding box center [785, 125] width 28 height 15
click at [840, 79] on div "Modify Hide Sort ascending Sort descending" at bounding box center [663, 384] width 1327 height 768
click at [326, 263] on span "Integrated Learning Tools" at bounding box center [301, 259] width 104 height 18
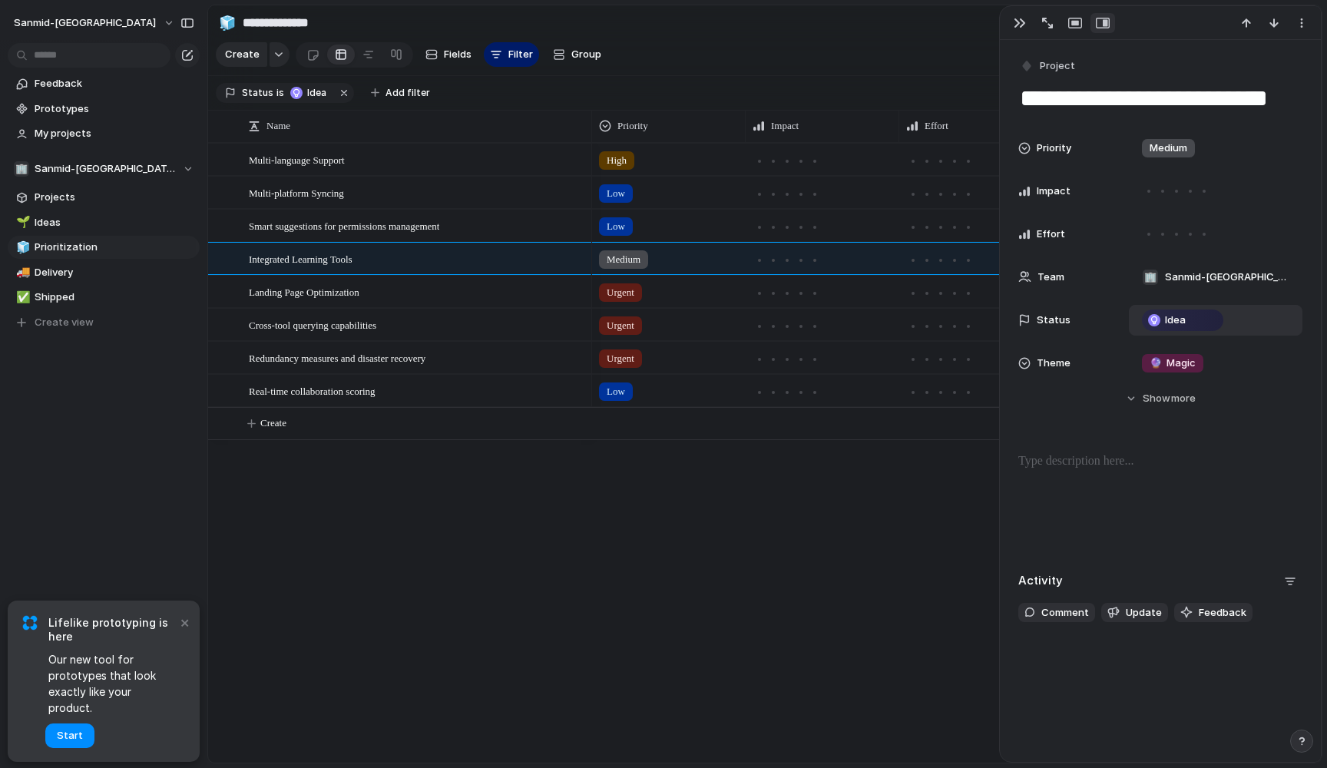
click at [1183, 326] on span "Idea" at bounding box center [1175, 320] width 21 height 15
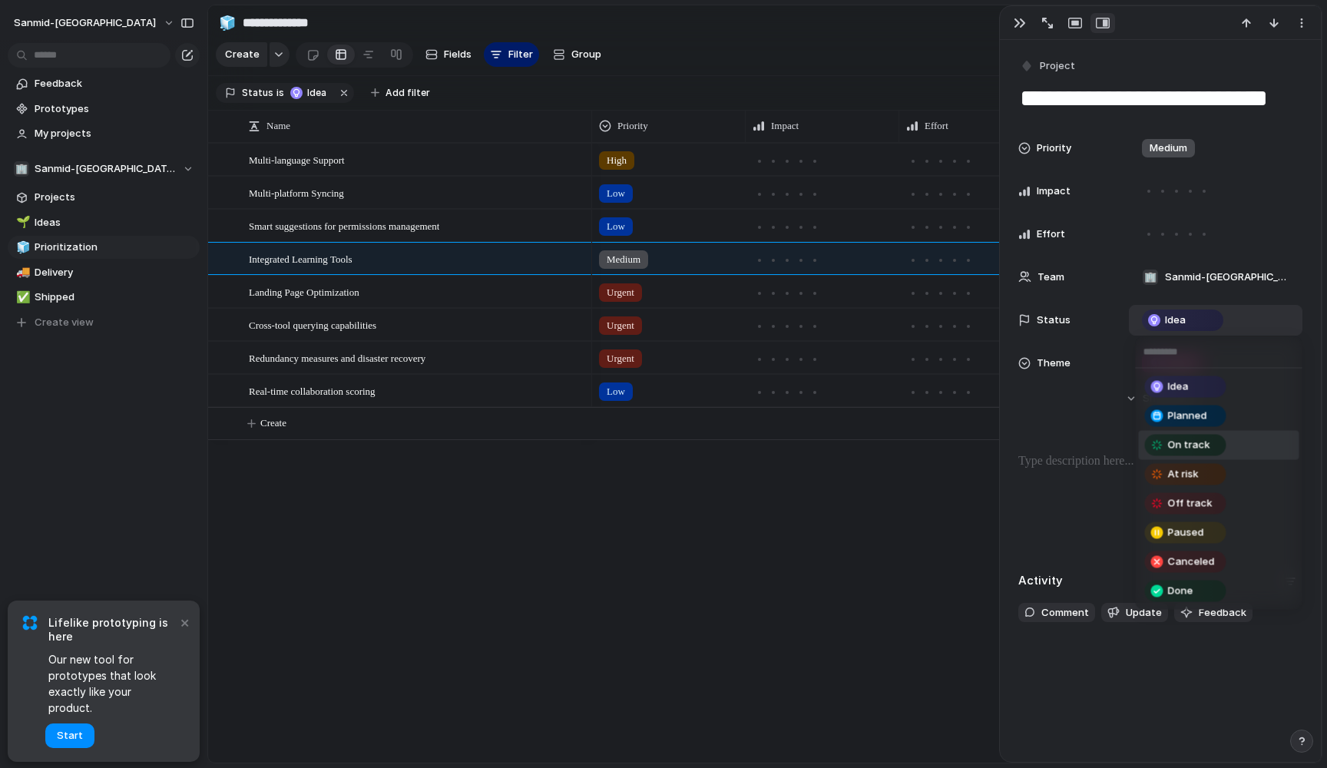
click at [1205, 443] on span "On track" at bounding box center [1189, 445] width 42 height 15
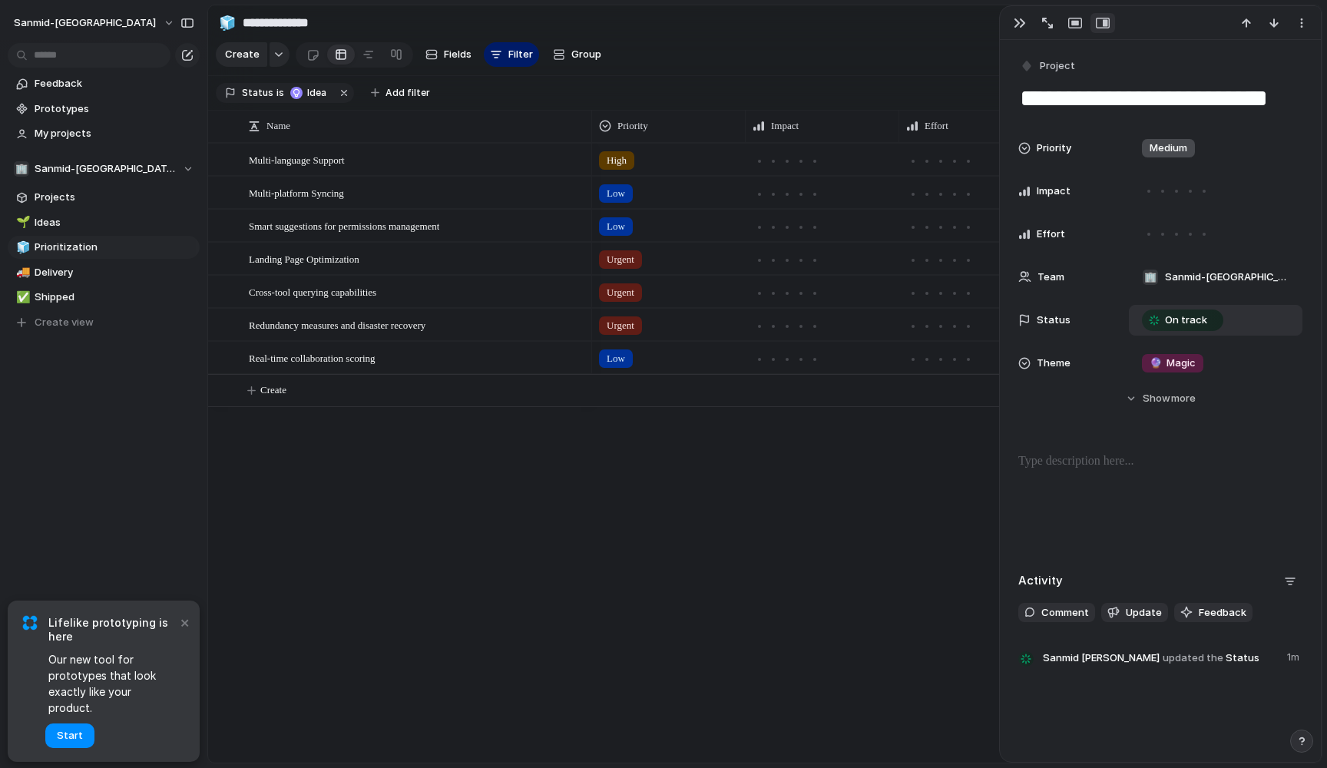
click at [844, 479] on div "High Low Low Urgent Urgent Urgent Low" at bounding box center [957, 453] width 730 height 620
click at [102, 227] on span "Ideas" at bounding box center [115, 222] width 160 height 15
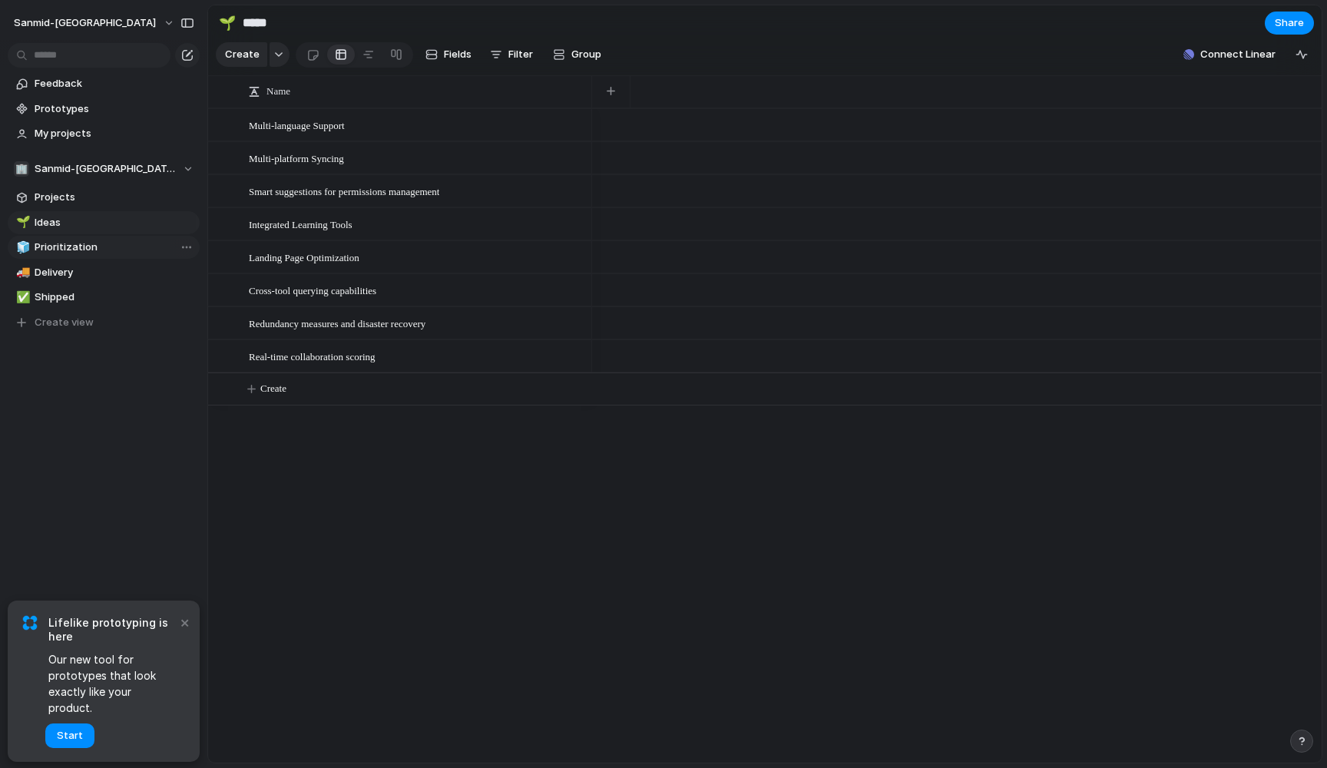
click at [100, 247] on span "Prioritization" at bounding box center [115, 247] width 160 height 15
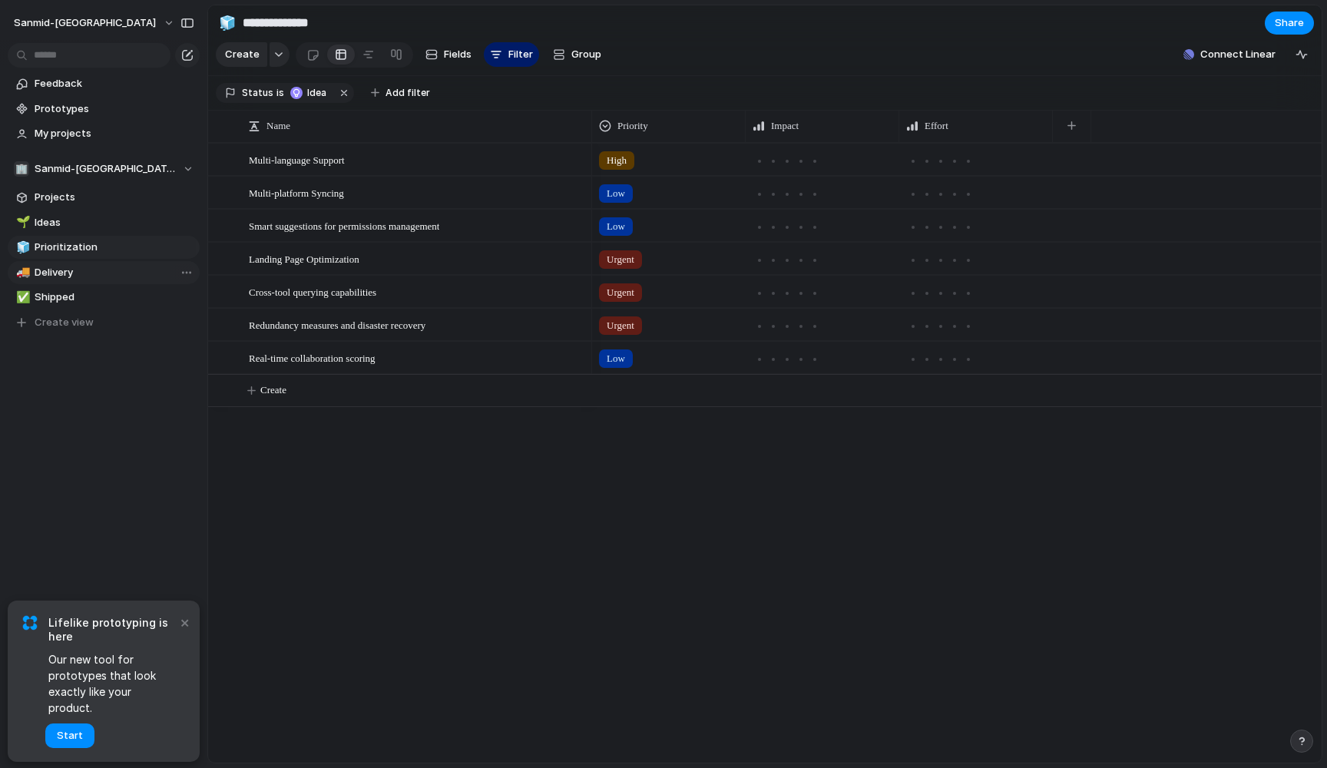
click at [96, 263] on link "🚚 Delivery" at bounding box center [104, 272] width 192 height 23
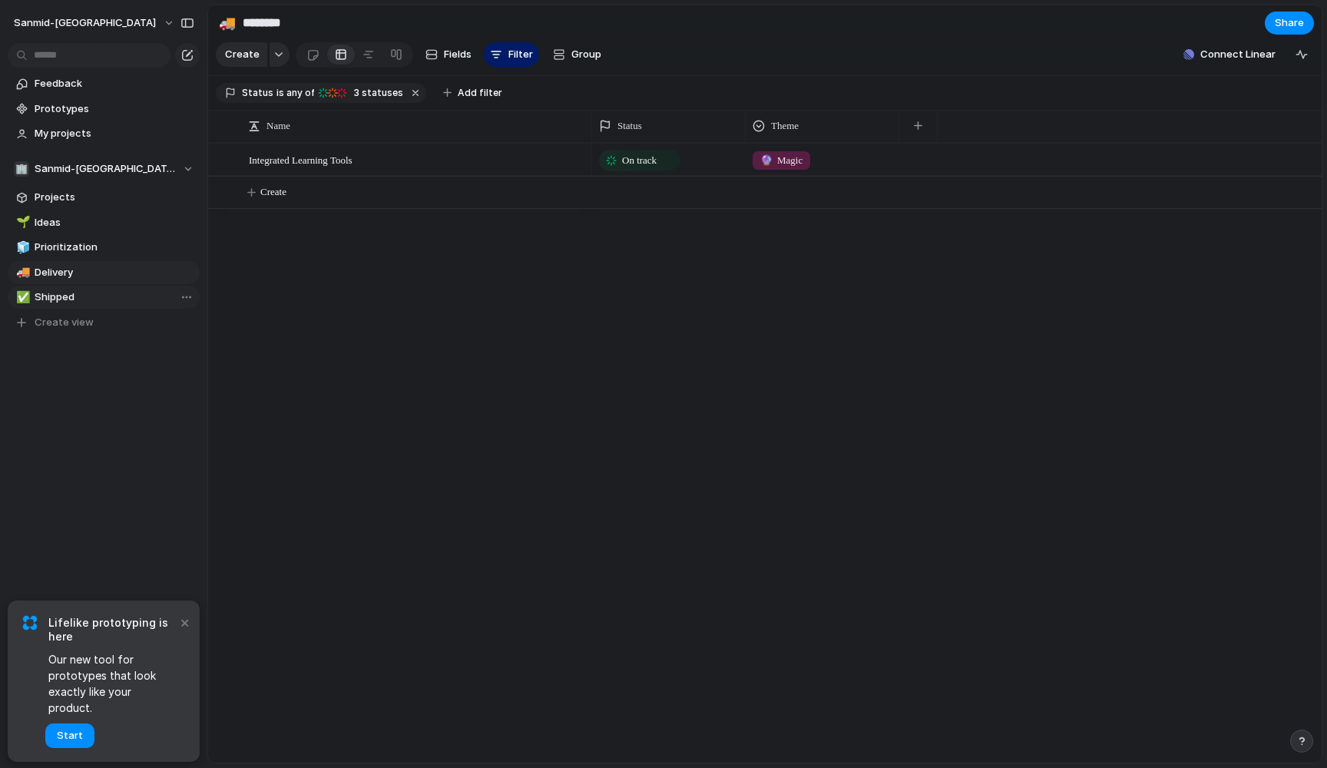
click at [84, 307] on link "✅ Shipped" at bounding box center [104, 297] width 192 height 23
click at [91, 273] on span "Delivery" at bounding box center [115, 272] width 160 height 15
click at [98, 250] on span "Prioritization" at bounding box center [115, 247] width 160 height 15
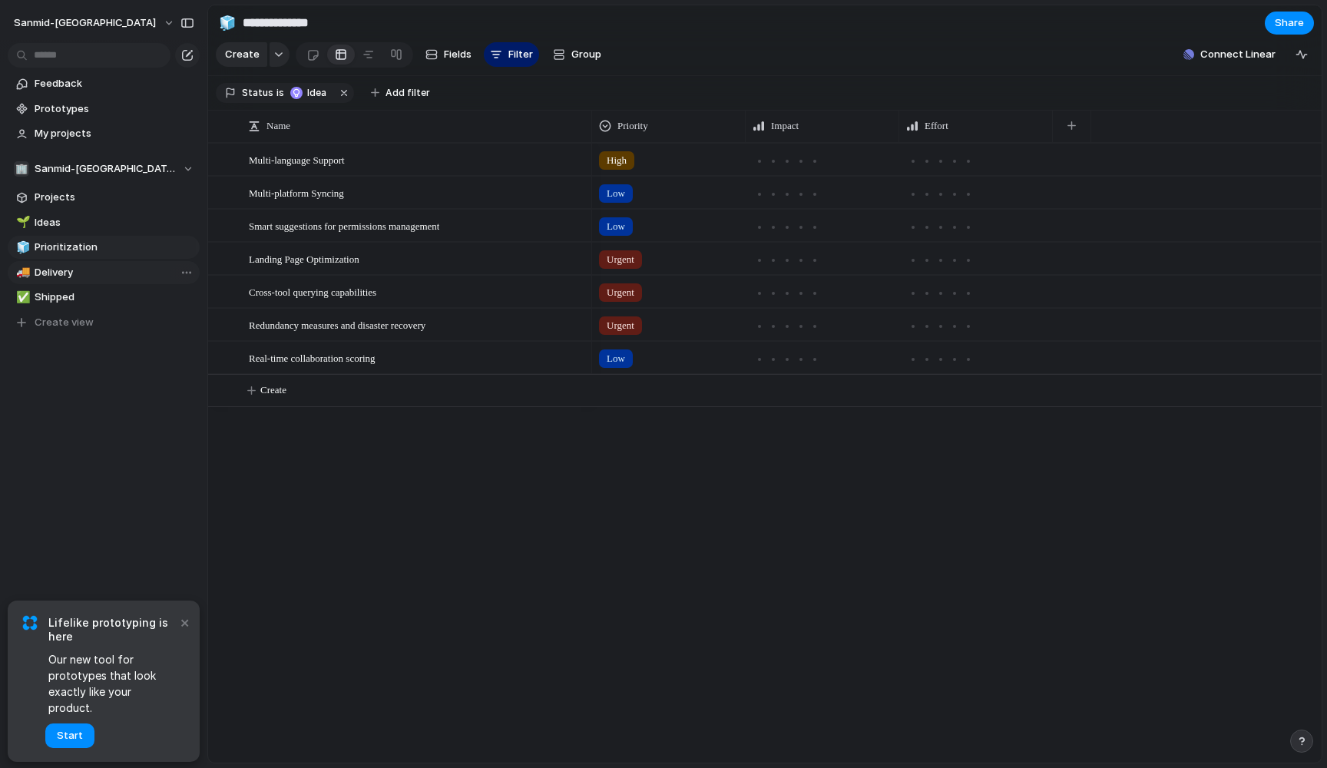
click at [114, 278] on span "Delivery" at bounding box center [115, 272] width 160 height 15
type input "********"
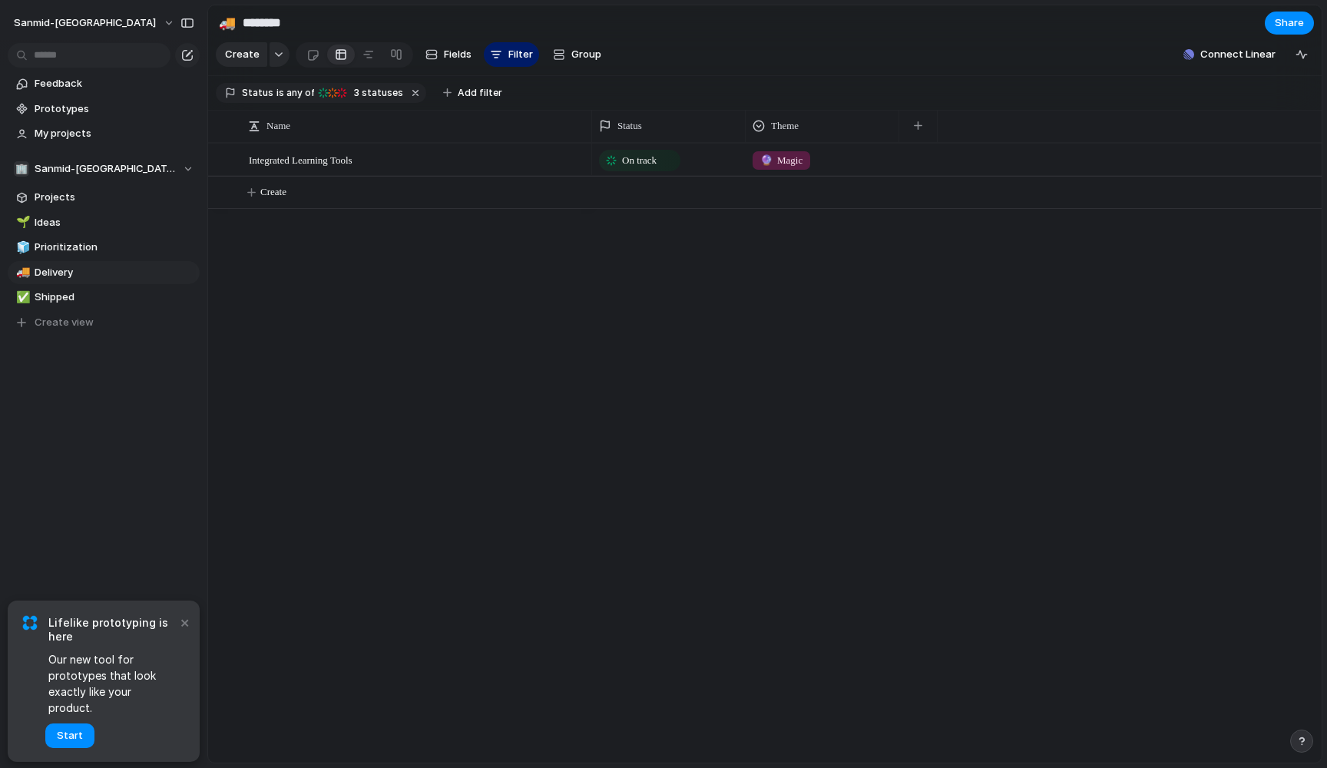
click at [780, 162] on span "🔮 Magic" at bounding box center [781, 160] width 42 height 15
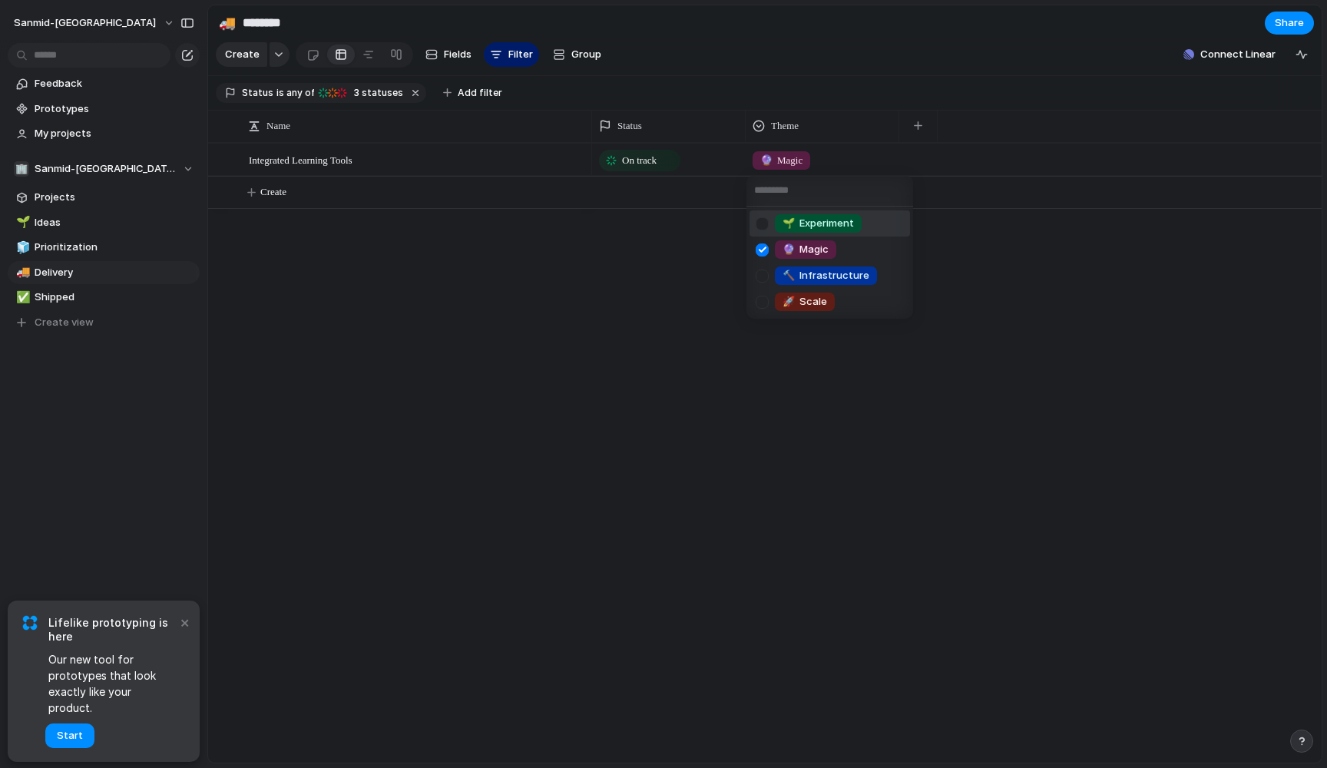
click at [806, 187] on input "text" at bounding box center [830, 190] width 167 height 31
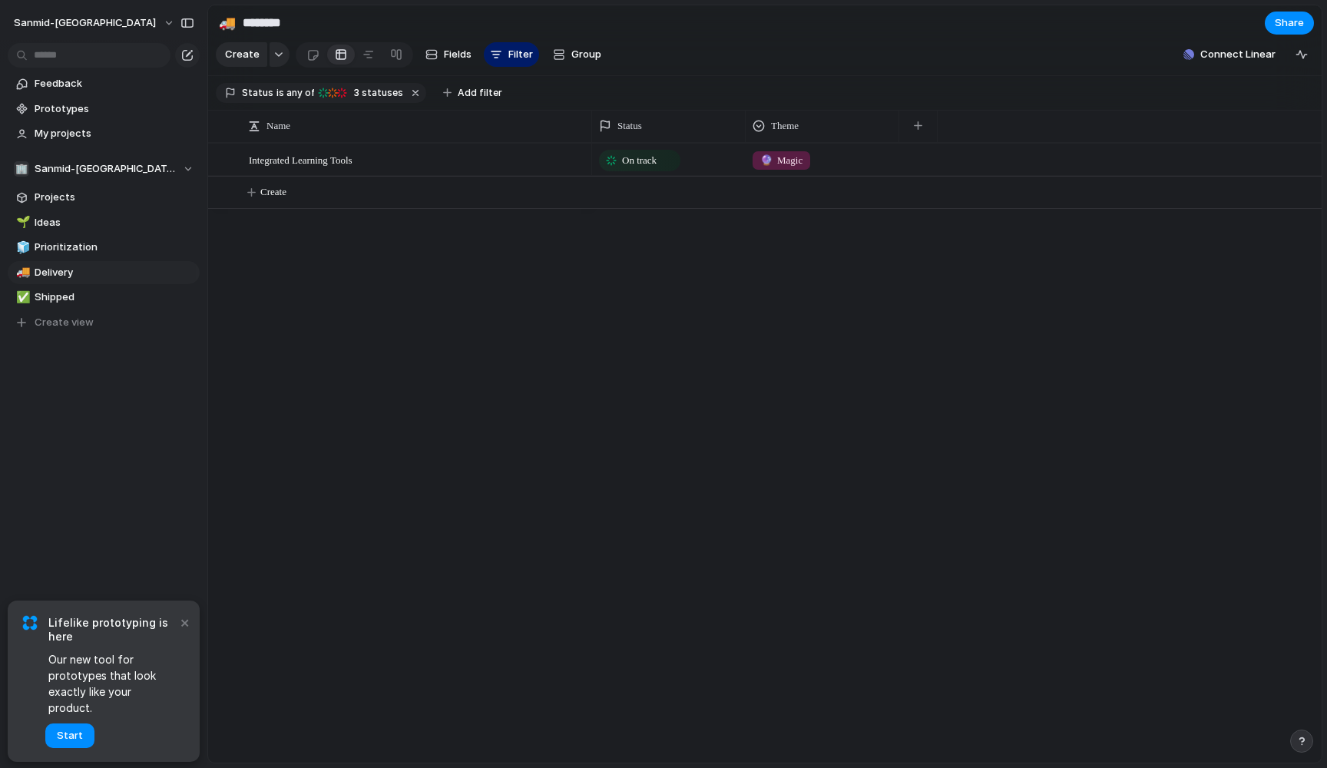
click at [803, 158] on div "🌱 Experiment 🔮 Magic 🔨 Infrastructure 🚀 Scale" at bounding box center [663, 384] width 1327 height 768
click at [803, 158] on span "🔮 Magic" at bounding box center [781, 160] width 42 height 15
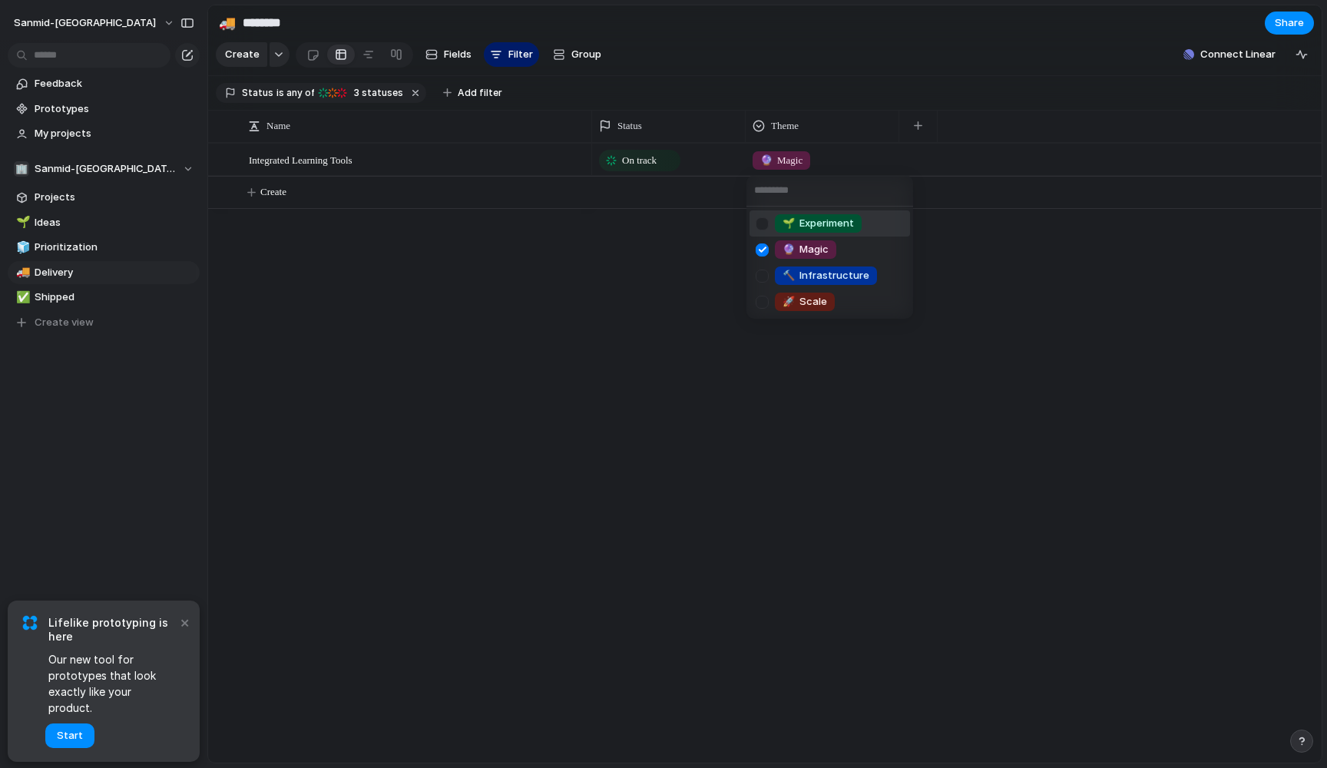
click at [793, 190] on input "text" at bounding box center [830, 190] width 167 height 31
type input "***"
click at [794, 220] on span "Add 'hey'" at bounding box center [793, 222] width 47 height 15
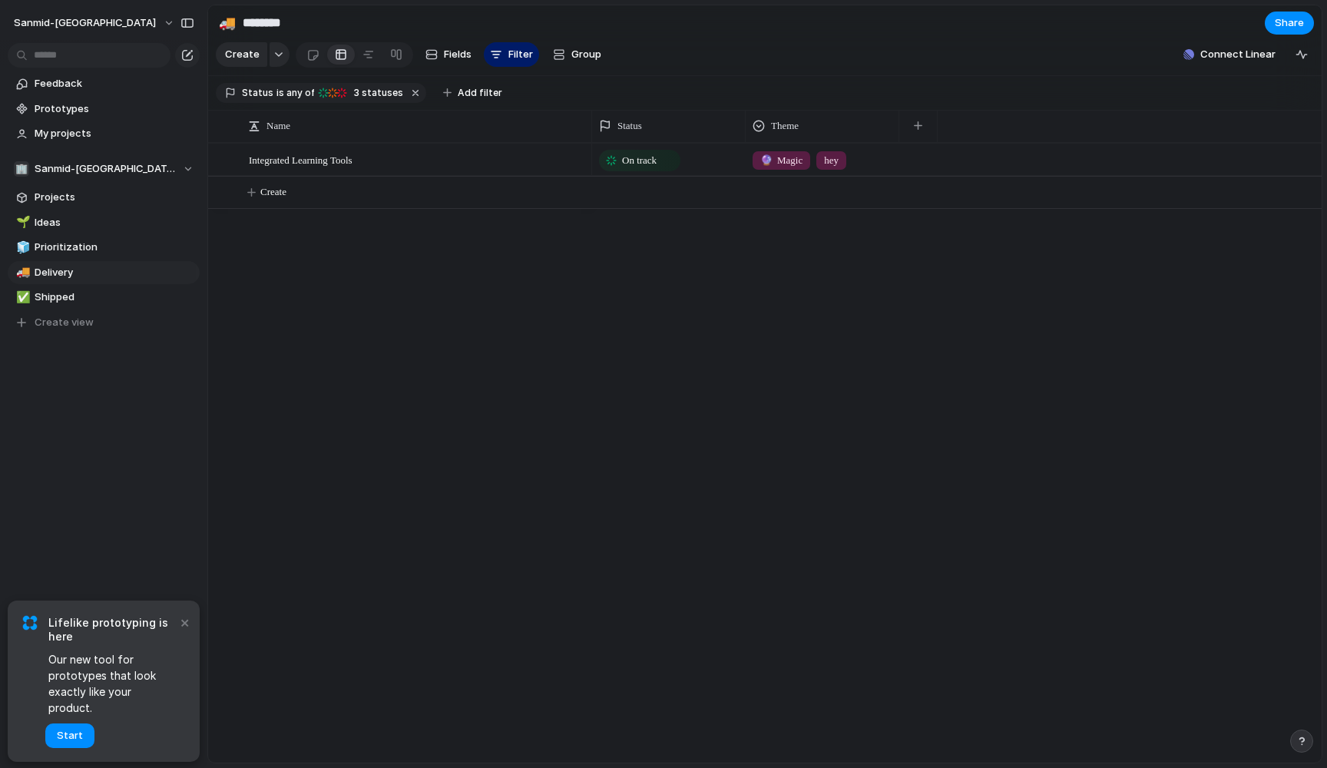
click at [839, 162] on span "hey" at bounding box center [831, 160] width 15 height 15
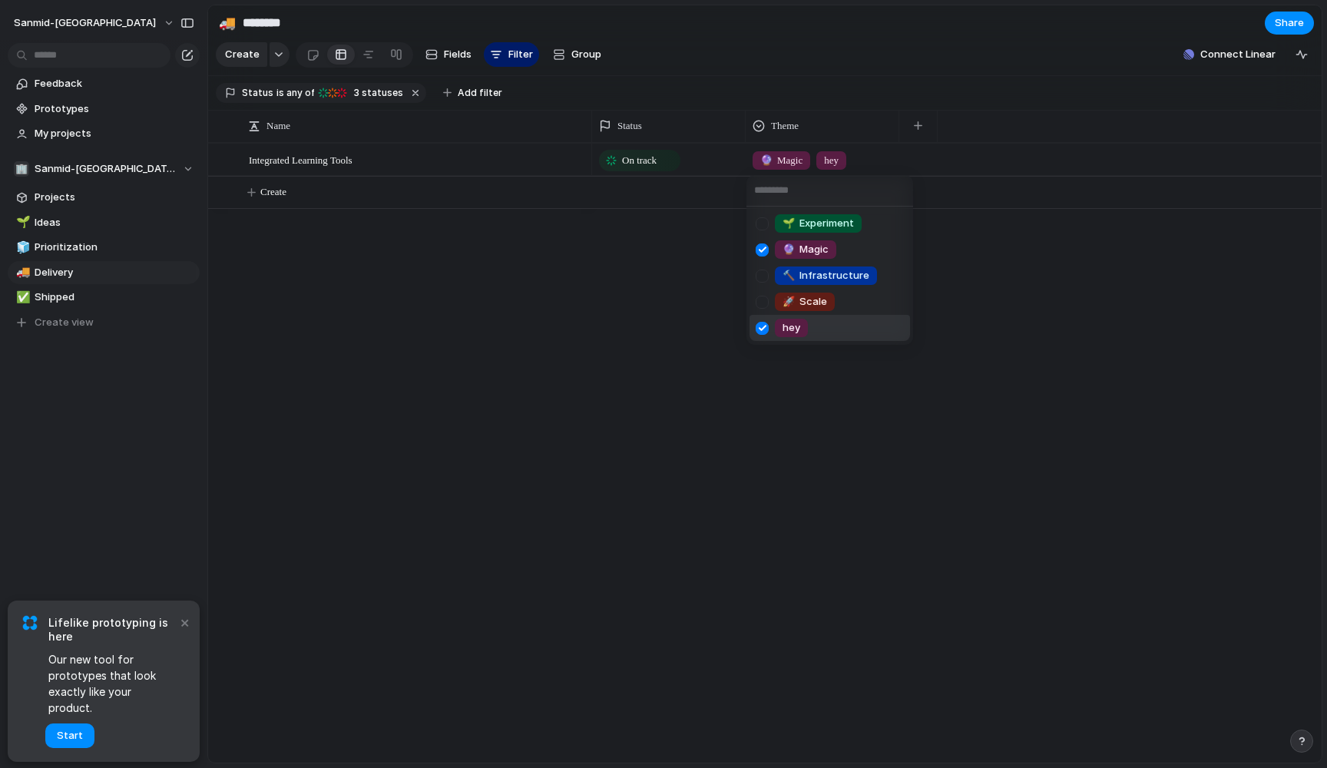
click at [765, 326] on div at bounding box center [762, 328] width 27 height 27
click at [765, 248] on div at bounding box center [762, 250] width 27 height 27
click at [795, 334] on span "hey" at bounding box center [792, 327] width 18 height 15
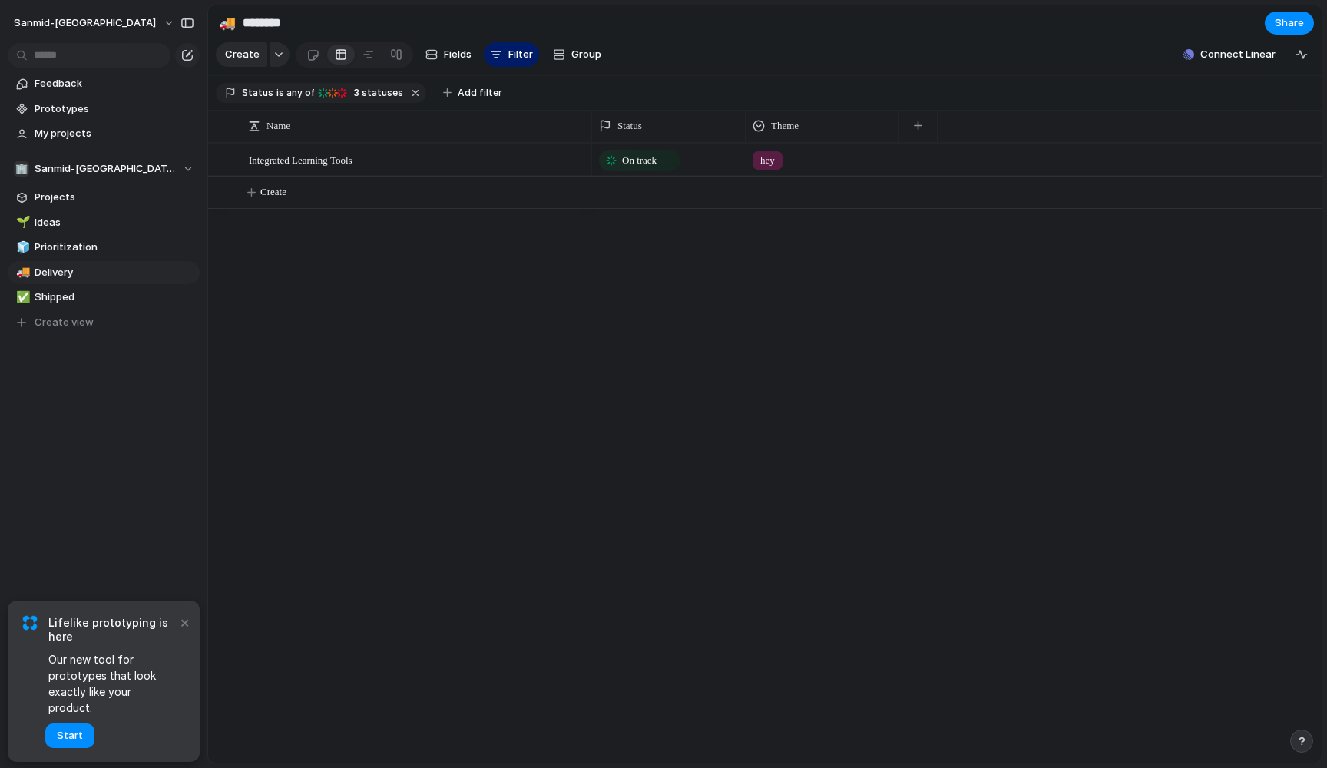
click at [801, 154] on div "hey" at bounding box center [823, 156] width 152 height 25
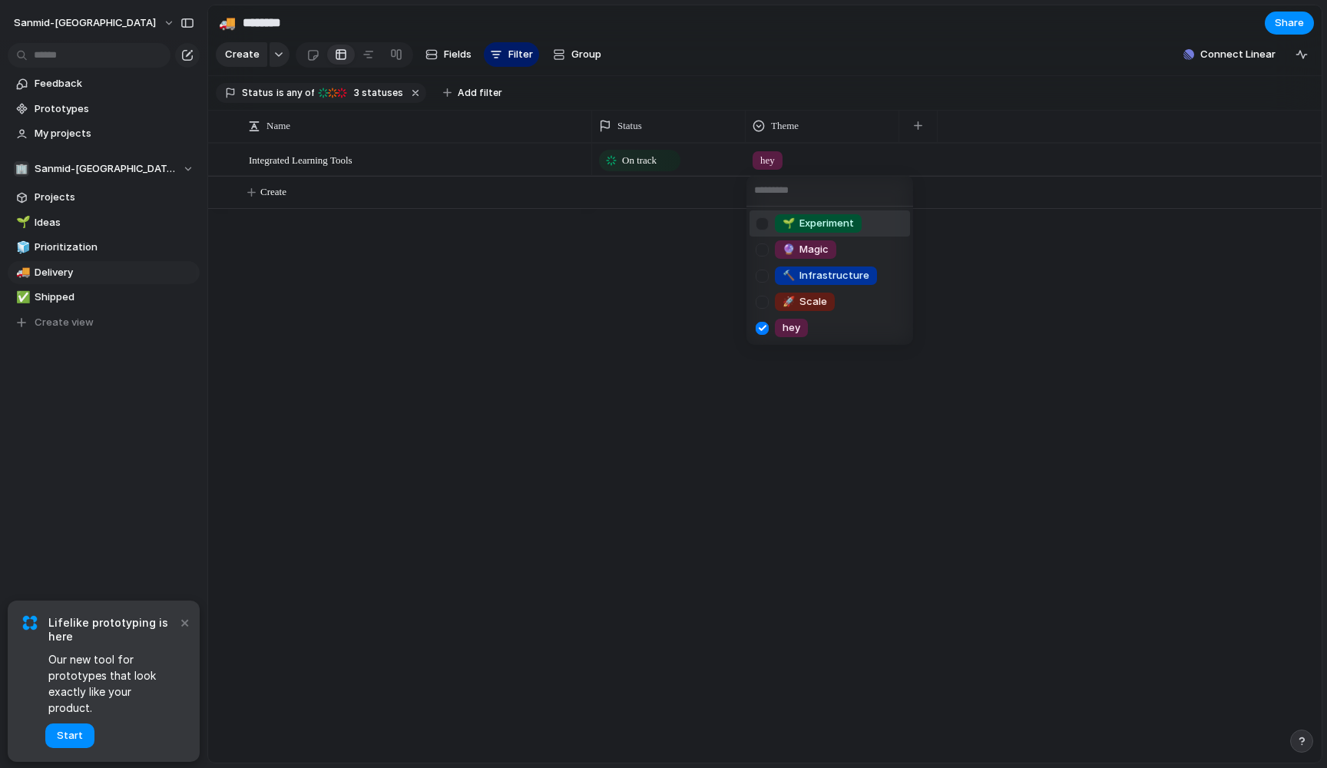
click at [685, 286] on div "🌱 Experiment 🔮 Magic 🔨 Infrastructure 🚀 Scale hey" at bounding box center [663, 384] width 1327 height 768
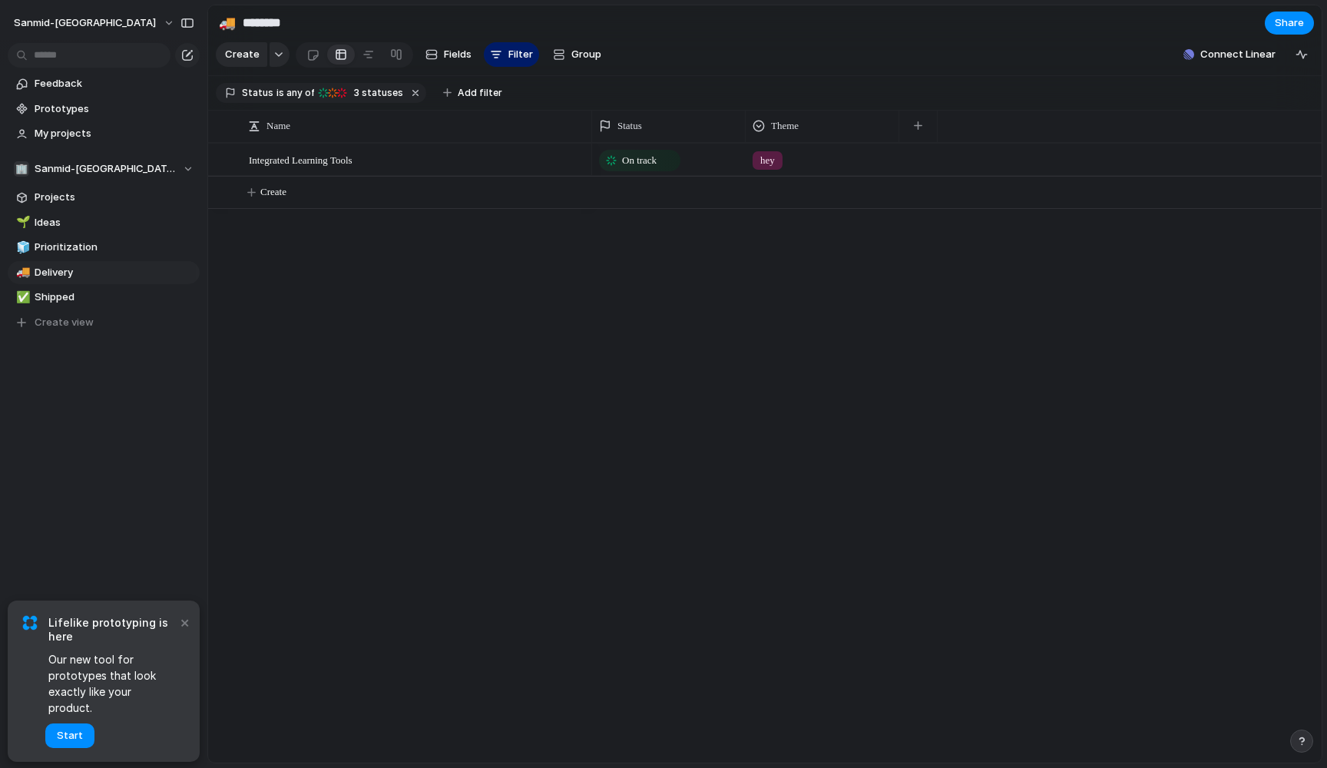
click at [764, 162] on span "hey" at bounding box center [767, 160] width 15 height 15
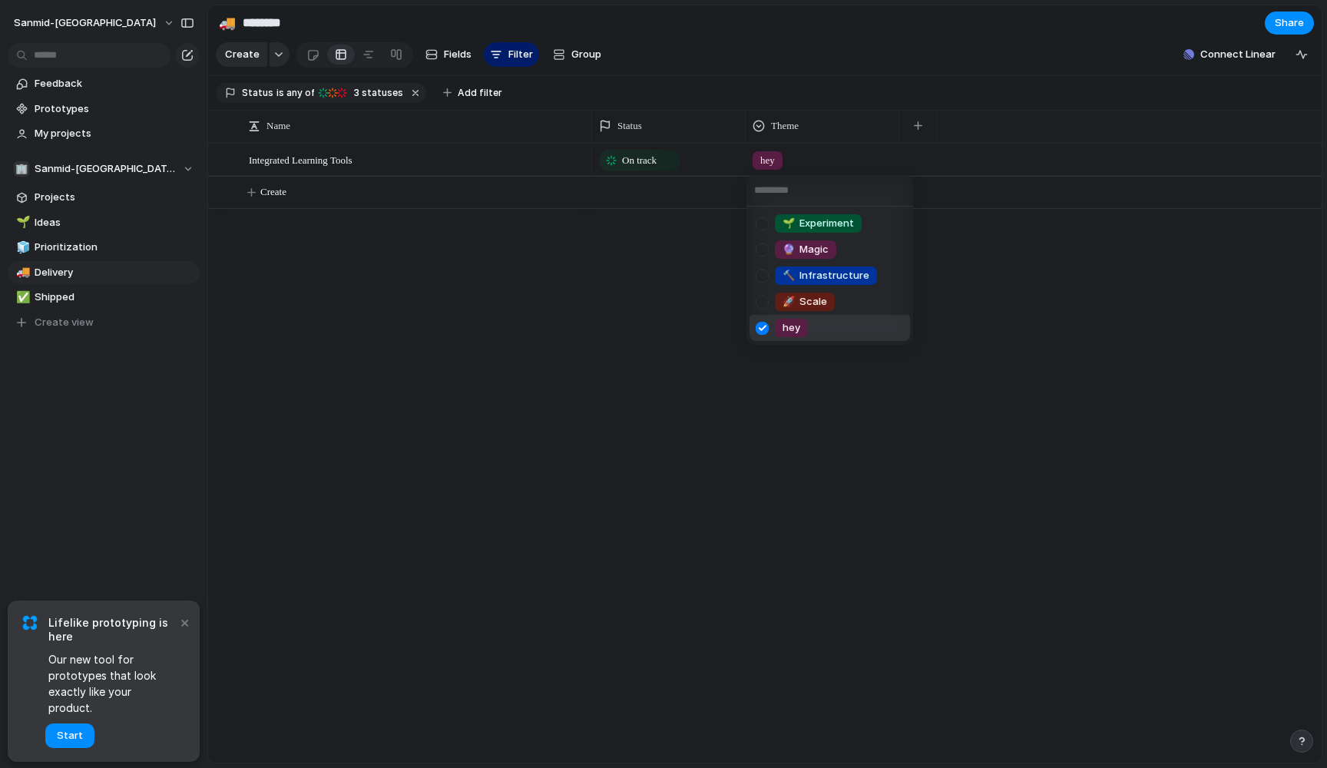
click at [762, 330] on div at bounding box center [762, 328] width 27 height 27
click at [700, 328] on div "🌱 Experiment 🔮 Magic 🔨 Infrastructure 🚀 Scale hey" at bounding box center [663, 384] width 1327 height 768
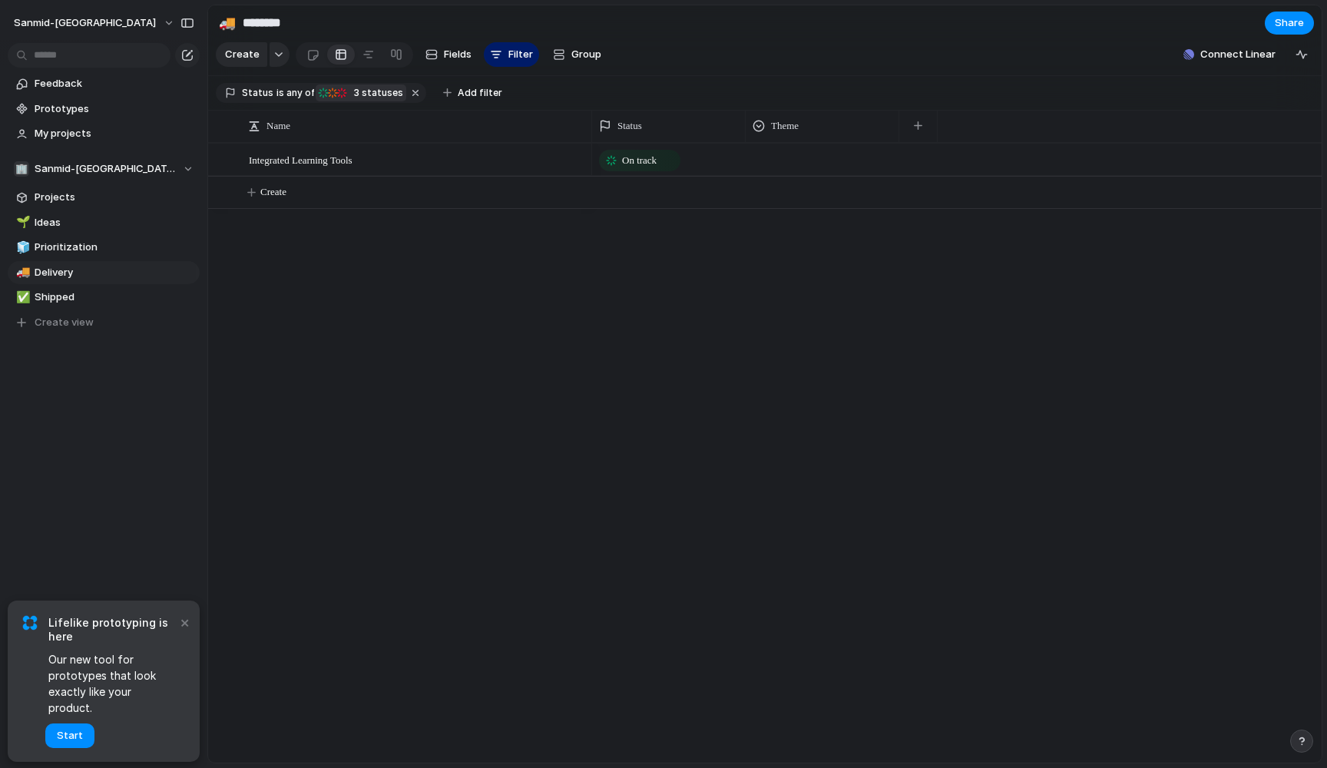
click at [323, 91] on div "button" at bounding box center [323, 93] width 12 height 12
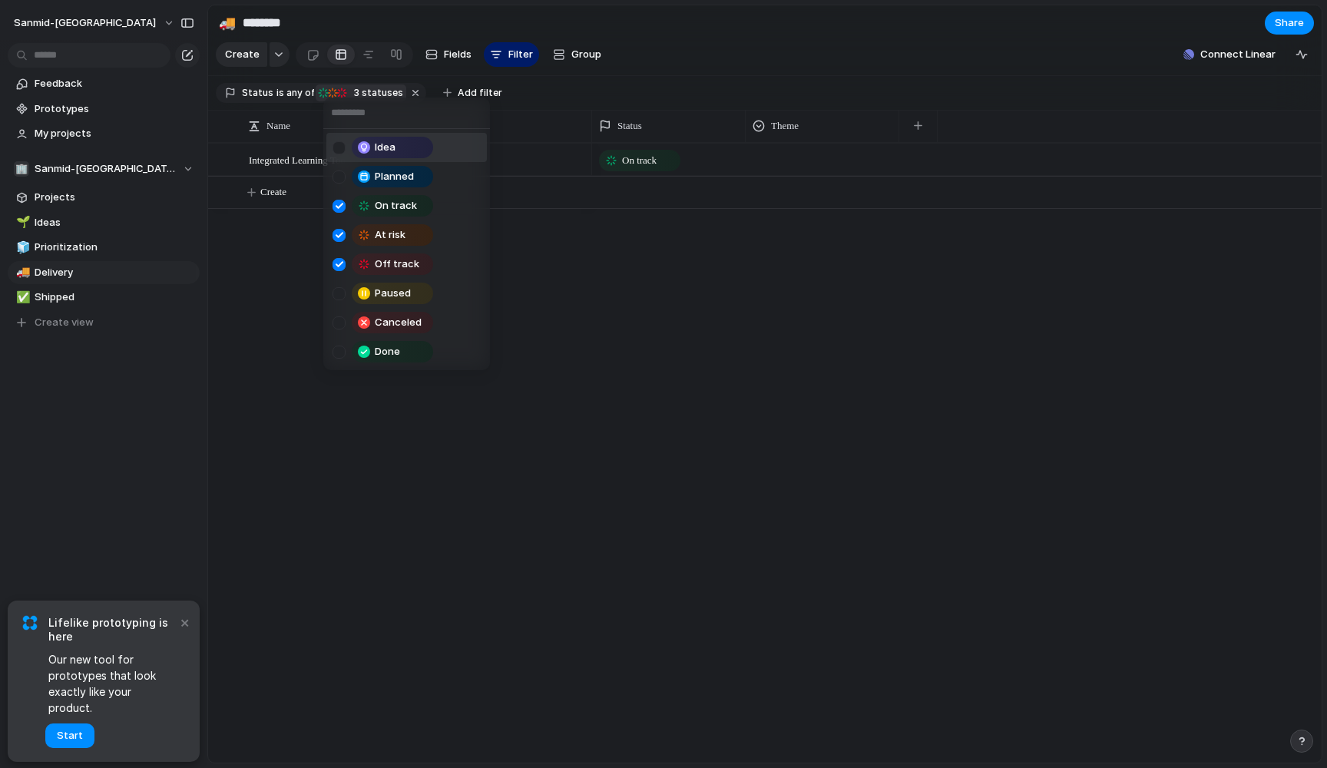
click at [507, 92] on div "Idea Planned On track At risk Off track Paused Canceled Done" at bounding box center [663, 384] width 1327 height 768
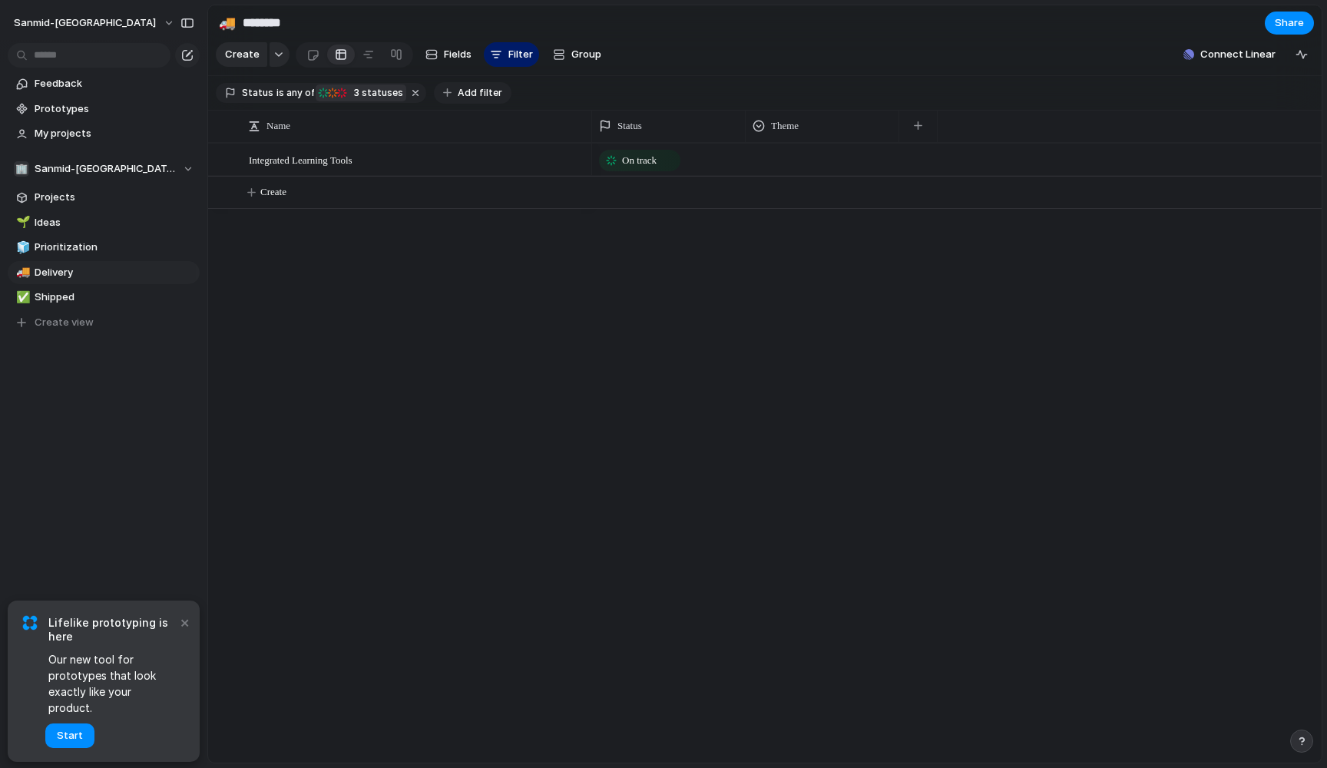
click at [475, 92] on span "Add filter" at bounding box center [480, 93] width 45 height 14
click at [408, 287] on div "Target date Owner Customer Priority Impact Effort Design ready Description Star…" at bounding box center [663, 384] width 1327 height 768
click at [517, 80] on section "Status is any of On track At risk Off track 3 statuses Add filter" at bounding box center [765, 93] width 1114 height 35
click at [186, 22] on div "button" at bounding box center [188, 23] width 14 height 11
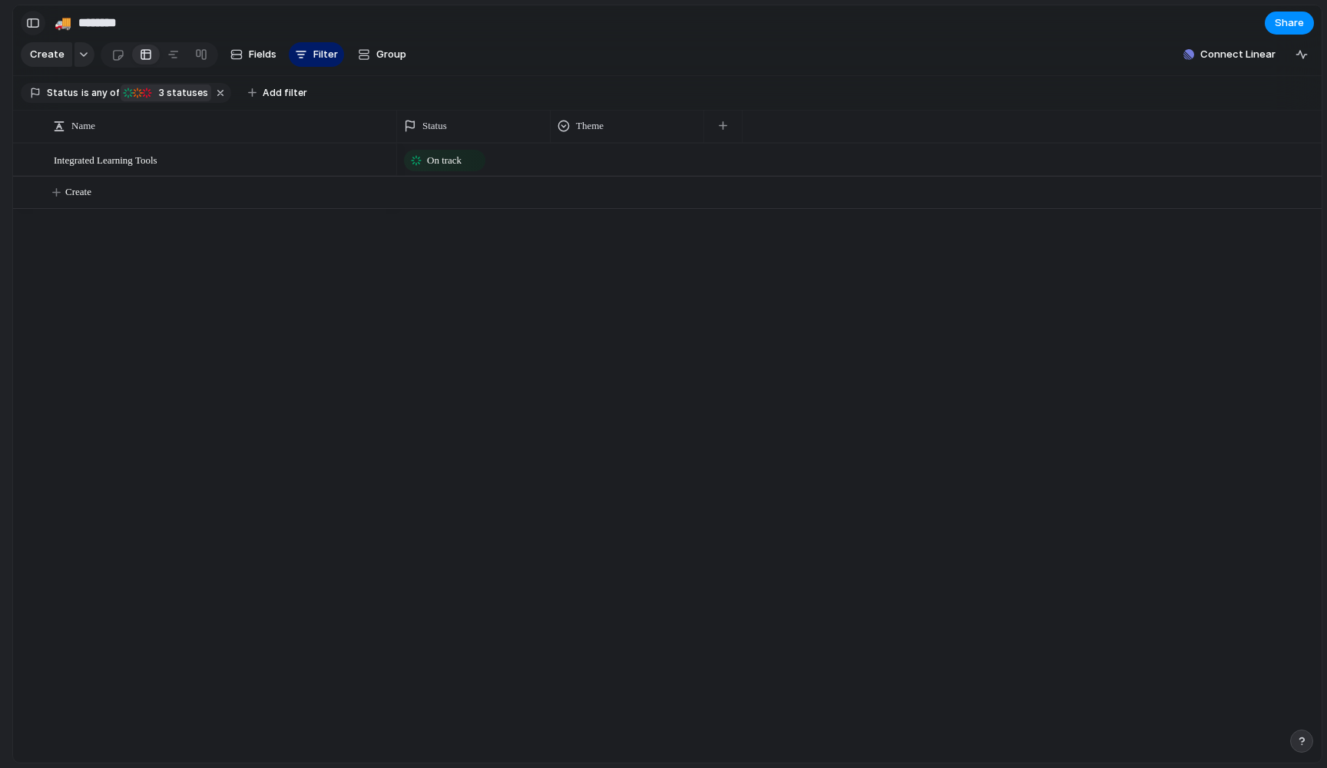
click at [33, 15] on button "button" at bounding box center [33, 23] width 25 height 25
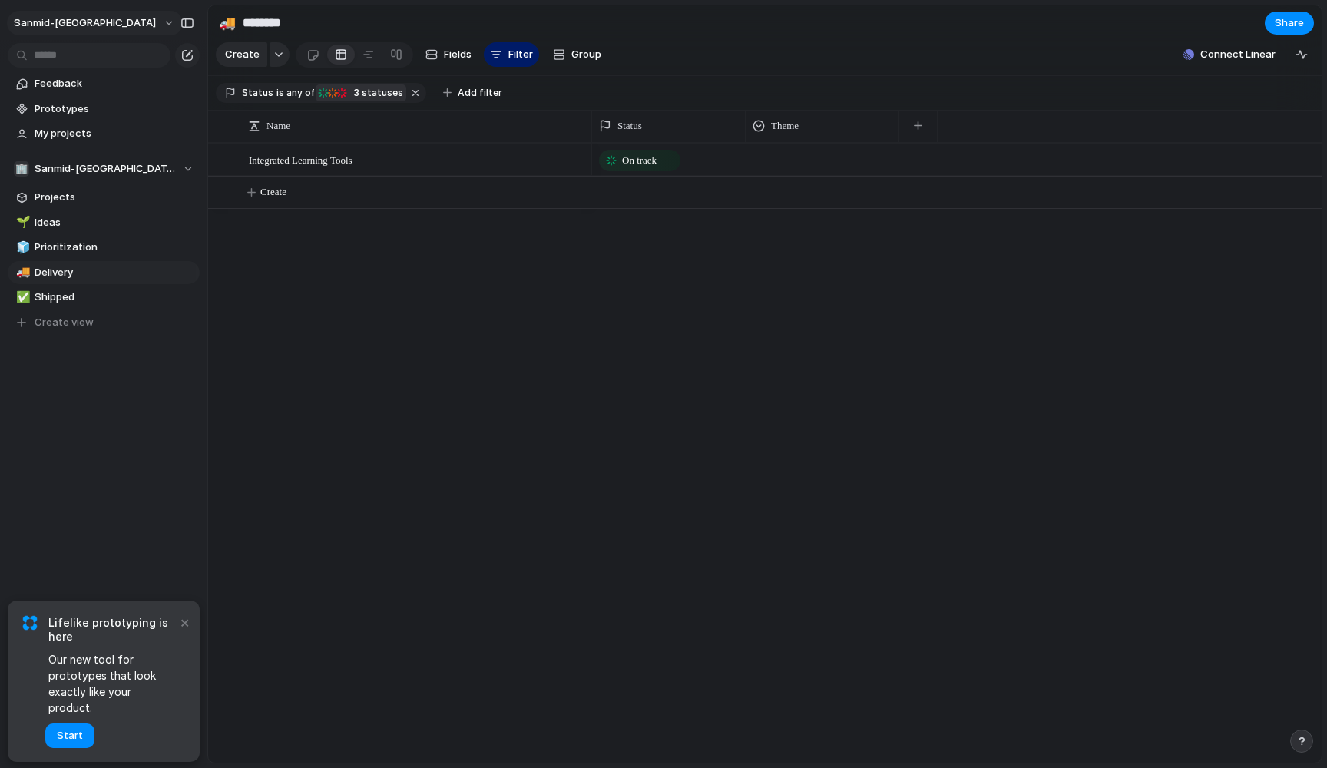
click at [105, 22] on button "sanmid-[GEOGRAPHIC_DATA]" at bounding box center [95, 23] width 176 height 25
click at [105, 22] on div "Settings Invite members Change theme Sign out" at bounding box center [663, 384] width 1327 height 768
click at [105, 22] on button "sanmid-[GEOGRAPHIC_DATA]" at bounding box center [95, 23] width 176 height 25
click at [105, 22] on div "Settings Invite members Change theme Sign out" at bounding box center [663, 384] width 1327 height 768
click at [58, 88] on span "Feedback" at bounding box center [115, 83] width 160 height 15
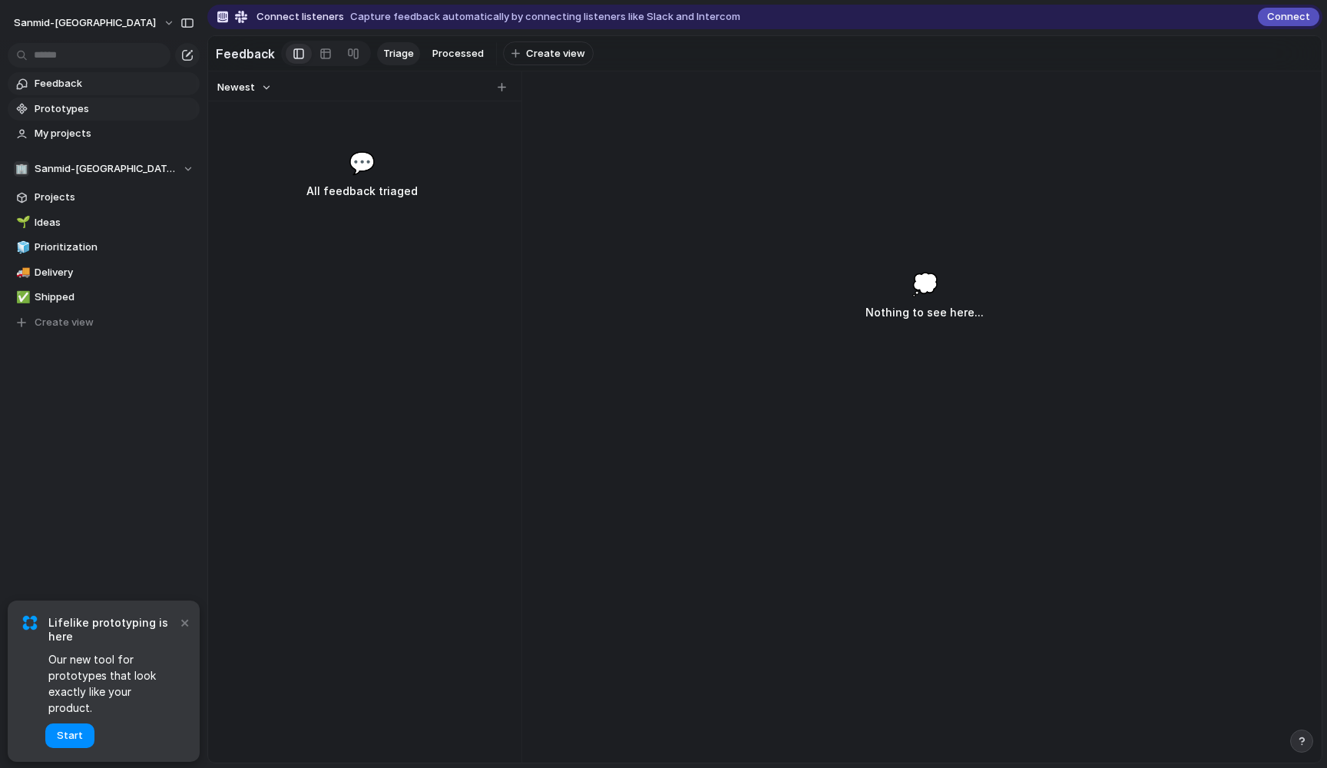
click at [48, 115] on span "Prototypes" at bounding box center [115, 108] width 160 height 15
click at [185, 653] on div "Lifelike prototyping is here Our new tool for prototypes that look exactly like…" at bounding box center [116, 682] width 137 height 134
click at [185, 630] on button "×" at bounding box center [184, 622] width 18 height 18
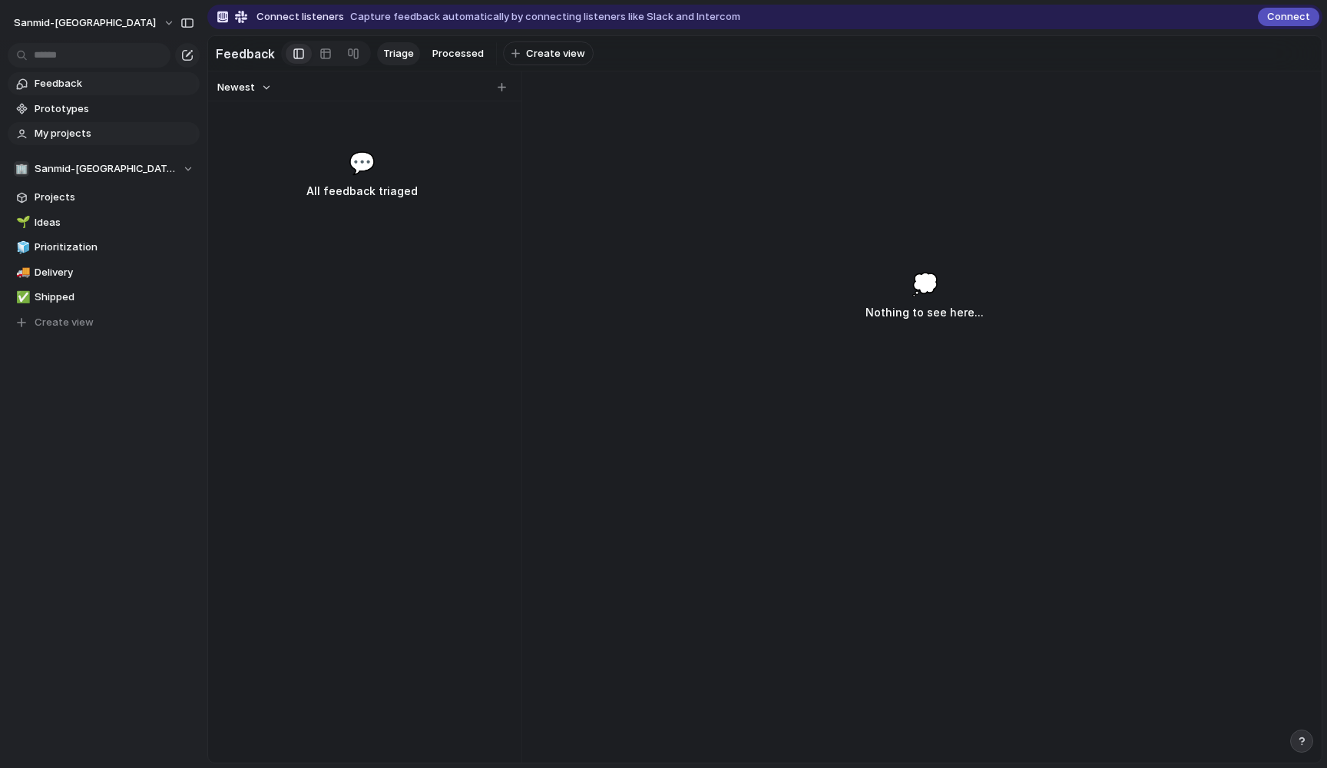
click at [98, 130] on span "My projects" at bounding box center [115, 133] width 160 height 15
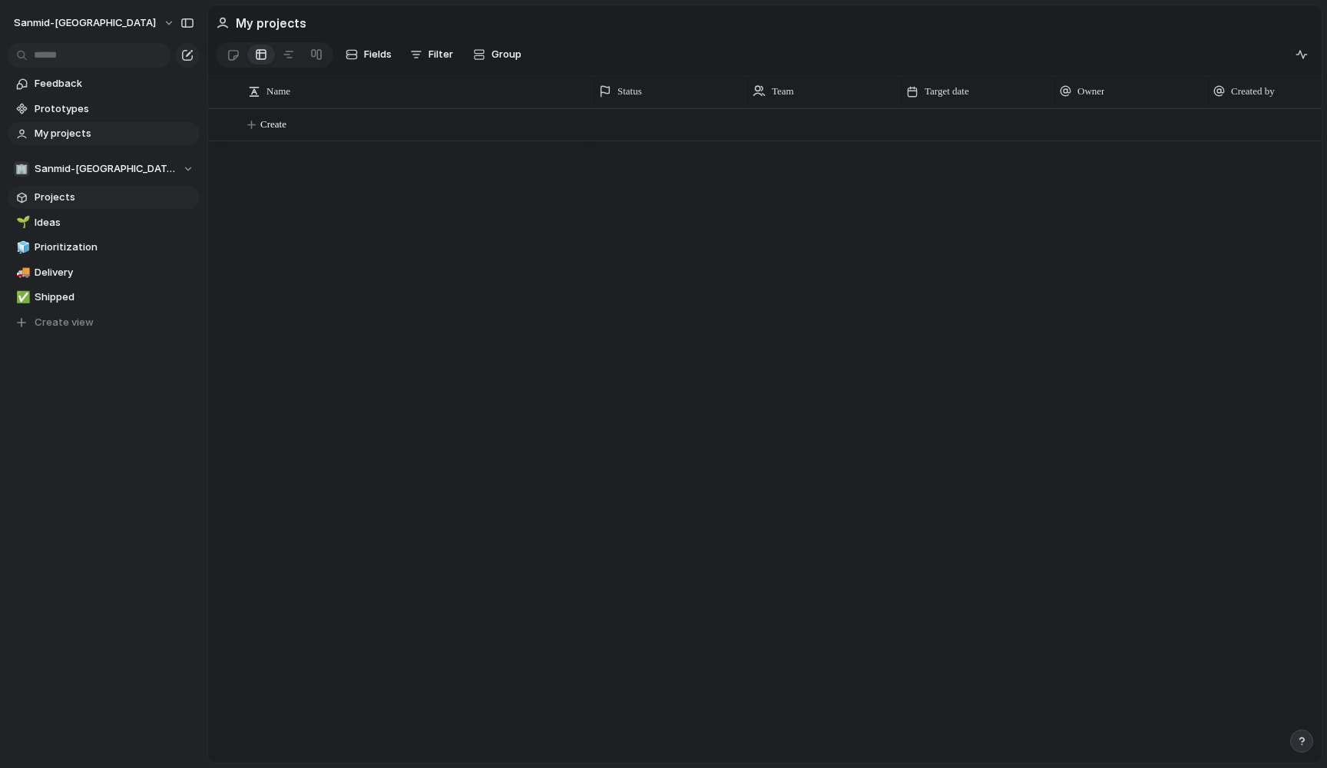
click at [98, 199] on span "Projects" at bounding box center [115, 197] width 160 height 15
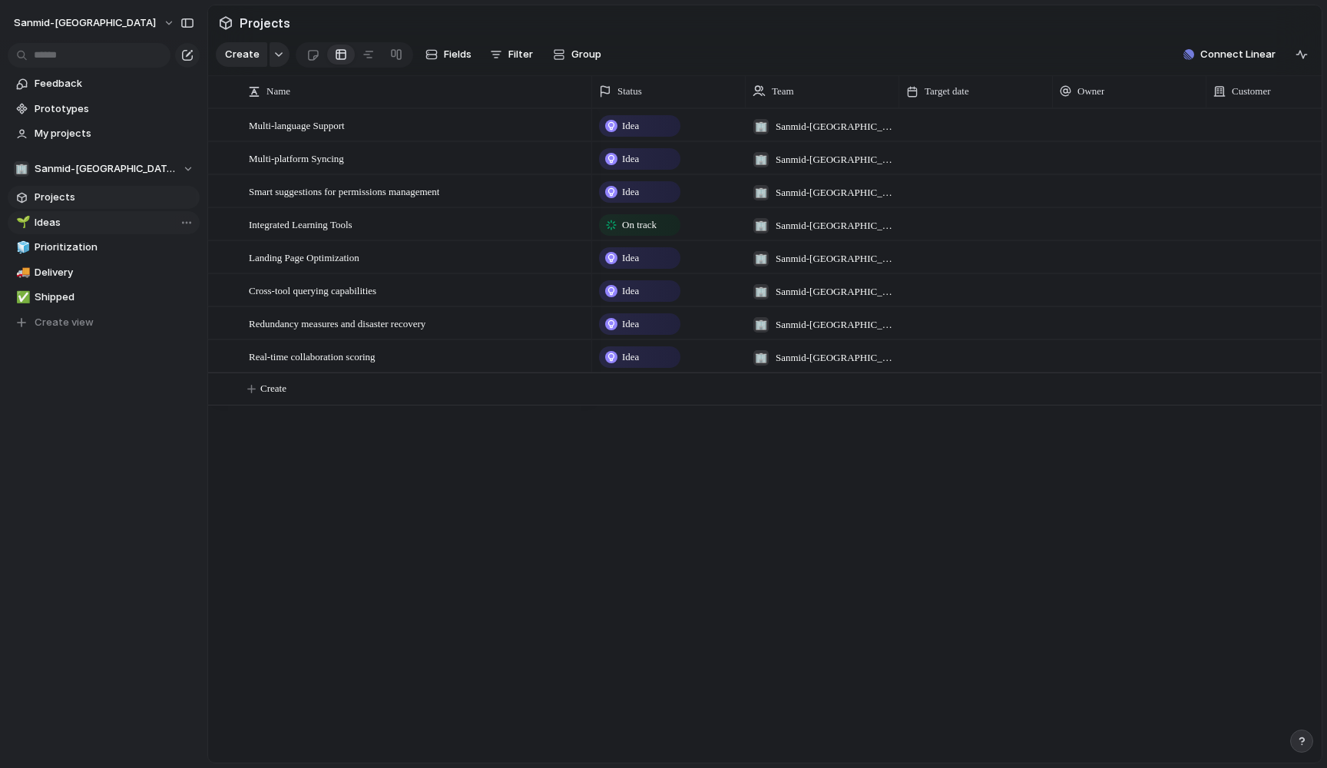
click at [98, 224] on span "Ideas" at bounding box center [115, 222] width 160 height 15
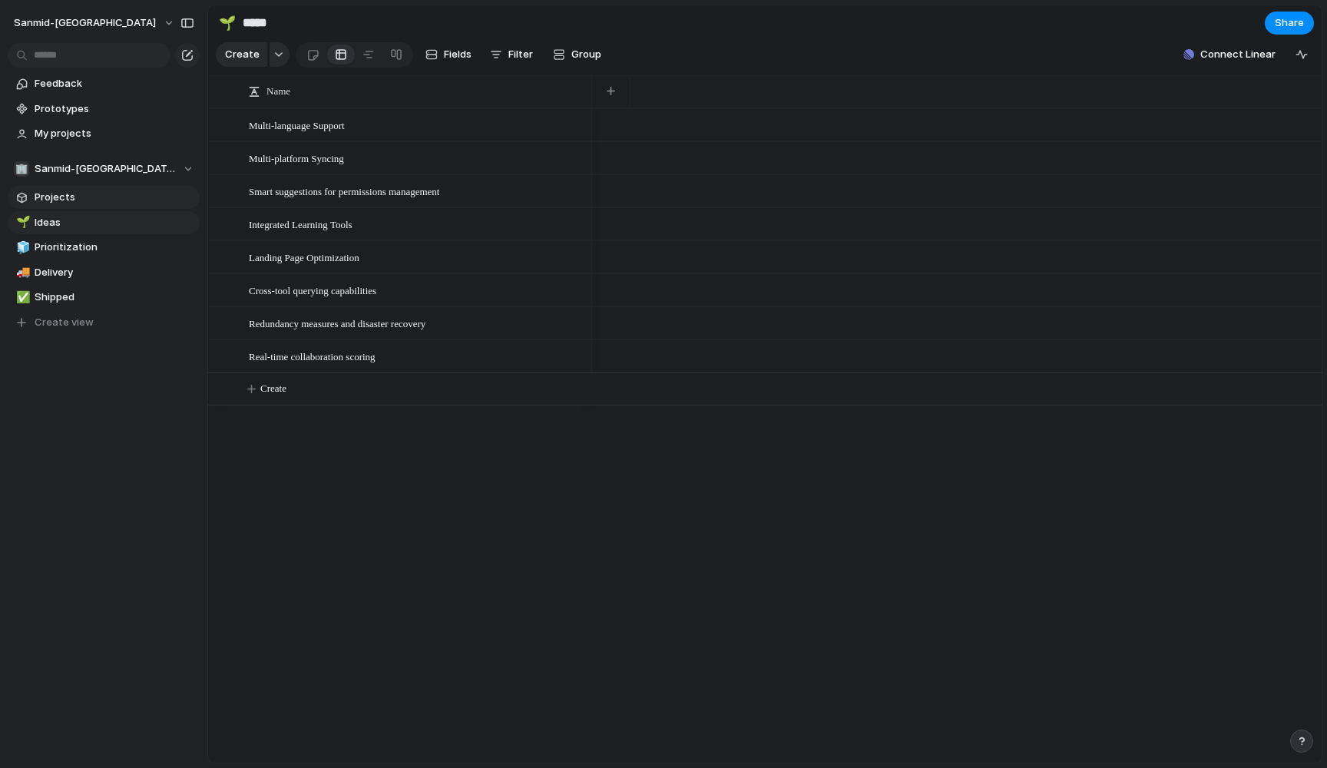
click at [100, 207] on link "Projects" at bounding box center [104, 197] width 192 height 23
